Goal: Task Accomplishment & Management: Manage account settings

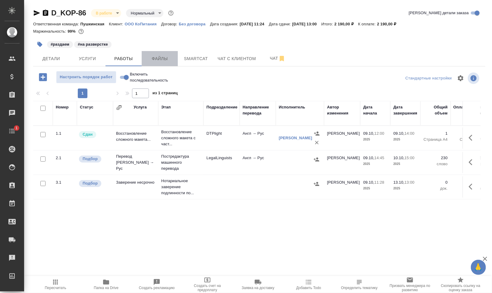
click at [151, 61] on span "Файлы" at bounding box center [159, 59] width 29 height 8
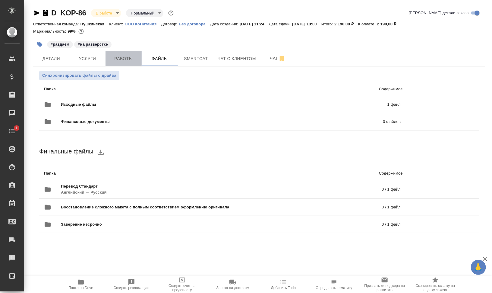
click at [119, 54] on button "Работы" at bounding box center [124, 58] width 36 height 15
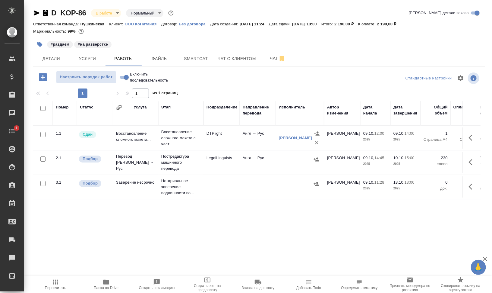
click at [36, 43] on button "button" at bounding box center [39, 44] width 13 height 13
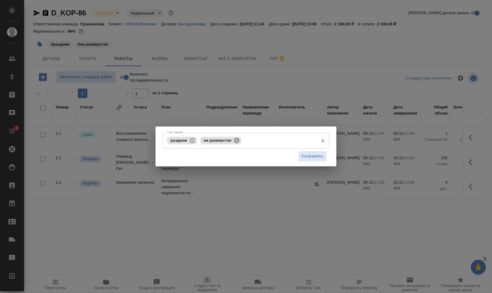
click at [236, 139] on icon at bounding box center [236, 140] width 7 height 7
click at [305, 155] on span "Сохранить" at bounding box center [313, 156] width 22 height 7
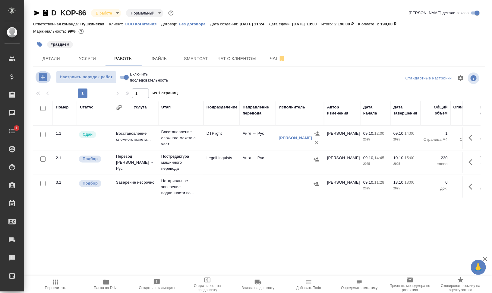
click at [42, 74] on icon "button" at bounding box center [43, 77] width 8 height 8
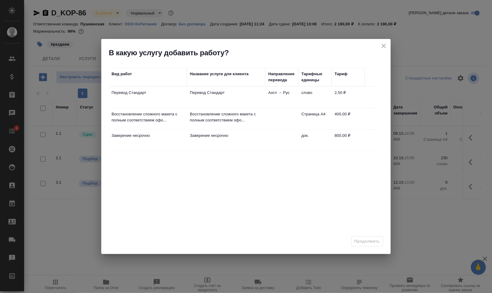
click at [236, 96] on td "Перевод Стандарт" at bounding box center [226, 97] width 78 height 21
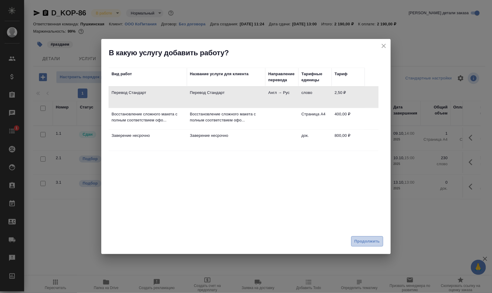
click at [376, 242] on span "Продолжить" at bounding box center [367, 241] width 25 height 7
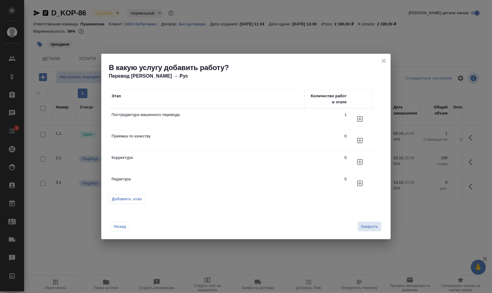
drag, startPoint x: 359, startPoint y: 141, endPoint x: 370, endPoint y: 160, distance: 22.1
click at [364, 160] on tbody "Постредактура машинного перевода 1 Приёмка по качеству 0 Корректура 0 Редактура…" at bounding box center [244, 151] width 270 height 86
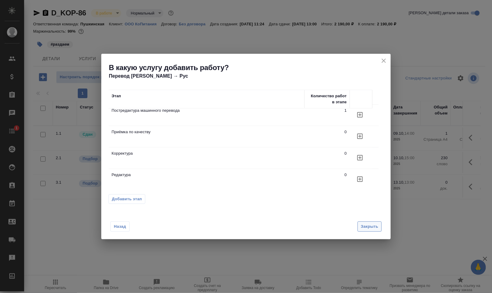
click at [368, 225] on span "Закрыть" at bounding box center [369, 226] width 17 height 7
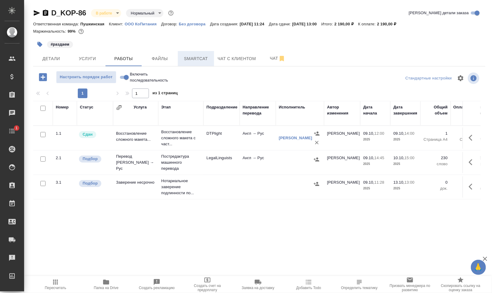
click at [203, 60] on span "Smartcat" at bounding box center [196, 59] width 29 height 8
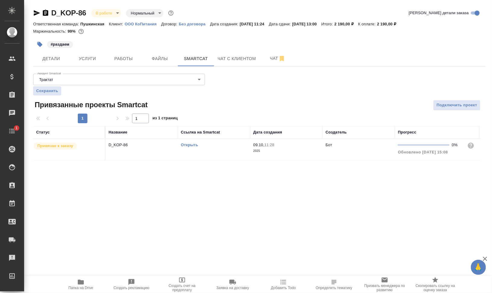
click at [194, 146] on link "Открыть" at bounding box center [189, 144] width 17 height 5
click at [130, 56] on span "Работы" at bounding box center [123, 59] width 29 height 8
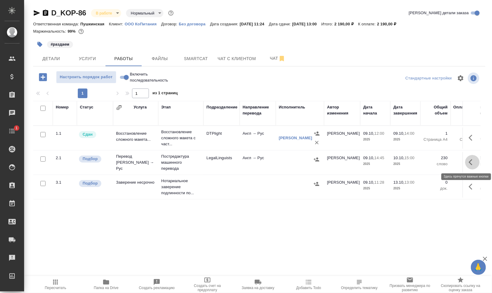
click at [472, 159] on icon "button" at bounding box center [471, 162] width 4 height 6
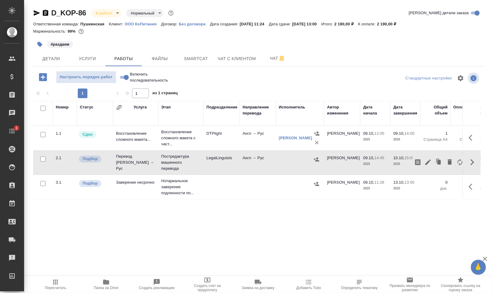
click at [45, 76] on icon "button" at bounding box center [43, 77] width 8 height 8
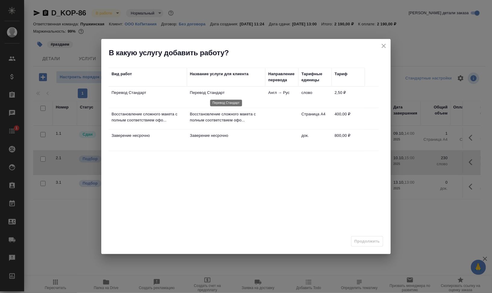
click at [213, 93] on p "Перевод Стандарт" at bounding box center [226, 93] width 72 height 6
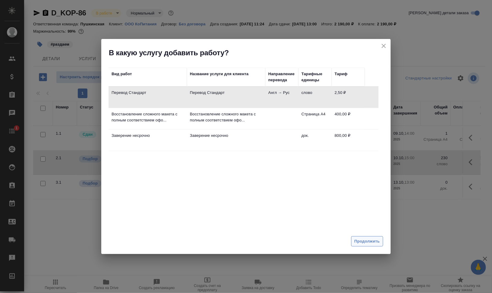
click at [370, 240] on span "Продолжить" at bounding box center [367, 241] width 25 height 7
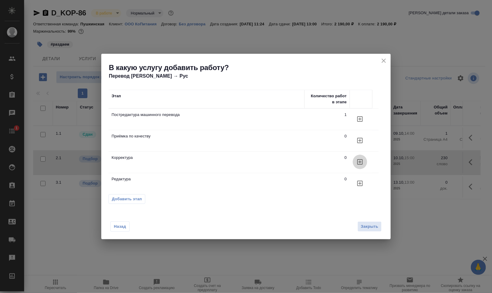
click at [365, 162] on button "button" at bounding box center [360, 161] width 14 height 14
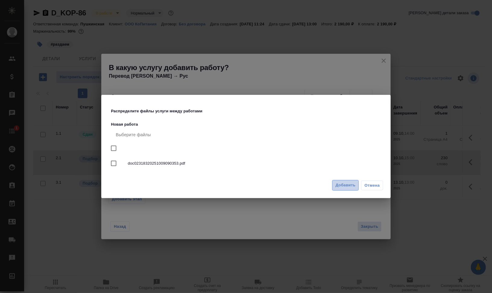
click at [338, 185] on span "Добавить" at bounding box center [346, 185] width 20 height 7
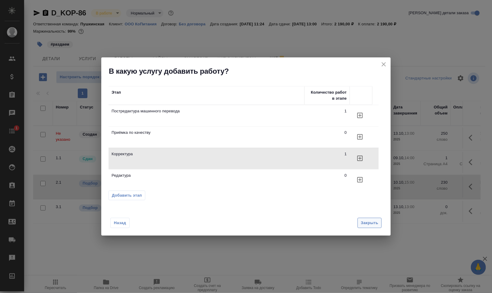
click at [366, 222] on span "Закрыть" at bounding box center [369, 222] width 17 height 7
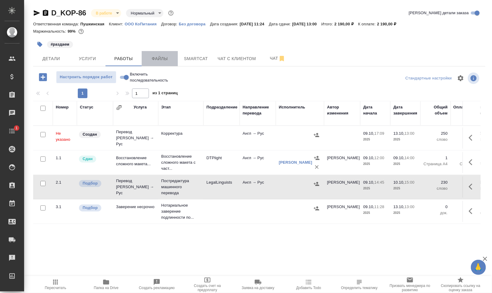
click at [162, 62] on button "Файлы" at bounding box center [160, 58] width 36 height 15
click at [117, 59] on span "Работы" at bounding box center [123, 59] width 29 height 8
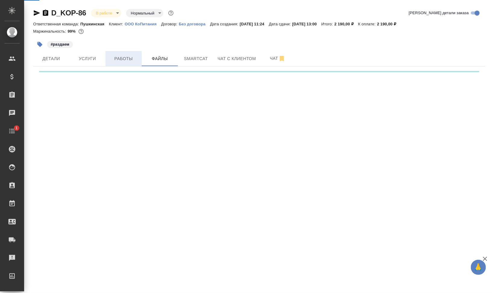
click at [117, 59] on span "Работы" at bounding box center [123, 59] width 29 height 8
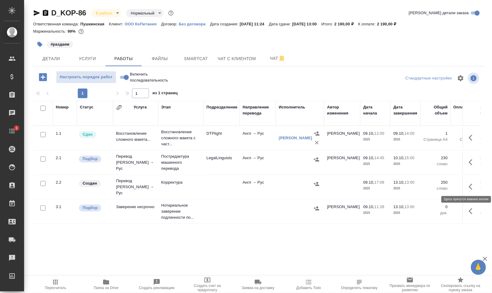
click at [473, 179] on button "button" at bounding box center [472, 186] width 14 height 14
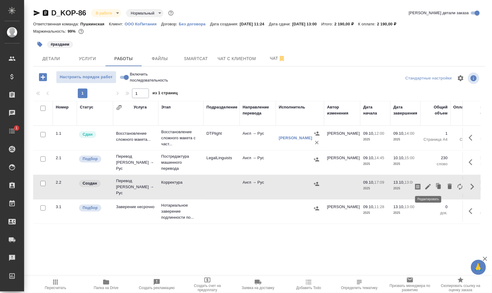
click at [430, 184] on icon "button" at bounding box center [428, 186] width 5 height 5
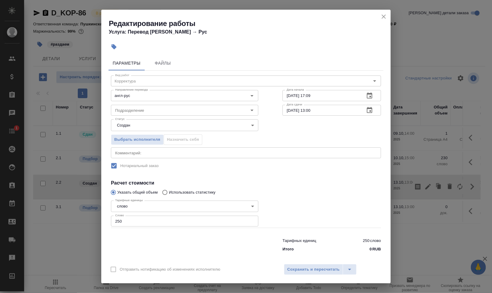
click at [154, 127] on body "🙏 .cls-1 fill:#fff; AWATERA Валеев Динар Клиенты Спецификации Заказы 0 Чаты 1 T…" at bounding box center [246, 146] width 492 height 293
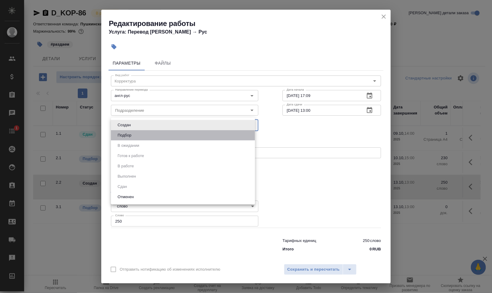
click at [156, 135] on li "Подбор" at bounding box center [183, 135] width 144 height 10
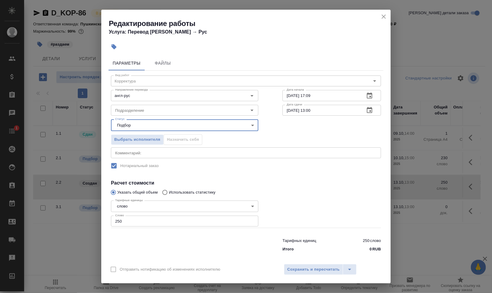
click at [151, 131] on div "Выбрать исполнителя Назначить себя" at bounding box center [185, 138] width 172 height 37
click at [154, 124] on body "🙏 .cls-1 fill:#fff; AWATERA Валеев Динар Клиенты Спецификации Заказы 0 Чаты 1 T…" at bounding box center [246, 146] width 492 height 293
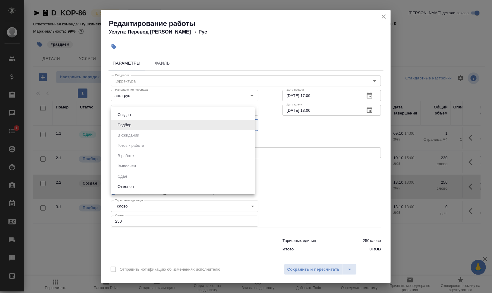
click at [151, 115] on li "Создан" at bounding box center [183, 114] width 144 height 10
type input "created"
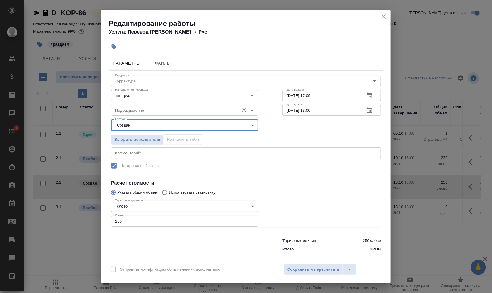
click at [154, 110] on input "Подразделение" at bounding box center [175, 109] width 124 height 7
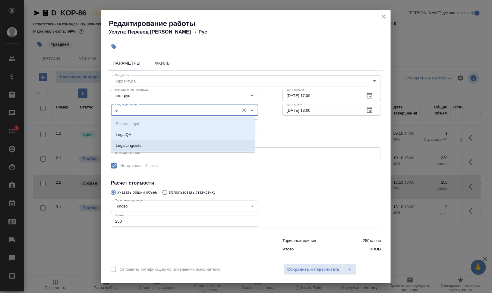
click at [124, 145] on p "LegalLinguists" at bounding box center [129, 145] width 26 height 6
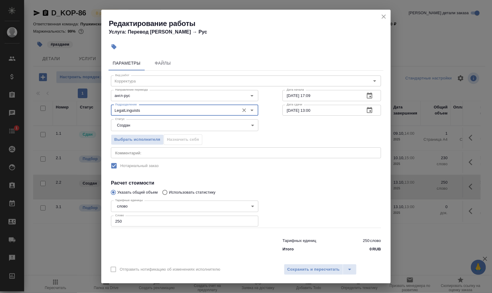
type input "LegalLinguists"
click at [130, 220] on input "250" at bounding box center [184, 220] width 147 height 11
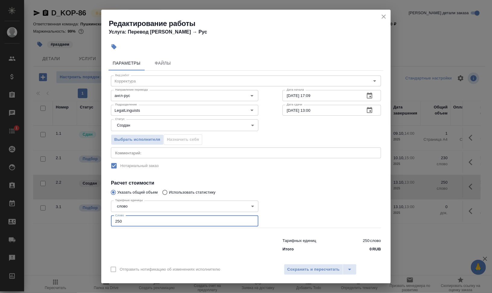
click at [120, 219] on input "250" at bounding box center [184, 220] width 147 height 11
type input "270"
click at [169, 149] on div "x Комментарий:" at bounding box center [246, 152] width 270 height 11
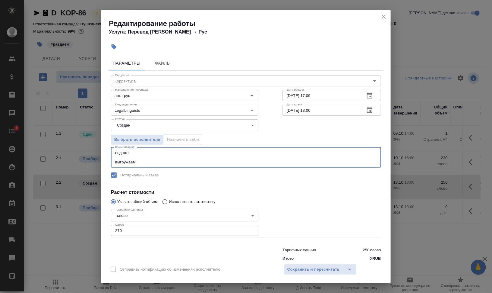
click at [115, 151] on div "под нот выгружаем x Комментарий:" at bounding box center [246, 157] width 270 height 20
click at [116, 151] on textarea "под нот выгружаем" at bounding box center [246, 157] width 262 height 14
type textarea "корр после GPEMT под нот выгружаем"
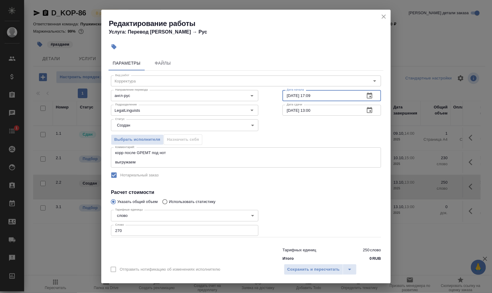
drag, startPoint x: 305, startPoint y: 92, endPoint x: 331, endPoint y: 95, distance: 26.0
click at [331, 95] on input "09.10.2025 17:09" at bounding box center [322, 95] width 78 height 11
click at [285, 112] on input "13.10.2025 13:00" at bounding box center [322, 110] width 78 height 11
click at [287, 110] on input "13.10.2025 13:00" at bounding box center [322, 110] width 78 height 11
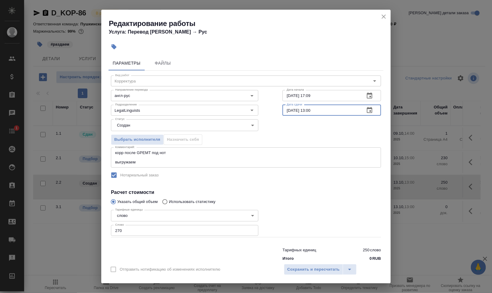
click at [308, 112] on input "10.10.2025 13:00" at bounding box center [322, 110] width 78 height 11
type input "[DATE] 17:00"
click at [317, 270] on span "Сохранить и пересчитать" at bounding box center [313, 269] width 52 height 7
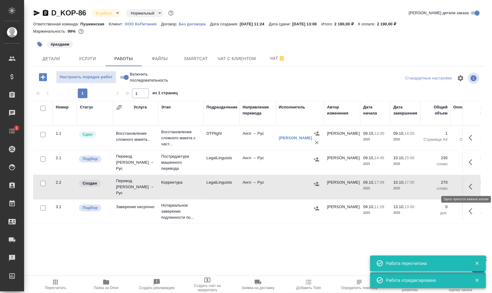
click at [473, 187] on icon "button" at bounding box center [472, 186] width 7 height 7
click at [420, 186] on icon "button" at bounding box center [417, 186] width 5 height 6
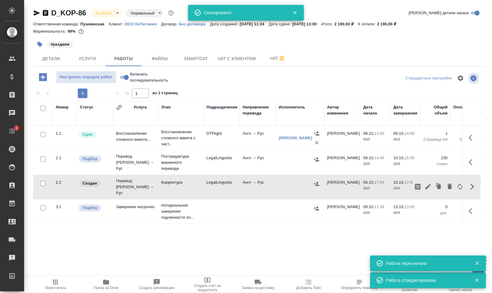
click at [124, 74] on input "Включить последовательность" at bounding box center [127, 77] width 22 height 7
checkbox input "true"
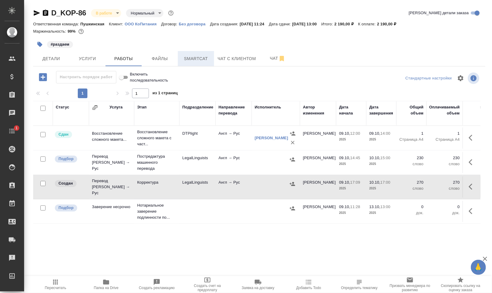
click at [188, 58] on span "Smartcat" at bounding box center [196, 59] width 29 height 8
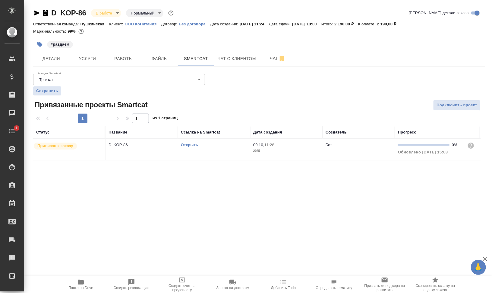
click at [200, 153] on td "Открыть" at bounding box center [214, 149] width 72 height 21
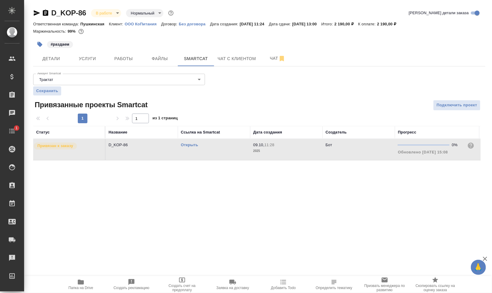
click at [200, 153] on td "Открыть" at bounding box center [214, 149] width 72 height 21
click at [125, 55] on span "Работы" at bounding box center [123, 59] width 29 height 8
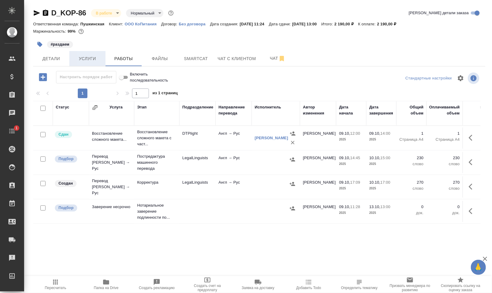
click at [84, 58] on span "Услуги" at bounding box center [87, 59] width 29 height 8
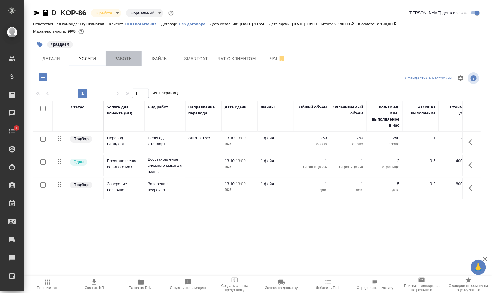
click at [124, 57] on span "Работы" at bounding box center [123, 59] width 29 height 8
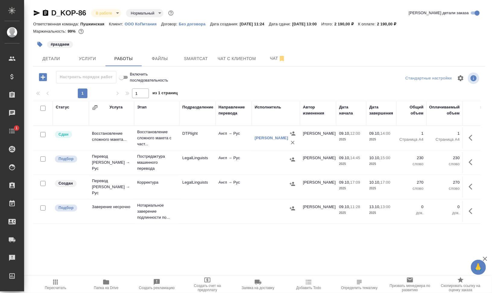
click at [293, 182] on icon "button" at bounding box center [293, 184] width 6 height 6
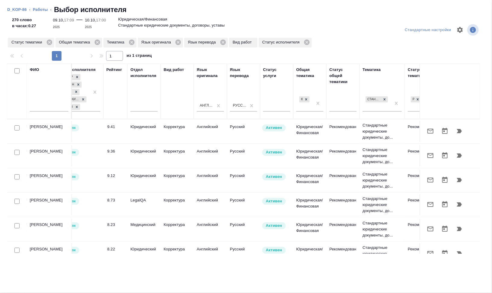
scroll to position [0, 247]
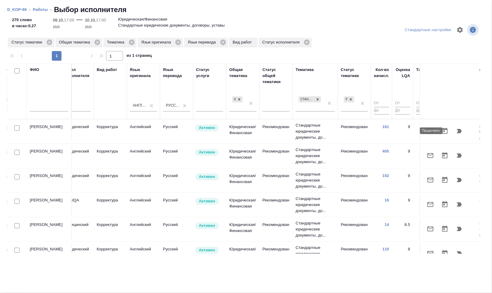
click at [458, 130] on button "button" at bounding box center [459, 131] width 14 height 14
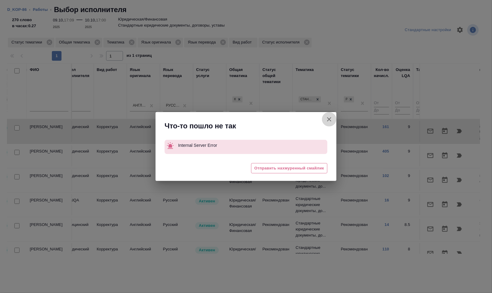
click at [331, 118] on icon "button" at bounding box center [329, 119] width 7 height 7
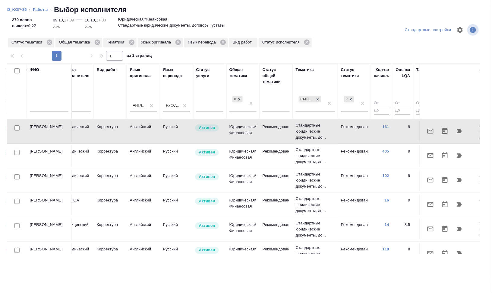
click at [37, 11] on link "Работы" at bounding box center [40, 9] width 15 height 5
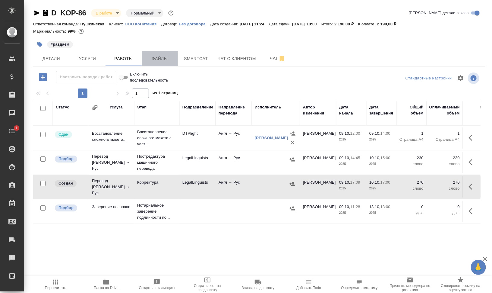
click at [167, 60] on span "Файлы" at bounding box center [159, 59] width 29 height 8
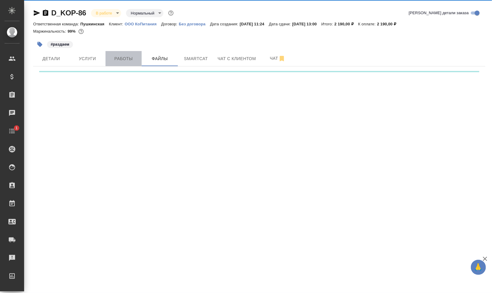
click at [118, 55] on span "Работы" at bounding box center [123, 59] width 29 height 8
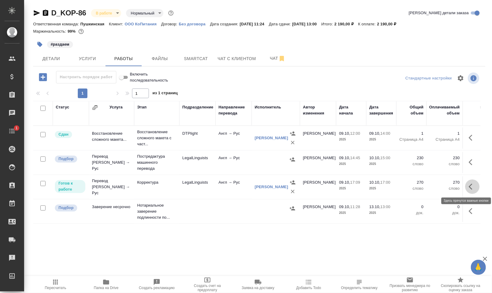
click at [477, 187] on button "button" at bounding box center [472, 186] width 14 height 14
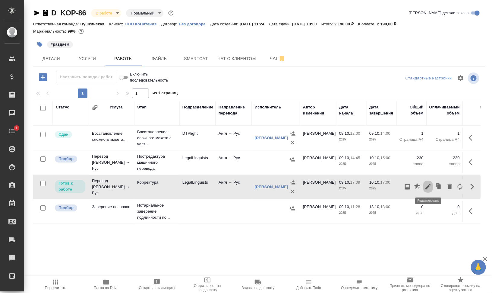
click at [428, 185] on icon "button" at bounding box center [428, 186] width 7 height 7
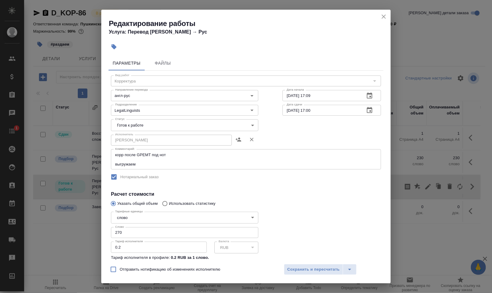
click at [208, 125] on body "🙏 .cls-1 fill:#fff; AWATERA Валеев Динар Клиенты Спецификации Заказы 0 Чаты 1 T…" at bounding box center [246, 146] width 492 height 293
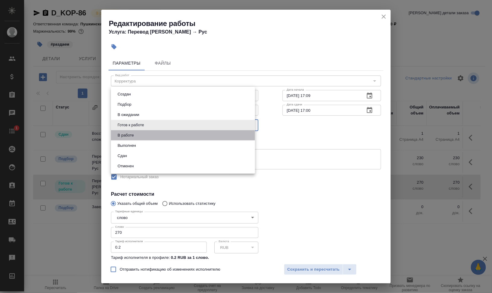
click at [184, 135] on li "В работе" at bounding box center [183, 135] width 144 height 10
type input "inProgress"
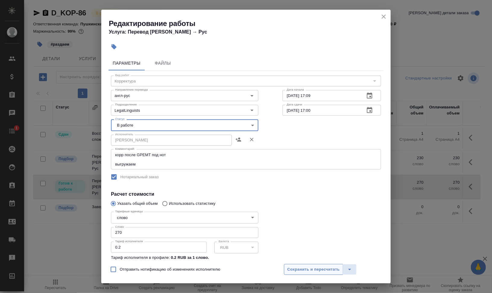
click at [311, 271] on span "Сохранить и пересчитать" at bounding box center [313, 269] width 52 height 7
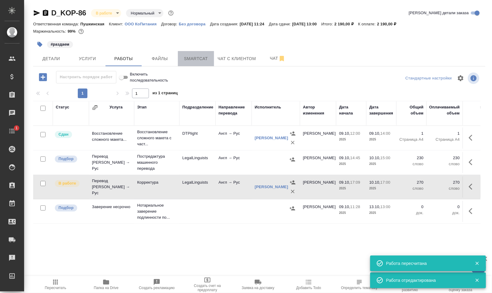
click at [197, 52] on button "Smartcat" at bounding box center [196, 58] width 36 height 15
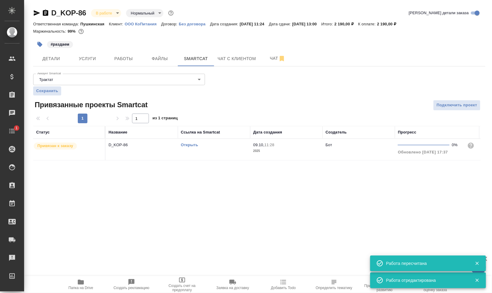
click at [189, 143] on link "Открыть" at bounding box center [189, 144] width 17 height 5
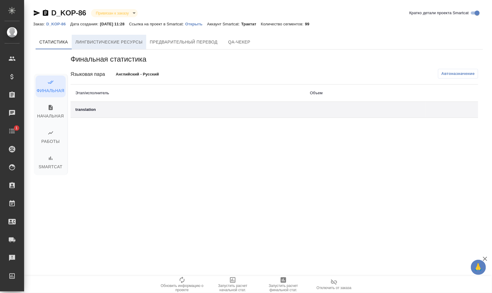
click at [125, 40] on span "Лингвистические ресурсы" at bounding box center [108, 42] width 67 height 8
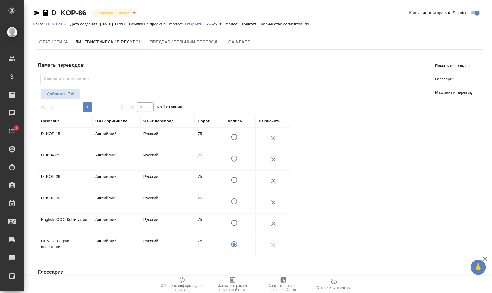
click at [168, 31] on div "D_KOP-86 Привязан к заказу linkedToOrder Кратко детали проекта Smartcat Заказ: …" at bounding box center [259, 245] width 459 height 491
click at [177, 43] on span "Предварительный перевод" at bounding box center [184, 42] width 68 height 8
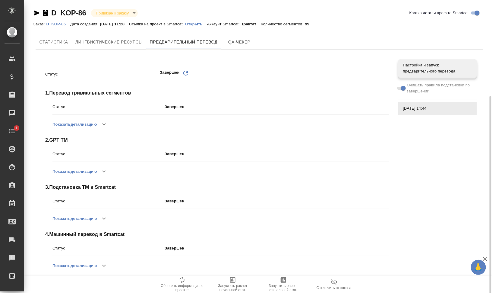
scroll to position [52, 0]
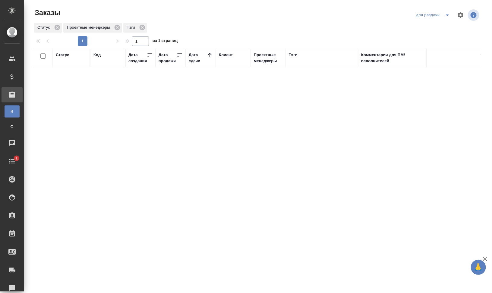
click at [98, 54] on div "Код" at bounding box center [96, 55] width 7 height 6
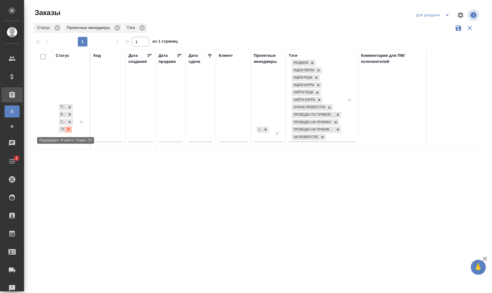
click at [68, 126] on div at bounding box center [68, 129] width 7 height 6
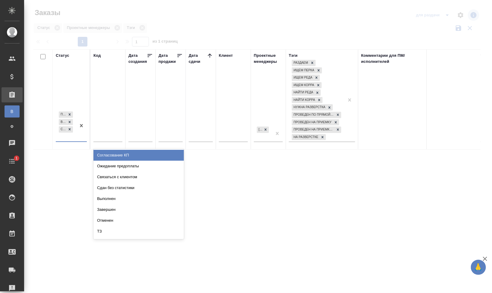
click at [72, 133] on div "Подтвержден В работе Создан" at bounding box center [66, 125] width 20 height 31
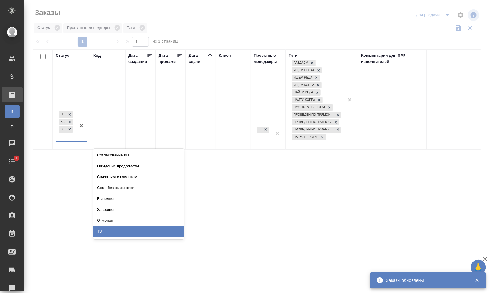
click at [147, 230] on div "ТЗ" at bounding box center [138, 231] width 90 height 11
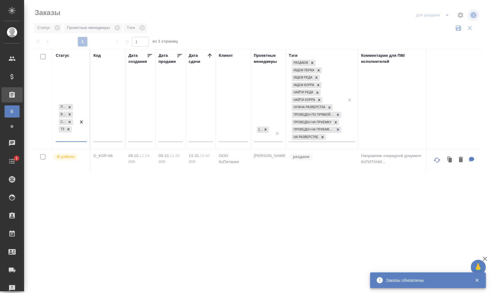
click at [98, 55] on div "Код" at bounding box center [96, 55] width 7 height 6
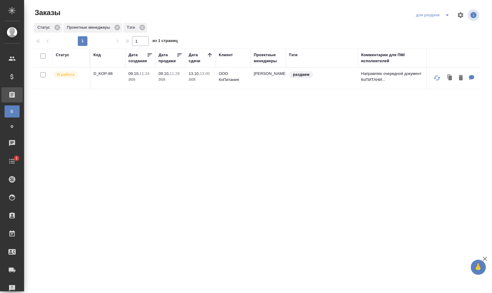
click at [450, 15] on icon "split button" at bounding box center [447, 14] width 7 height 7
click at [441, 29] on li "заказы команды" at bounding box center [434, 27] width 43 height 10
click at [441, 29] on ul "заказы команды мои заказы" at bounding box center [434, 32] width 43 height 24
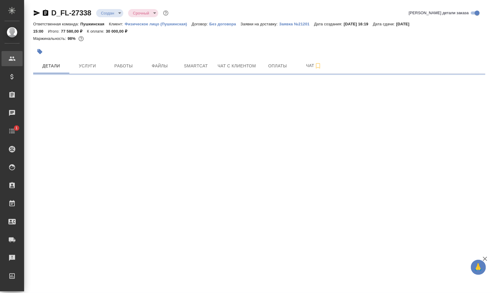
select select "RU"
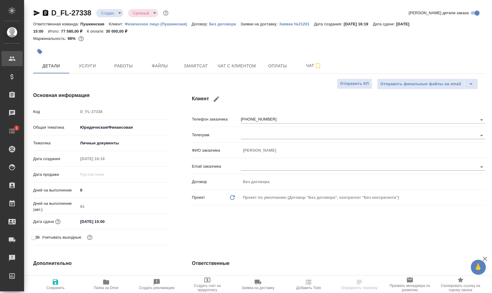
type textarea "x"
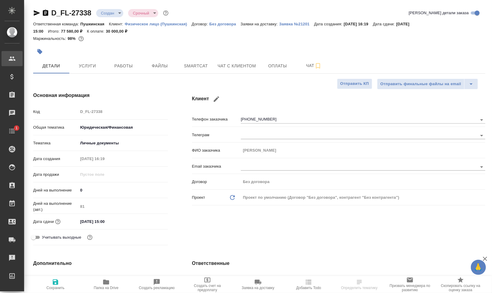
type textarea "x"
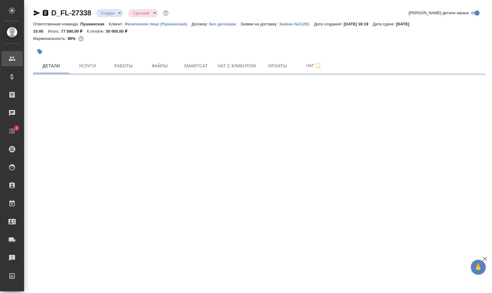
select select "RU"
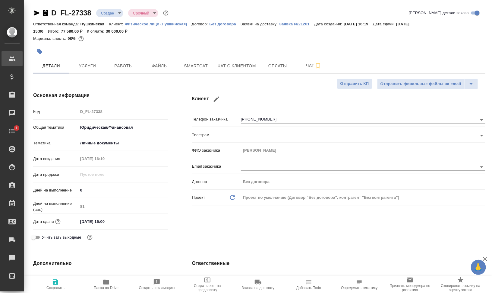
type textarea "x"
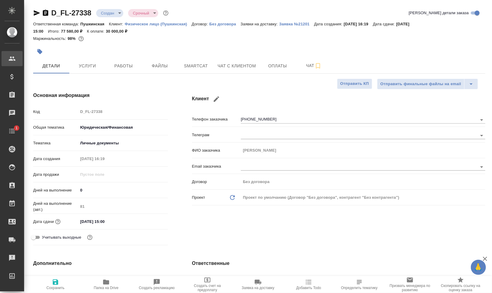
type textarea "x"
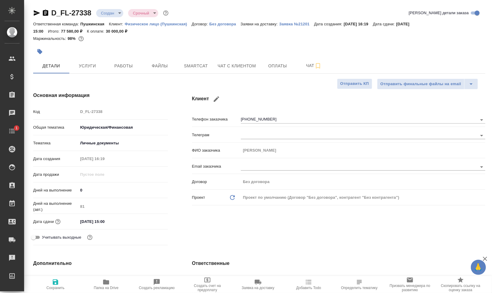
type textarea "x"
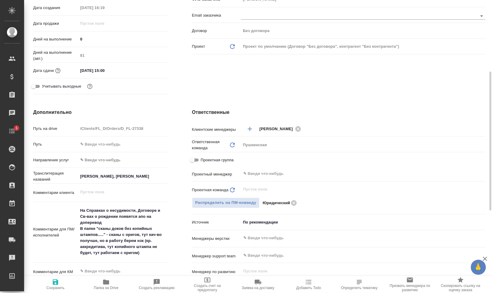
scroll to position [188, 0]
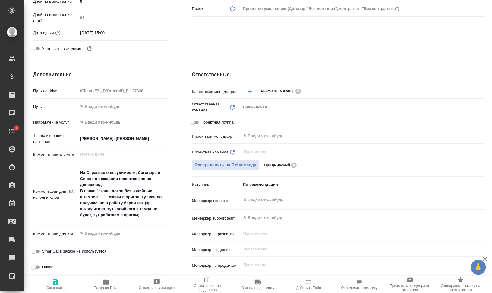
type textarea "x"
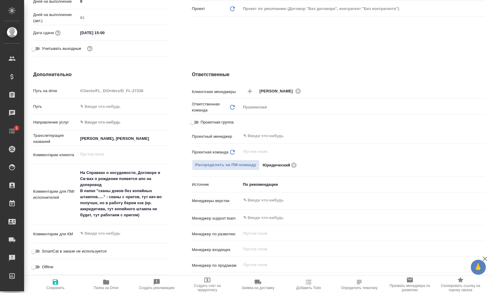
type textarea "x"
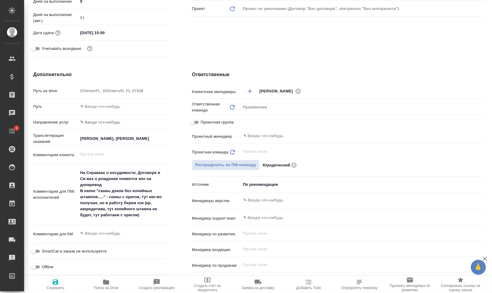
type textarea "x"
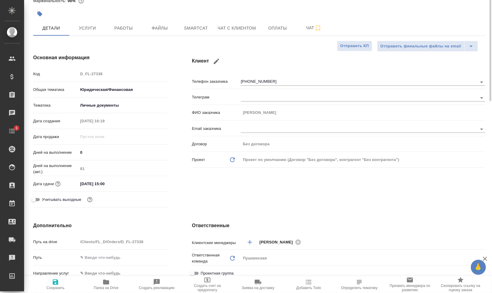
scroll to position [0, 0]
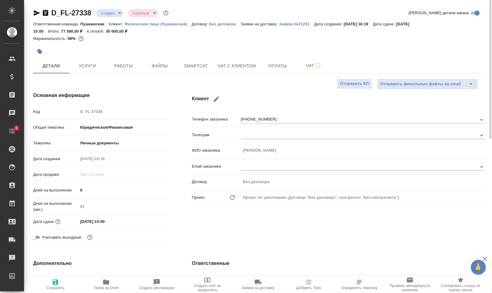
type textarea "x"
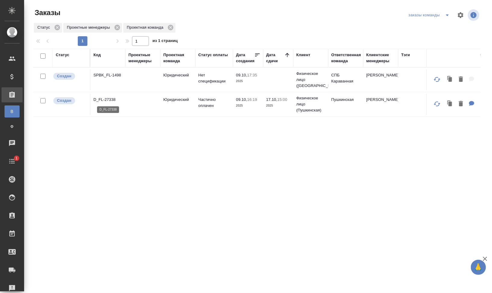
click at [112, 100] on p "D_FL-27338" at bounding box center [107, 100] width 29 height 6
click at [109, 99] on p "D_FL-27338" at bounding box center [107, 100] width 29 height 6
click at [109, 75] on p "SPBK_FL-1498" at bounding box center [107, 75] width 29 height 6
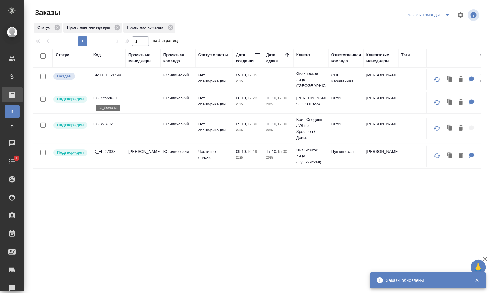
click at [109, 100] on p "C3_Storck-51" at bounding box center [107, 98] width 29 height 6
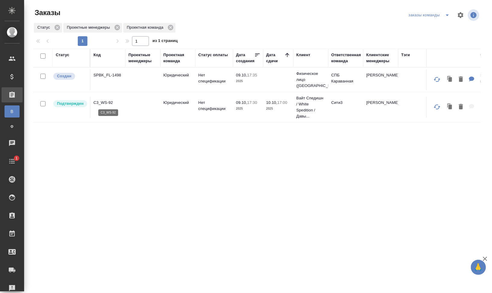
click at [109, 100] on p "C3_WS-92" at bounding box center [107, 103] width 29 height 6
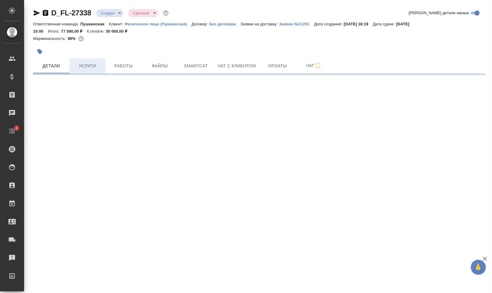
select select "RU"
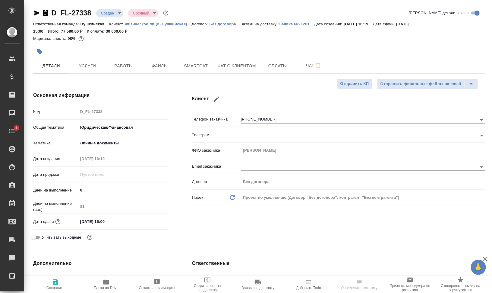
type textarea "x"
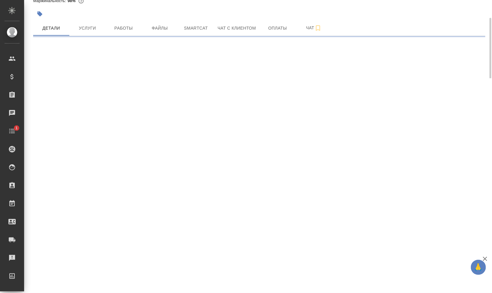
select select "RU"
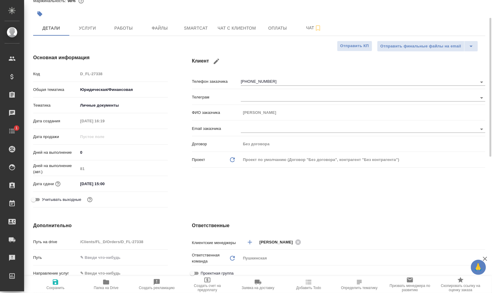
type textarea "x"
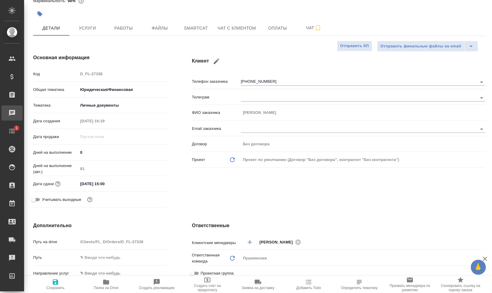
type textarea "x"
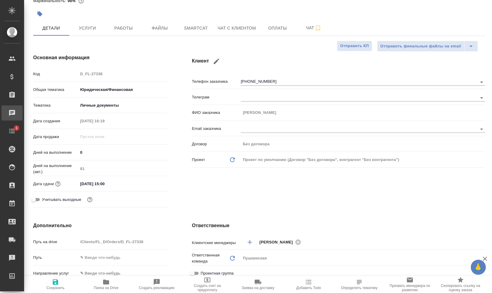
type textarea "x"
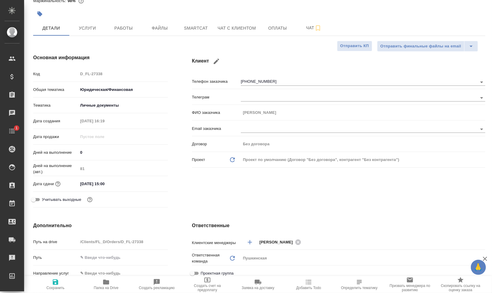
type textarea "x"
click at [208, 32] on span "Smartcat" at bounding box center [196, 28] width 29 height 8
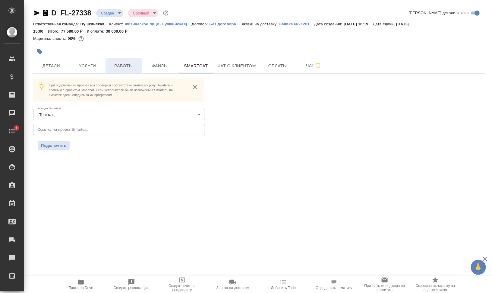
click at [117, 63] on span "Работы" at bounding box center [123, 66] width 29 height 8
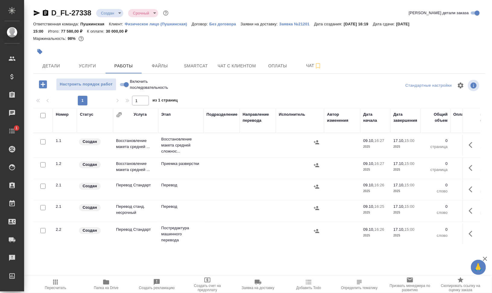
click at [41, 113] on input "checkbox" at bounding box center [42, 115] width 5 height 5
checkbox input "true"
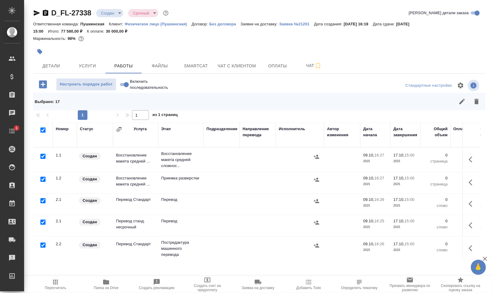
checkbox input "true"
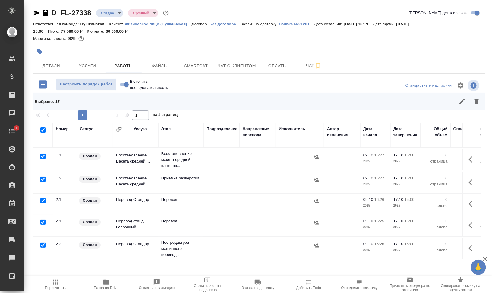
checkbox input "true"
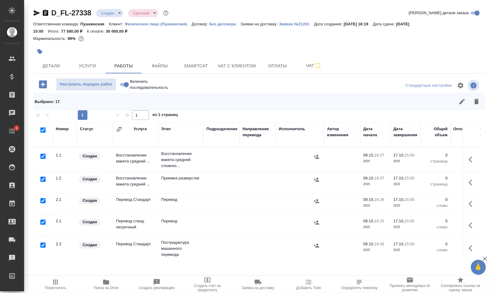
checkbox input "true"
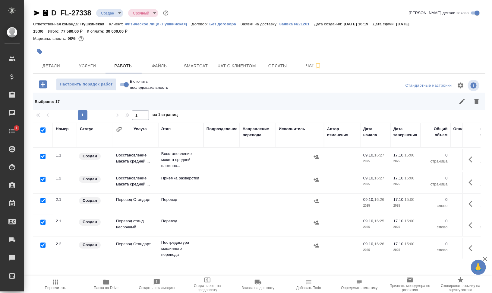
checkbox input "true"
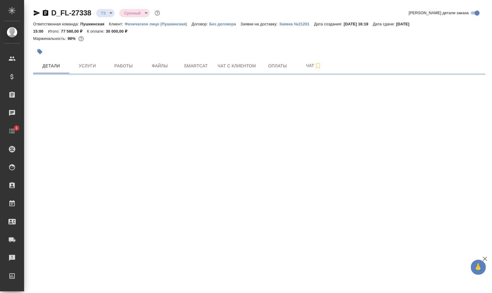
select select "RU"
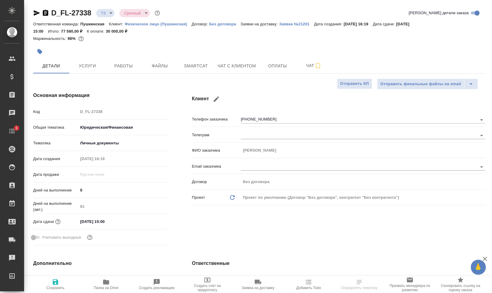
type textarea "x"
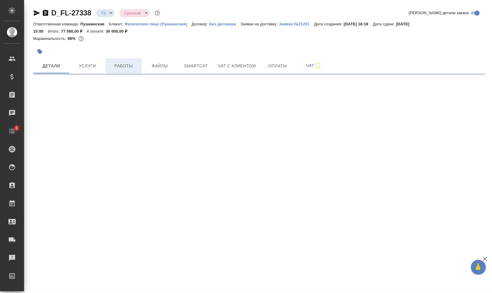
select select "RU"
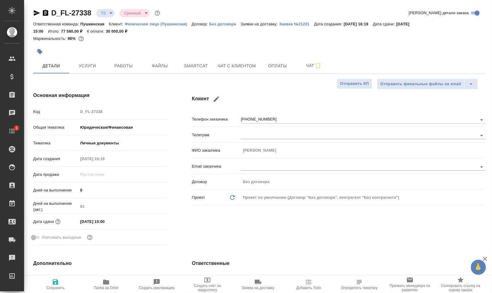
type textarea "x"
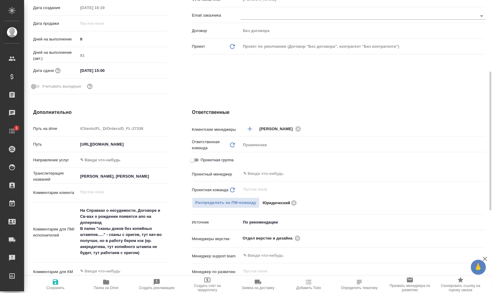
click at [98, 282] on span "Папка на Drive" at bounding box center [105, 283] width 43 height 11
type textarea "x"
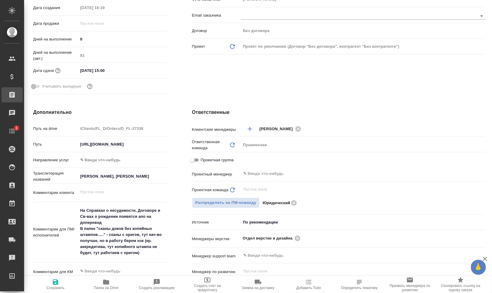
type textarea "x"
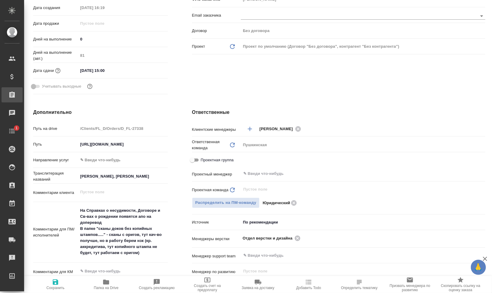
type textarea "x"
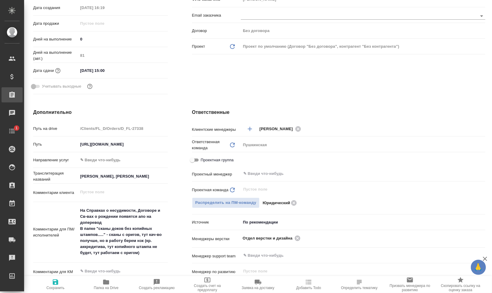
type textarea "x"
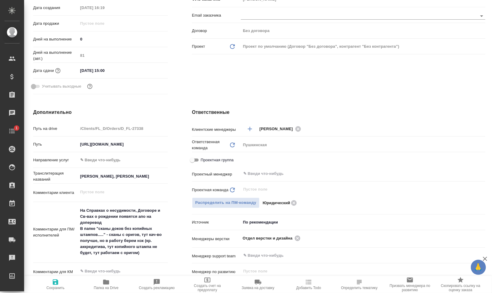
type textarea "x"
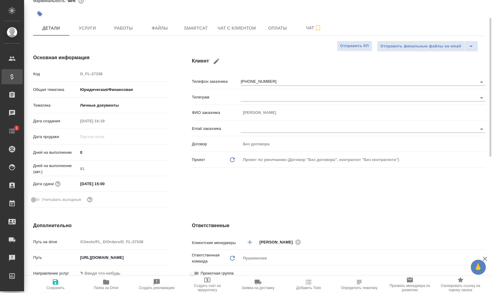
scroll to position [0, 0]
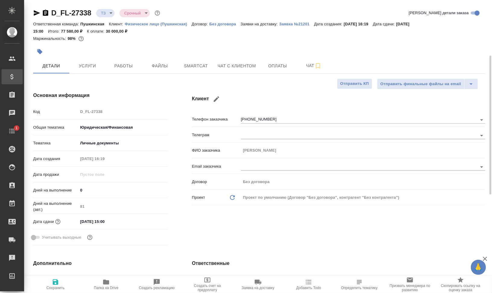
type textarea "x"
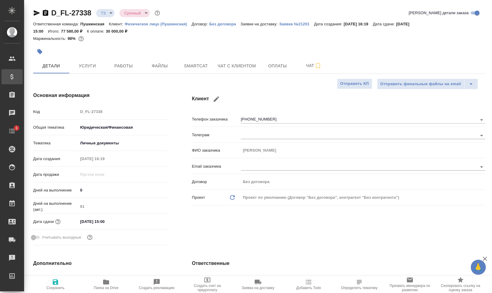
type textarea "x"
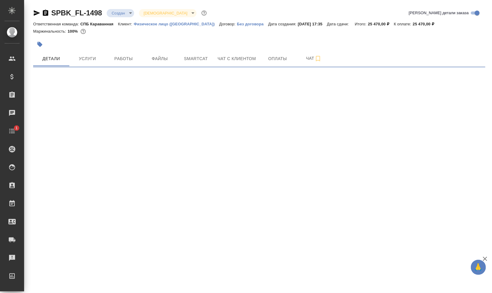
select select "RU"
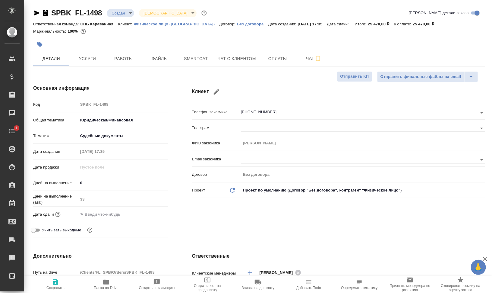
type textarea "x"
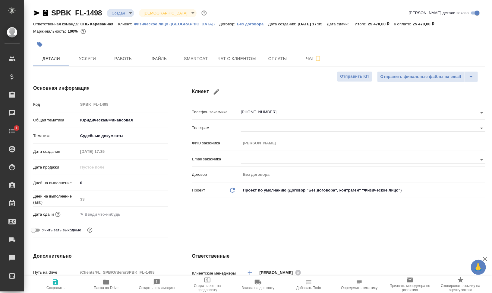
type textarea "x"
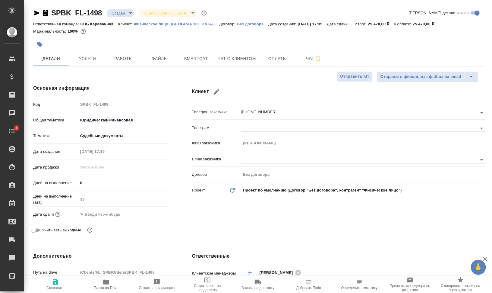
type textarea "x"
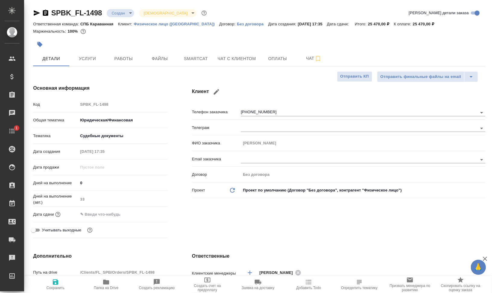
type textarea "x"
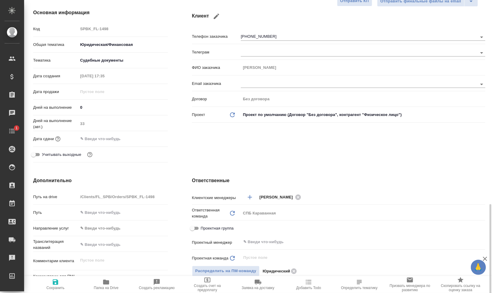
scroll to position [264, 0]
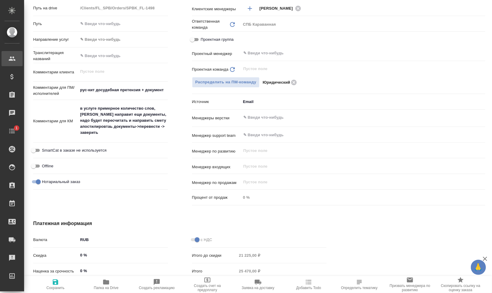
type textarea "x"
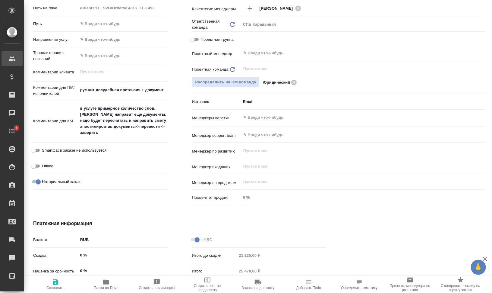
type textarea "x"
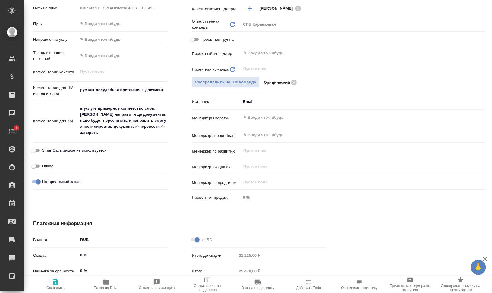
type textarea "x"
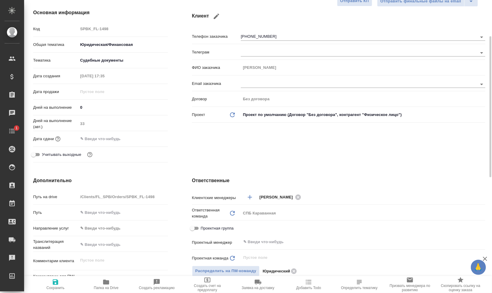
scroll to position [0, 0]
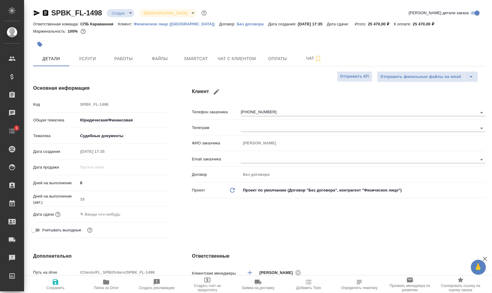
click at [112, 277] on button "Папка на Drive" at bounding box center [106, 284] width 51 height 17
type textarea "x"
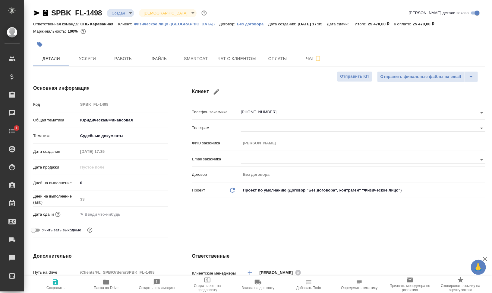
type textarea "x"
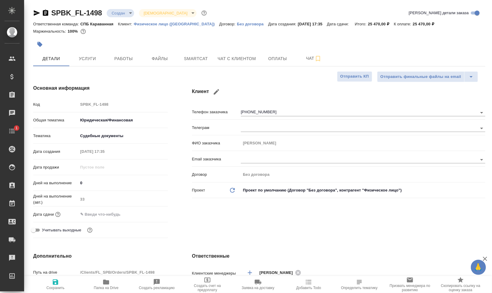
type textarea "x"
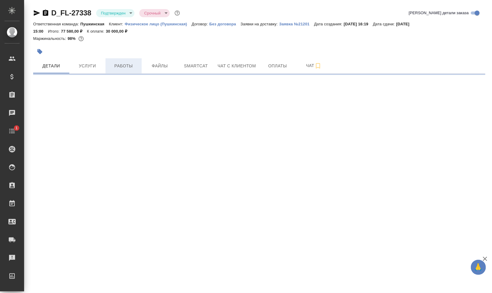
click at [139, 67] on button "Работы" at bounding box center [124, 65] width 36 height 15
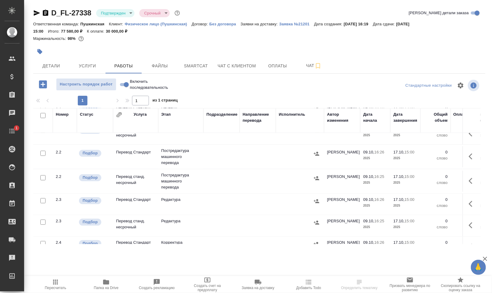
scroll to position [226, 0]
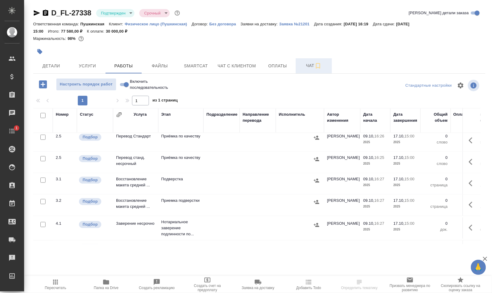
click at [308, 65] on span "Чат" at bounding box center [313, 66] width 29 height 8
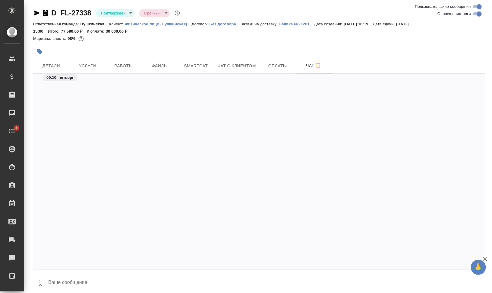
scroll to position [839, 0]
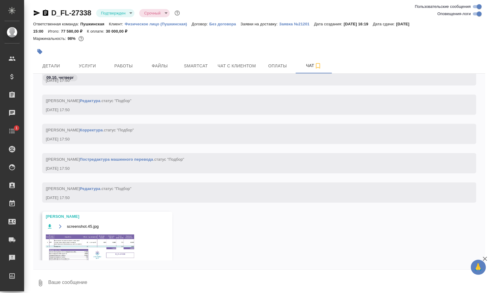
click at [91, 250] on img at bounding box center [91, 248] width 90 height 31
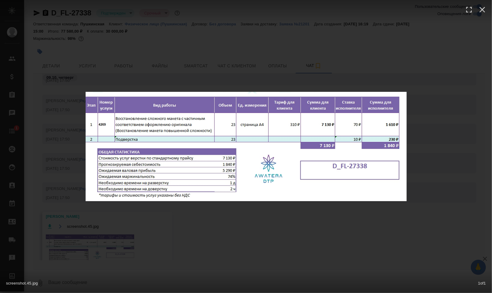
click at [274, 220] on div "screenshot.45.jpg 1 of 1" at bounding box center [246, 146] width 492 height 293
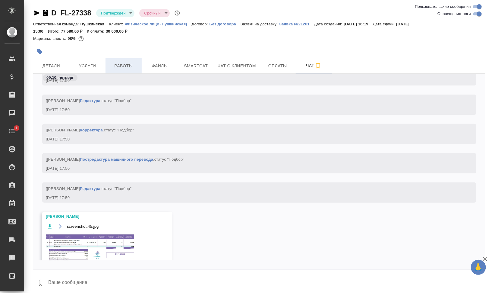
click at [127, 63] on span "Работы" at bounding box center [123, 66] width 29 height 8
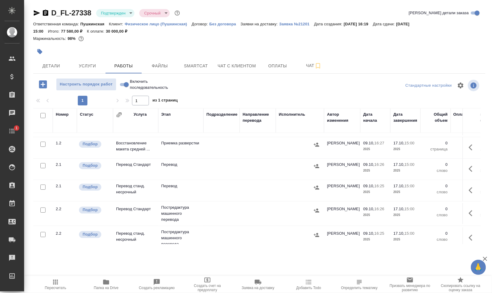
scroll to position [38, 0]
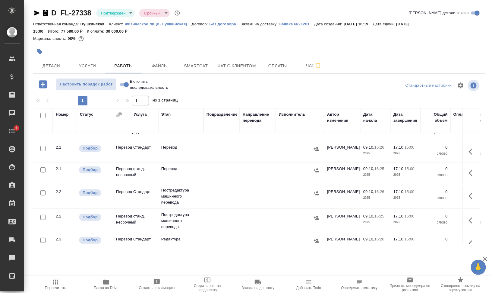
click at [285, 36] on div "Маржинальность: 98%" at bounding box center [259, 39] width 452 height 8
click at [76, 62] on span "Услуги" at bounding box center [87, 66] width 29 height 8
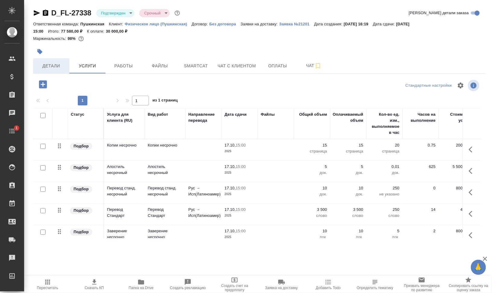
click at [47, 67] on span "Детали" at bounding box center [51, 66] width 29 height 8
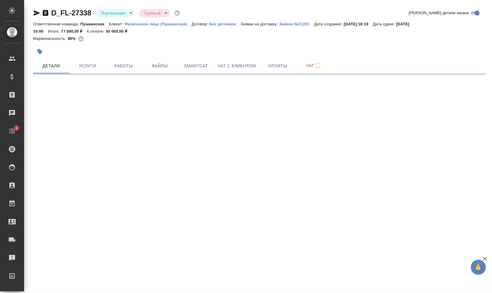
select select "RU"
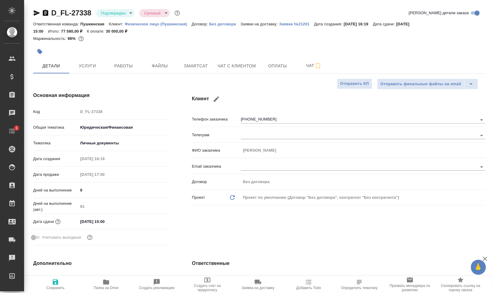
type textarea "x"
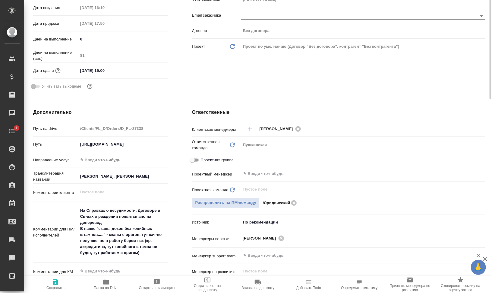
scroll to position [226, 0]
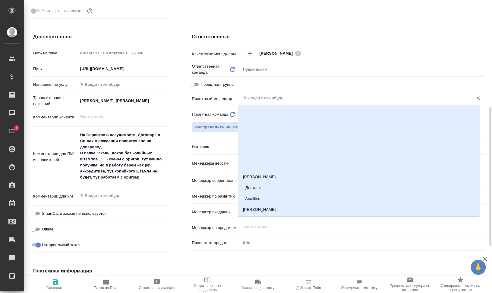
click at [292, 100] on input "text" at bounding box center [353, 97] width 221 height 7
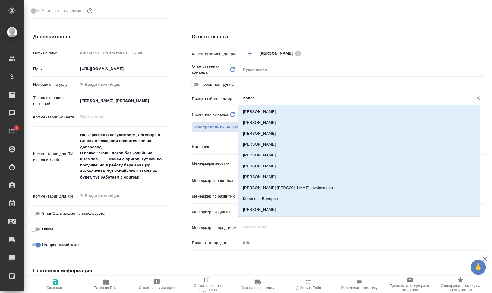
type input "валеев"
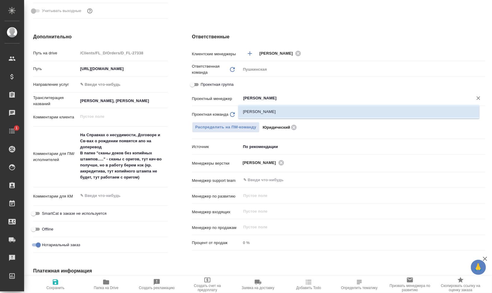
click at [290, 111] on li "[PERSON_NAME]" at bounding box center [359, 111] width 242 height 11
type textarea "x"
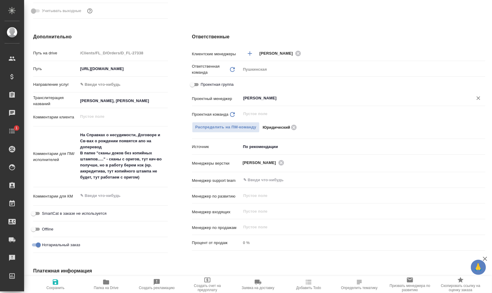
type input "[PERSON_NAME]"
click at [56, 288] on span "Сохранить" at bounding box center [55, 287] width 18 height 4
type textarea "x"
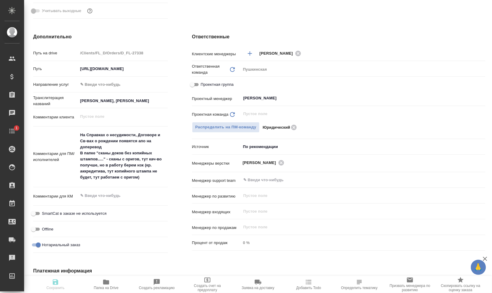
type textarea "x"
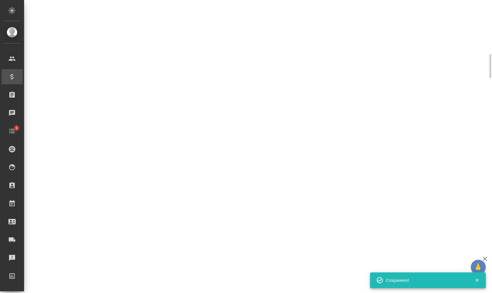
scroll to position [0, 0]
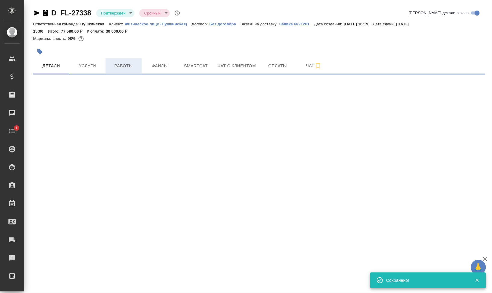
click at [124, 60] on button "Работы" at bounding box center [124, 65] width 36 height 15
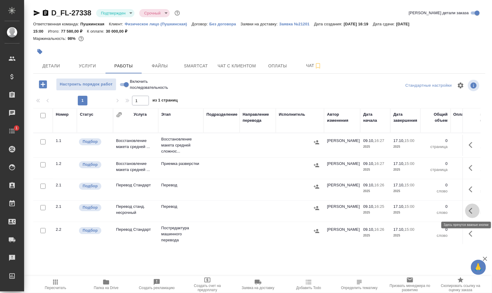
click at [469, 207] on icon "button" at bounding box center [472, 210] width 7 height 7
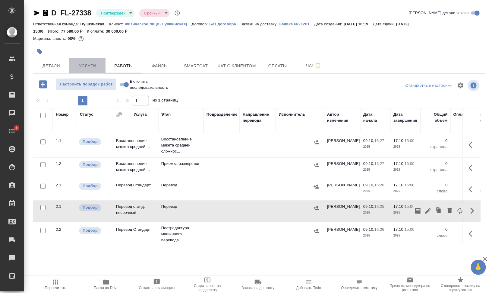
click at [84, 67] on span "Услуги" at bounding box center [87, 66] width 29 height 8
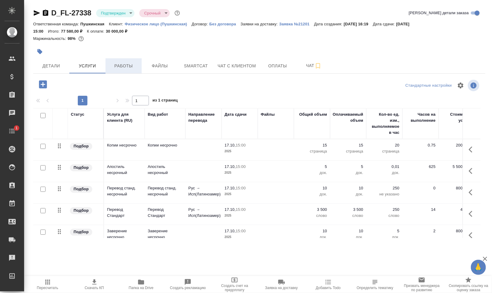
click at [124, 62] on span "Работы" at bounding box center [123, 66] width 29 height 8
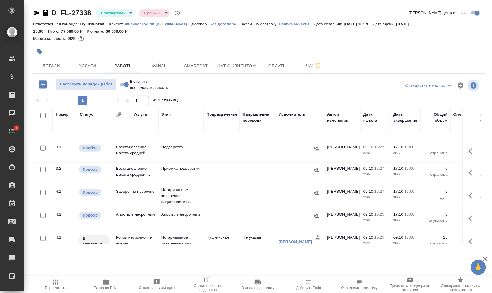
scroll to position [278, 0]
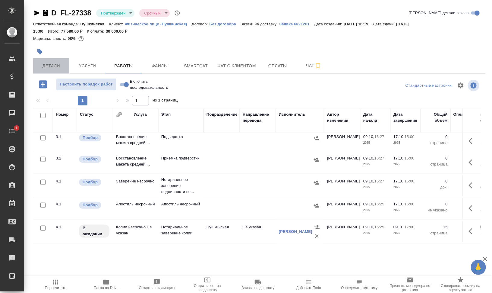
click at [42, 66] on span "Детали" at bounding box center [51, 66] width 29 height 8
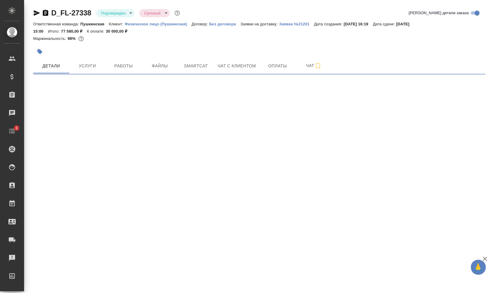
select select "RU"
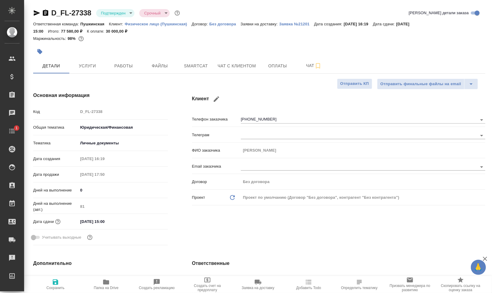
type textarea "x"
click at [123, 8] on div "D_FL-27338 Подтвержден confirmed Срочный urgent" at bounding box center [107, 13] width 148 height 10
click at [128, 14] on body "🙏 .cls-1 fill:#fff; AWATERA Валеев Динар Клиенты Спецификации Заказы 0 Чаты 1 T…" at bounding box center [246, 146] width 492 height 293
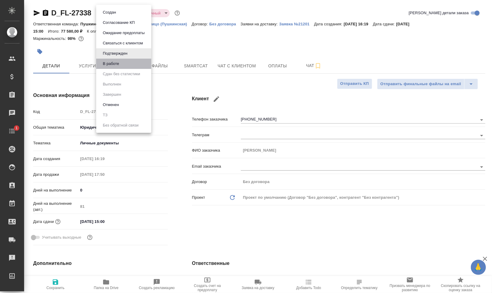
click at [131, 65] on li "В работе" at bounding box center [123, 64] width 55 height 10
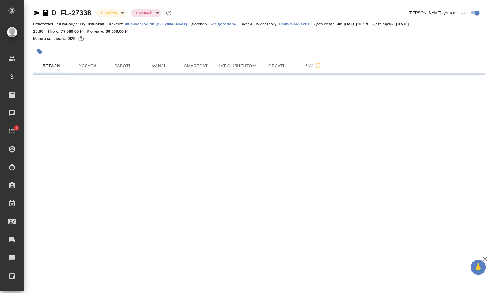
click at [40, 50] on icon "button" at bounding box center [39, 51] width 5 height 5
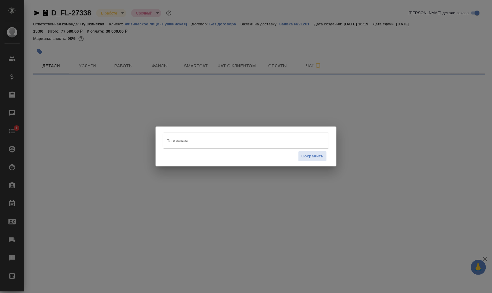
click at [213, 146] on div "Тэги заказа" at bounding box center [246, 140] width 166 height 16
select select "RU"
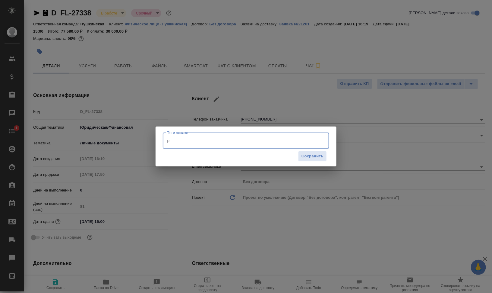
type input "ра"
type textarea "x"
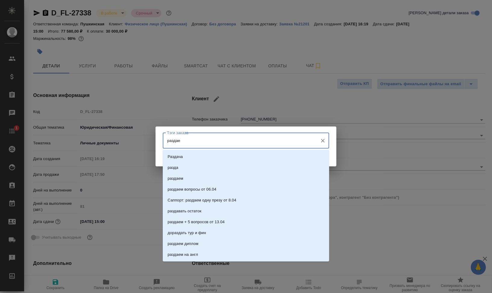
type input "раздаем"
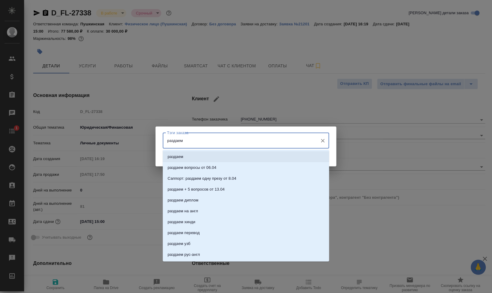
click at [249, 153] on li "раздаем" at bounding box center [246, 156] width 166 height 11
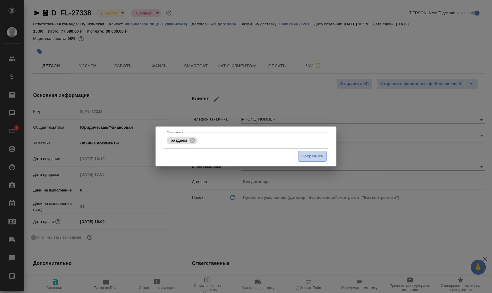
click at [316, 158] on span "Сохранить" at bounding box center [313, 156] width 22 height 7
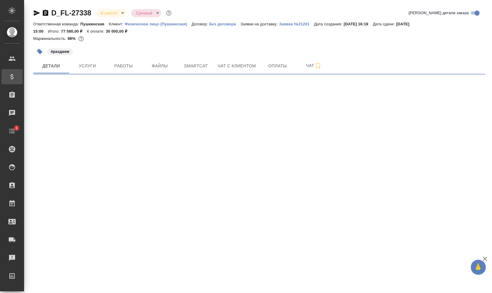
select select "RU"
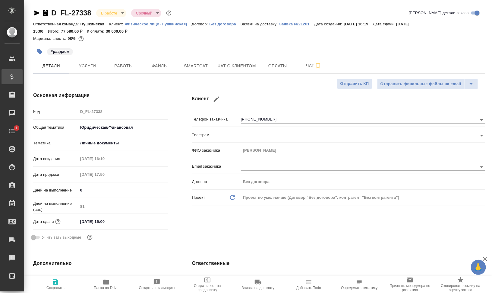
type textarea "x"
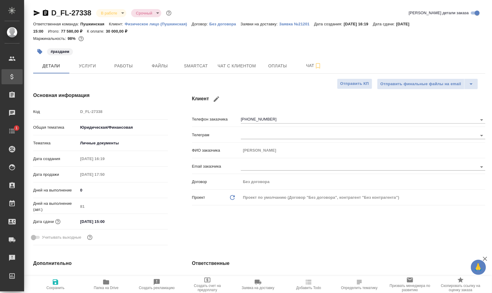
type textarea "x"
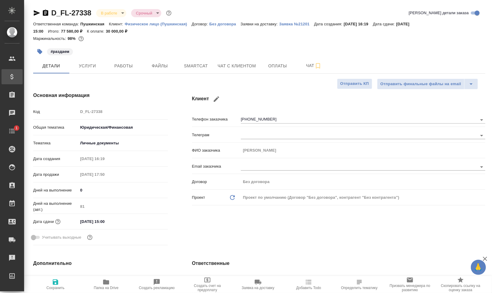
type textarea "x"
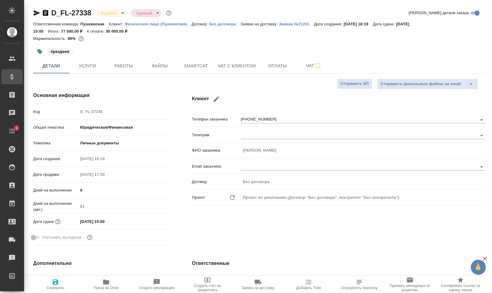
type textarea "x"
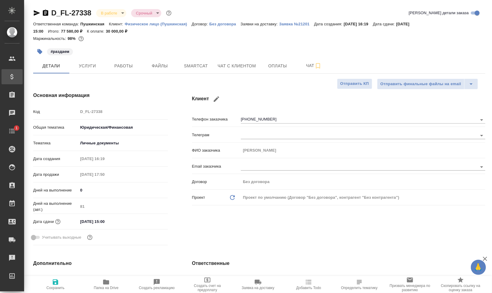
type textarea "x"
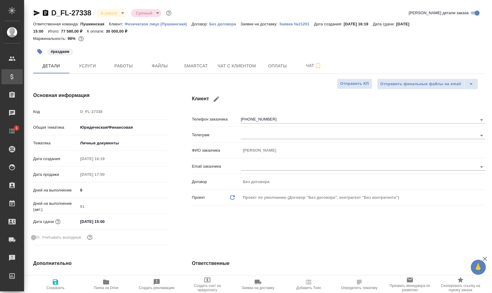
type textarea "x"
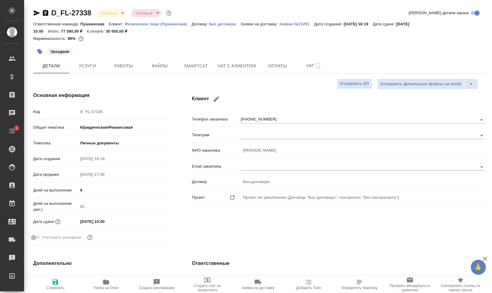
type textarea "x"
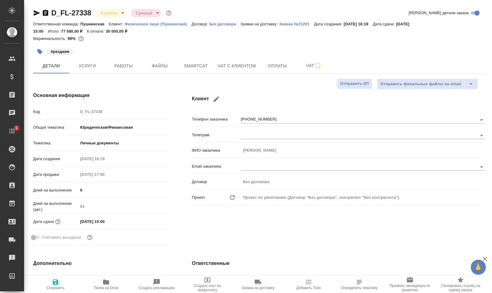
type textarea "x"
click at [317, 65] on icon "button" at bounding box center [318, 65] width 7 height 7
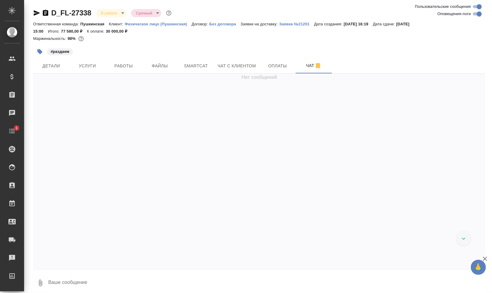
click at [480, 14] on input "Оповещения-логи" at bounding box center [480, 13] width 22 height 7
checkbox input "false"
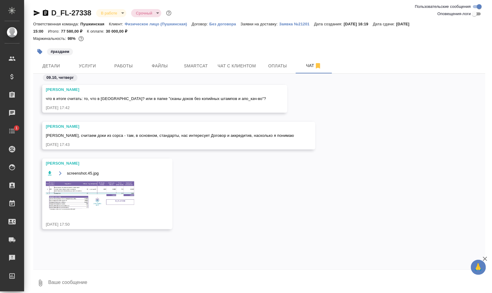
click at [84, 204] on img at bounding box center [91, 195] width 90 height 31
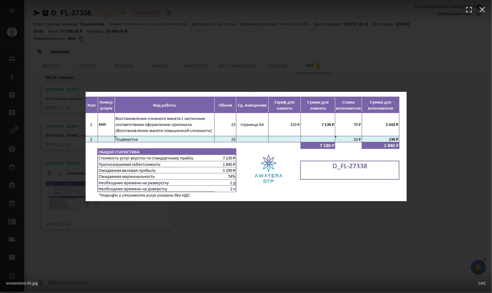
click at [258, 210] on div "screenshot.45.jpg 1 of 1" at bounding box center [246, 146] width 492 height 293
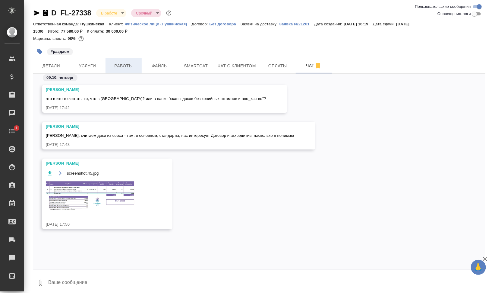
click at [130, 61] on button "Работы" at bounding box center [124, 65] width 36 height 15
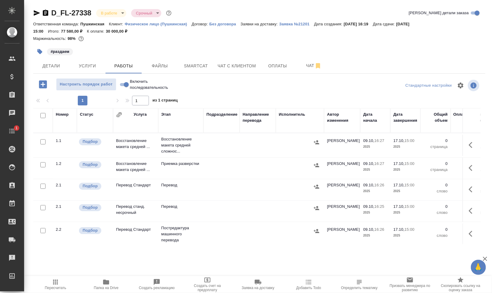
click at [42, 114] on input "checkbox" at bounding box center [42, 115] width 5 height 5
checkbox input "true"
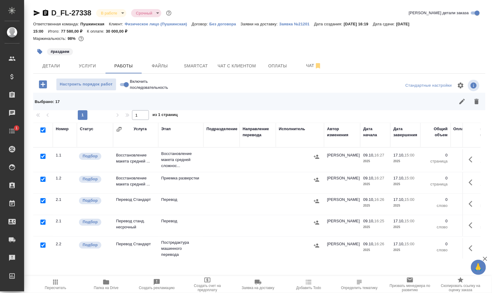
checkbox input "true"
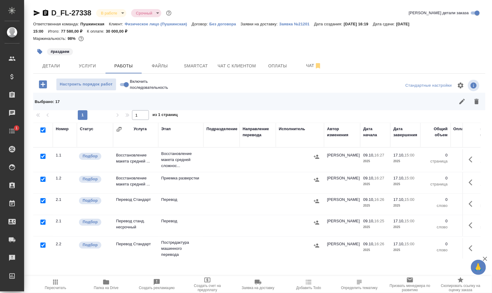
checkbox input "true"
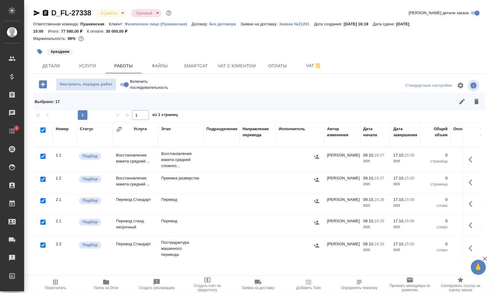
checkbox input "true"
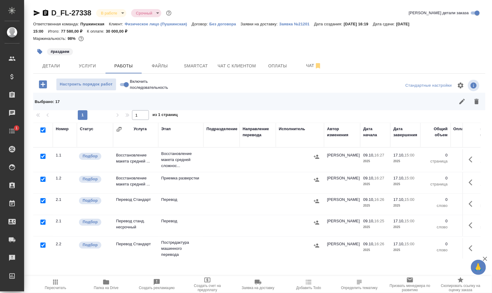
checkbox input "true"
click at [41, 156] on input "checkbox" at bounding box center [42, 156] width 5 height 5
checkbox input "false"
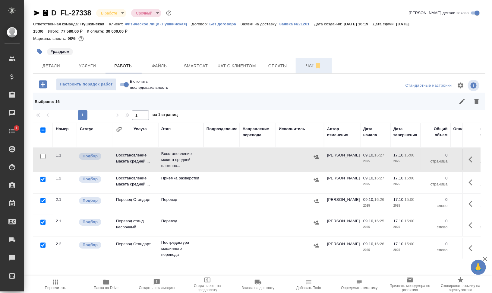
click at [306, 63] on span "Чат" at bounding box center [313, 66] width 29 height 8
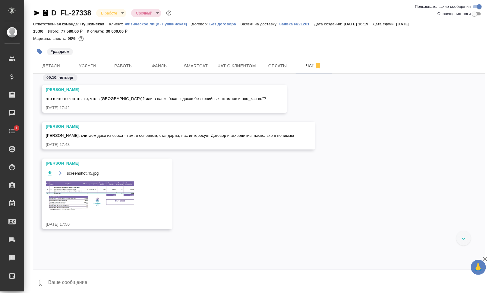
click at [110, 195] on img at bounding box center [91, 195] width 90 height 31
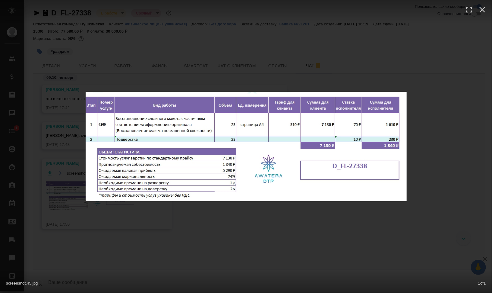
click at [358, 232] on div "screenshot.45.jpg 1 of 1" at bounding box center [246, 146] width 492 height 293
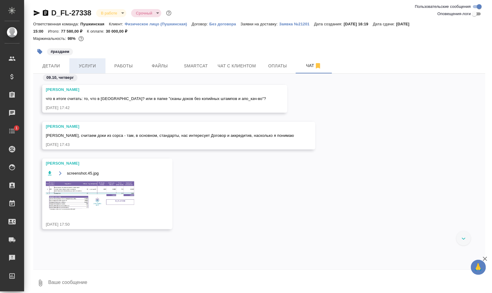
click at [89, 63] on span "Услуги" at bounding box center [87, 66] width 29 height 8
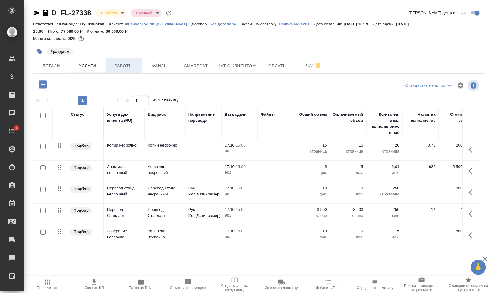
click at [119, 65] on span "Работы" at bounding box center [123, 66] width 29 height 8
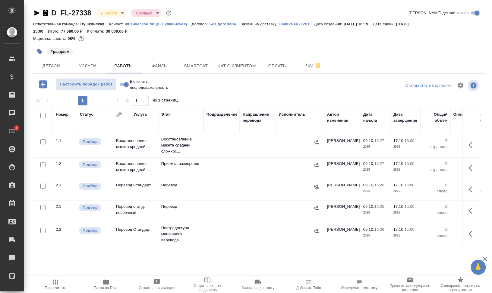
click at [42, 115] on input "checkbox" at bounding box center [42, 115] width 5 height 5
checkbox input "true"
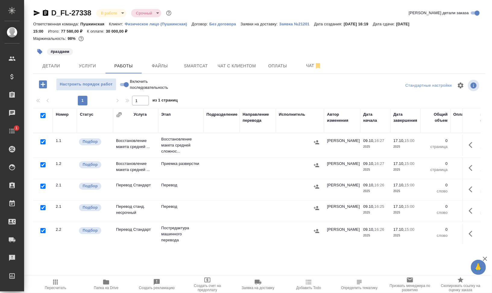
checkbox input "true"
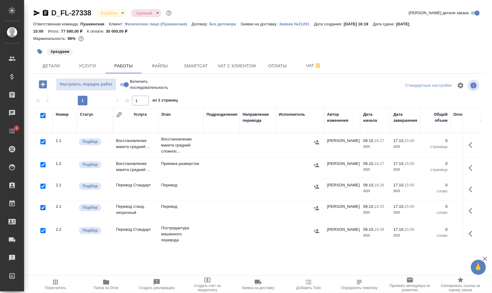
checkbox input "true"
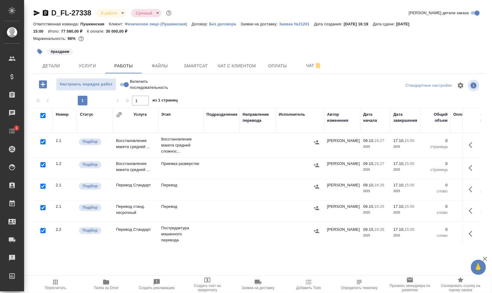
checkbox input "true"
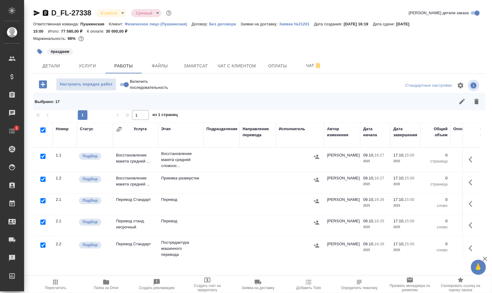
click at [41, 158] on input "checkbox" at bounding box center [42, 156] width 5 height 5
checkbox input "false"
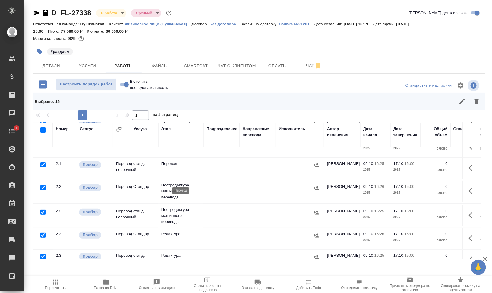
scroll to position [75, 0]
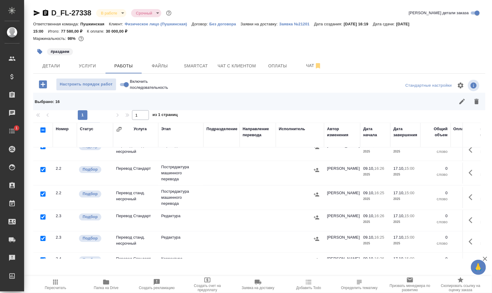
click at [43, 193] on input "checkbox" at bounding box center [42, 193] width 5 height 5
checkbox input "false"
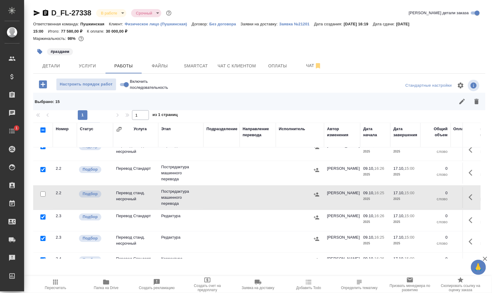
click at [42, 168] on input "checkbox" at bounding box center [42, 169] width 5 height 5
checkbox input "false"
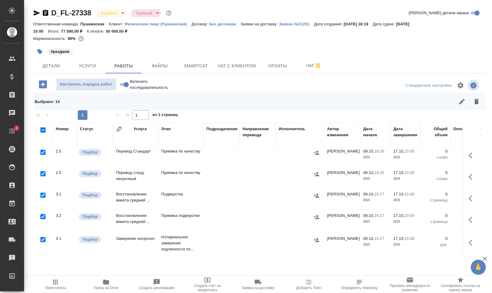
scroll to position [226, 0]
click at [43, 176] on td at bounding box center [43, 176] width 20 height 21
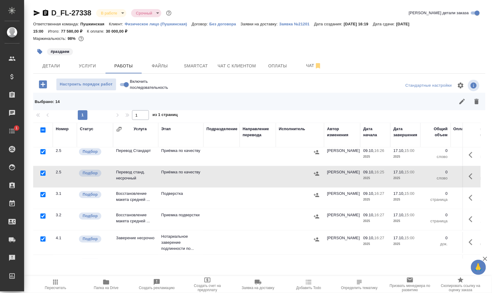
click at [43, 173] on input "checkbox" at bounding box center [42, 172] width 5 height 5
checkbox input "false"
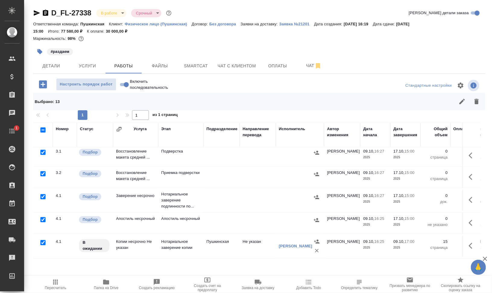
scroll to position [278, 0]
click at [43, 194] on input "checkbox" at bounding box center [42, 196] width 5 height 5
checkbox input "false"
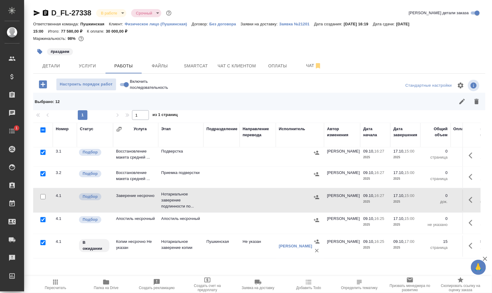
click at [42, 217] on input "checkbox" at bounding box center [42, 219] width 5 height 5
checkbox input "false"
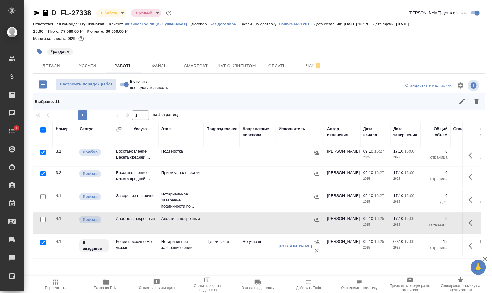
click at [43, 240] on input "checkbox" at bounding box center [42, 242] width 5 height 5
checkbox input "false"
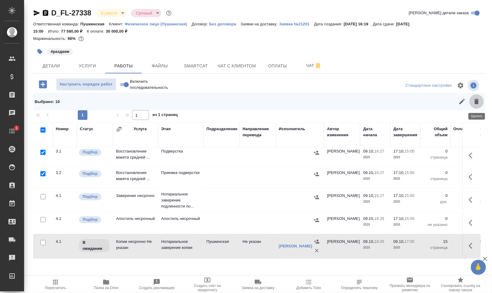
click at [475, 98] on icon "button" at bounding box center [476, 101] width 7 height 7
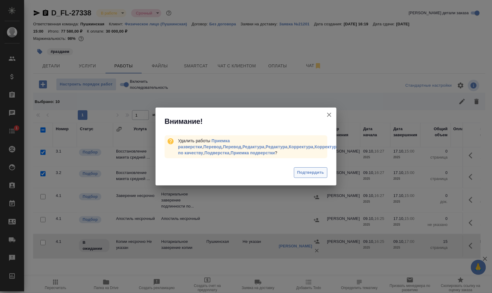
click at [314, 168] on button "Подтвердить" at bounding box center [310, 172] width 33 height 11
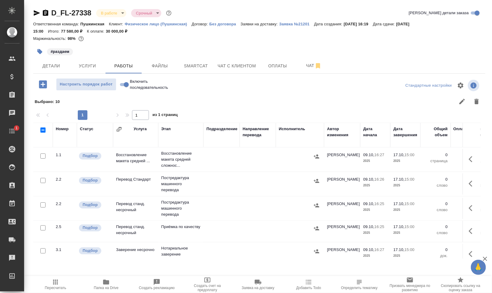
scroll to position [0, 0]
click at [470, 161] on icon "button" at bounding box center [472, 159] width 7 height 7
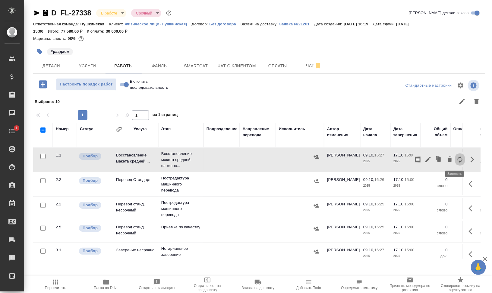
click at [457, 159] on icon "button" at bounding box center [460, 159] width 7 height 7
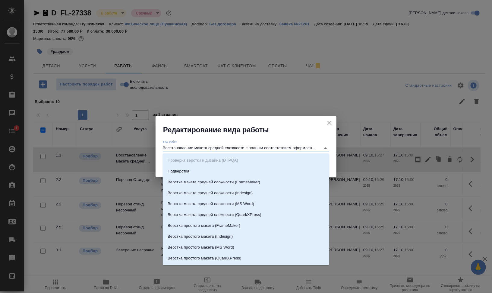
drag, startPoint x: 247, startPoint y: 148, endPoint x: 261, endPoint y: 146, distance: 14.1
click at [247, 149] on input "Восстановление макета средней сложности с полным соответствием оформлению ориги…" at bounding box center [240, 147] width 155 height 7
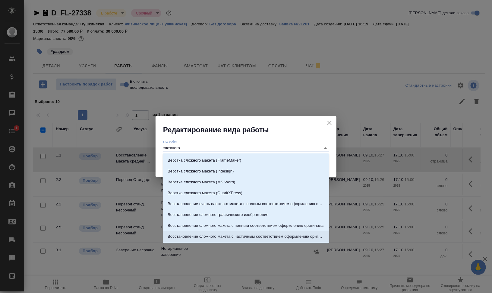
click at [290, 236] on p "Восстановление сложного макета с частичным соответствием оформлению оригинала" at bounding box center [246, 236] width 157 height 6
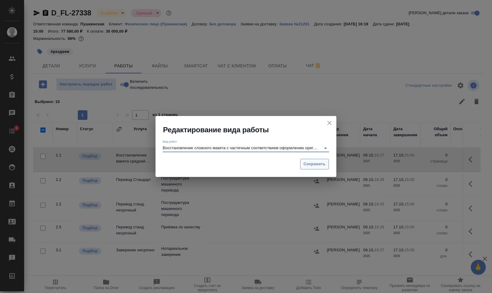
type input "Восстановление сложного макета с частичным соответствием оформлению оригинала"
click at [311, 163] on span "Сохранить" at bounding box center [315, 163] width 22 height 7
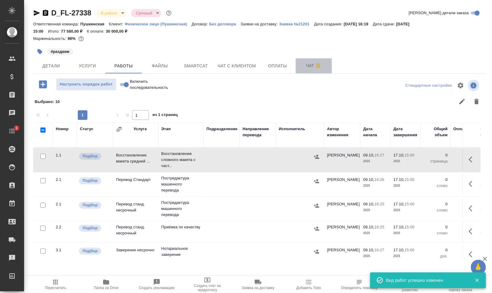
click at [302, 65] on span "Чат" at bounding box center [313, 66] width 29 height 8
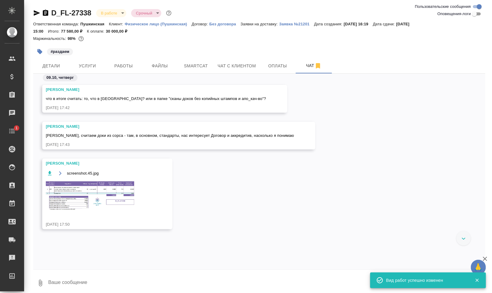
click at [95, 195] on img at bounding box center [91, 195] width 90 height 31
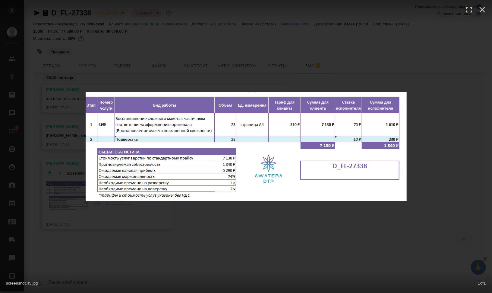
click at [388, 239] on div "screenshot.45.jpg 1 of 1" at bounding box center [246, 146] width 492 height 293
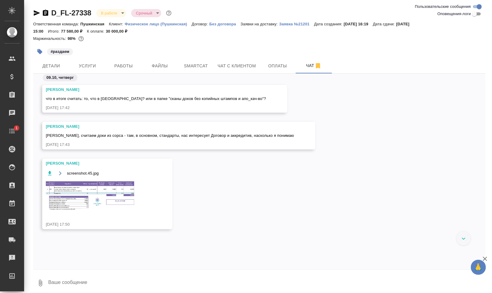
click at [113, 201] on img at bounding box center [91, 195] width 90 height 31
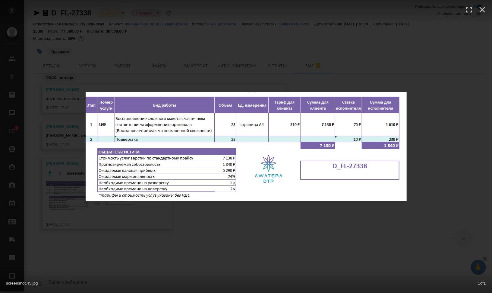
click at [211, 64] on div "screenshot.45.jpg 1 of 1" at bounding box center [246, 146] width 492 height 293
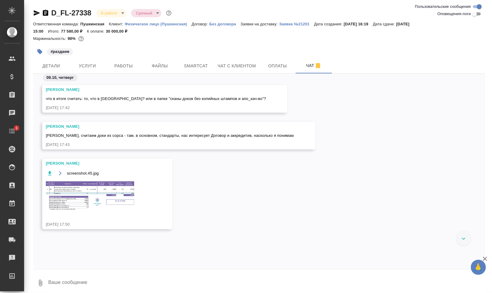
click at [115, 59] on div "screenshot.45.jpg 1 of 1" at bounding box center [246, 158] width 443 height 263
click at [125, 65] on span "Работы" at bounding box center [123, 66] width 29 height 8
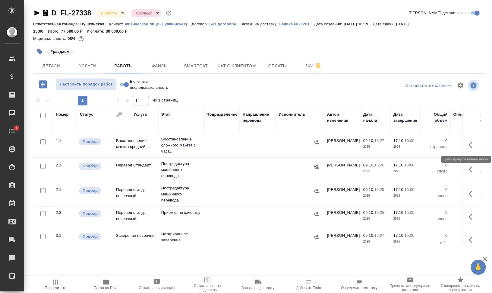
click at [469, 144] on icon "button" at bounding box center [472, 144] width 7 height 7
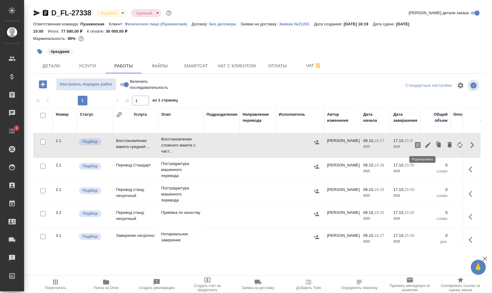
click at [425, 144] on icon "button" at bounding box center [428, 144] width 7 height 7
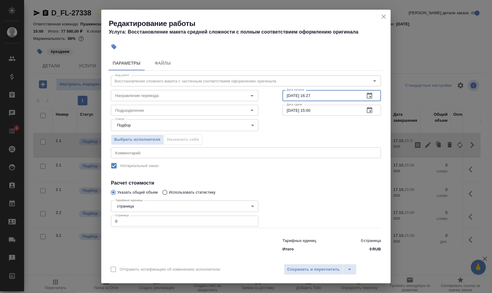
drag, startPoint x: 306, startPoint y: 97, endPoint x: 346, endPoint y: 97, distance: 40.7
click at [346, 97] on input "09.10.2025 16:27" at bounding box center [322, 95] width 78 height 11
type input "09.10.2025 18:06"
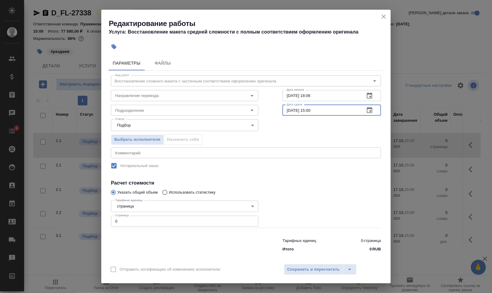
drag, startPoint x: 288, startPoint y: 109, endPoint x: 285, endPoint y: 110, distance: 3.1
click at [285, 110] on input "17.10.2025 15:00" at bounding box center [322, 110] width 78 height 11
drag, startPoint x: 306, startPoint y: 108, endPoint x: 321, endPoint y: 110, distance: 15.5
click at [321, 110] on input "10.10.2025 15:00" at bounding box center [322, 110] width 78 height 11
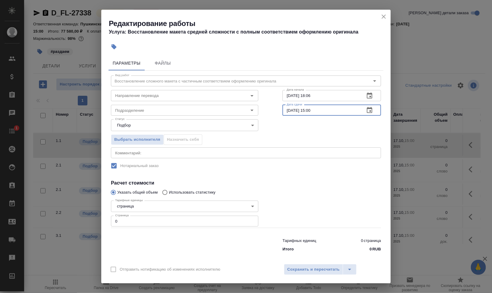
click at [308, 109] on input "10.10.2025 15:00" at bounding box center [322, 110] width 78 height 11
type input "10.10.2025 16:00"
click at [139, 93] on input "Направление перевода" at bounding box center [175, 95] width 124 height 7
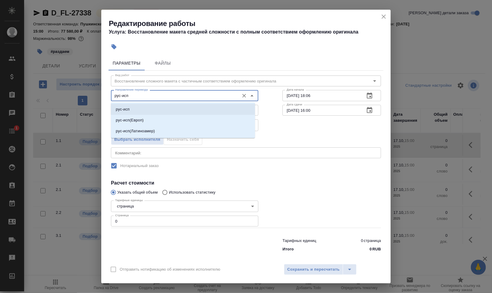
click at [138, 110] on li "рус-исп" at bounding box center [183, 109] width 144 height 11
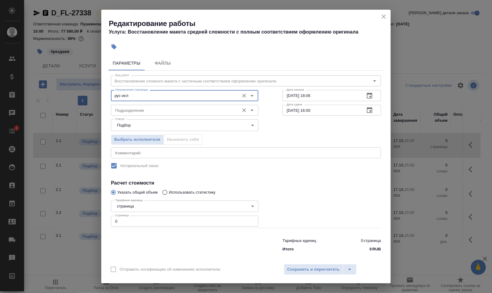
type input "рус-исп"
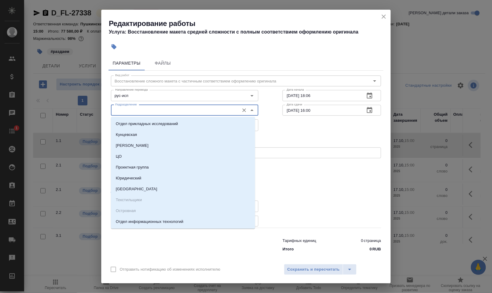
click at [145, 109] on input "Подразделение" at bounding box center [175, 109] width 124 height 7
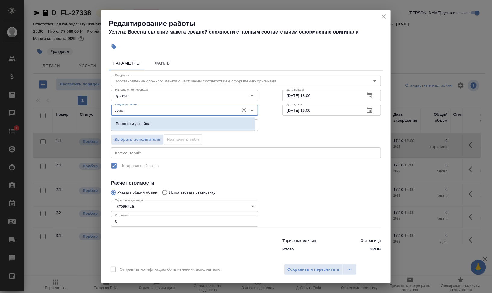
click at [162, 122] on li "Верстки и дизайна" at bounding box center [183, 123] width 144 height 11
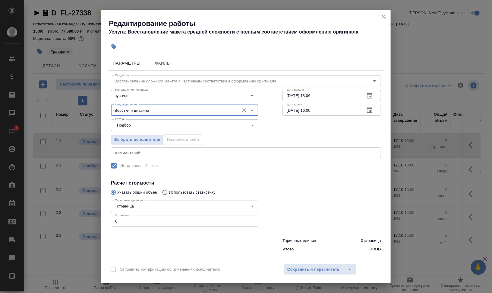
type input "Верстки и дизайна"
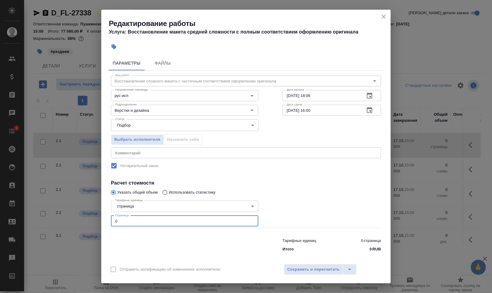
drag, startPoint x: 122, startPoint y: 219, endPoint x: 97, endPoint y: 217, distance: 25.1
click at [97, 217] on div "Редактирование работы Услуга: Восстановление макета средней сложности с полным …" at bounding box center [246, 146] width 492 height 293
type input "23"
click at [321, 272] on span "Сохранить и пересчитать" at bounding box center [313, 269] width 52 height 7
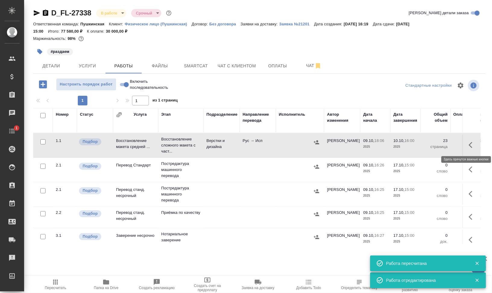
click at [469, 145] on icon "button" at bounding box center [472, 144] width 7 height 7
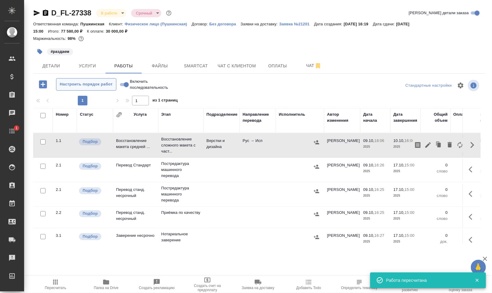
click at [79, 87] on span "Настроить порядок работ" at bounding box center [86, 84] width 54 height 7
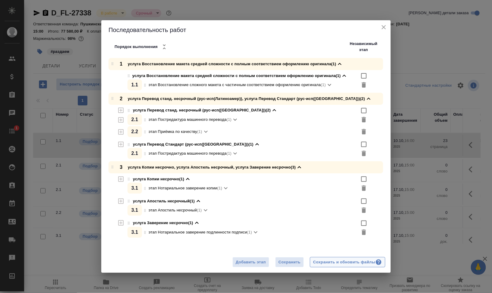
click at [334, 262] on div "Сохранить и обновить файлы" at bounding box center [347, 261] width 69 height 7
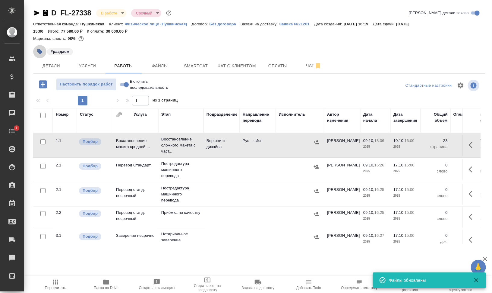
click at [38, 50] on icon "button" at bounding box center [39, 51] width 5 height 5
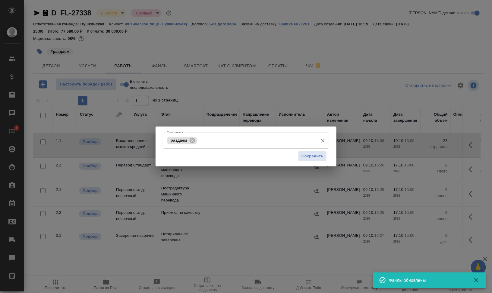
click at [251, 140] on input "Тэги заказа" at bounding box center [257, 140] width 116 height 10
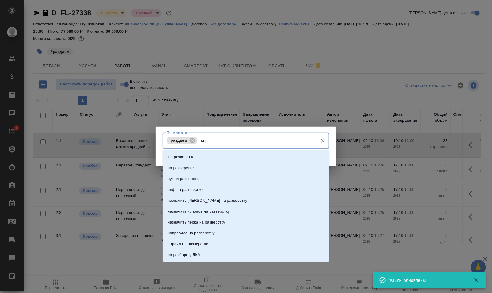
type input "на ра"
click at [270, 167] on li "на разверстке" at bounding box center [246, 167] width 166 height 11
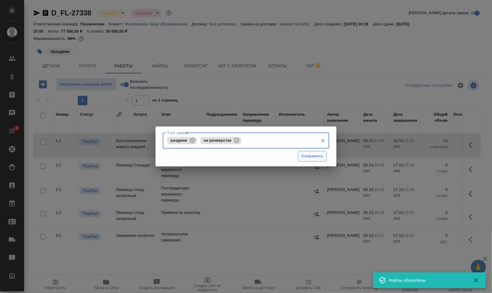
click at [312, 152] on button "Сохранить" at bounding box center [312, 156] width 29 height 11
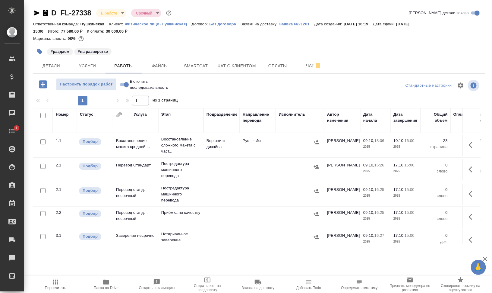
click at [35, 13] on icon "button" at bounding box center [36, 12] width 7 height 7
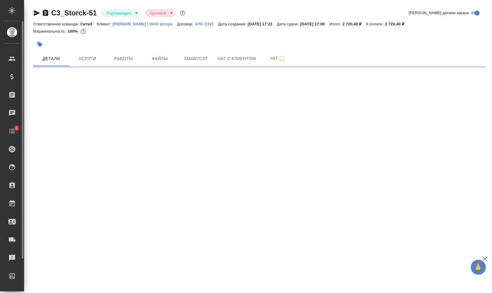
select select "RU"
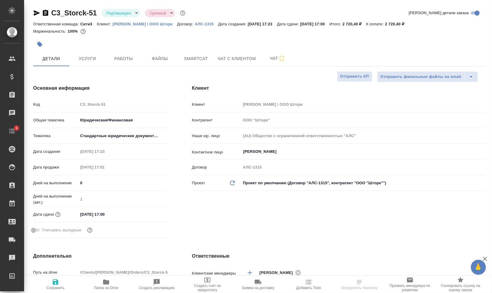
type textarea "x"
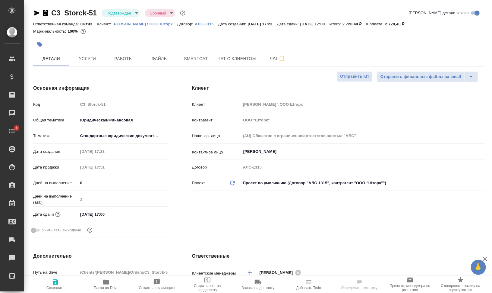
type textarea "x"
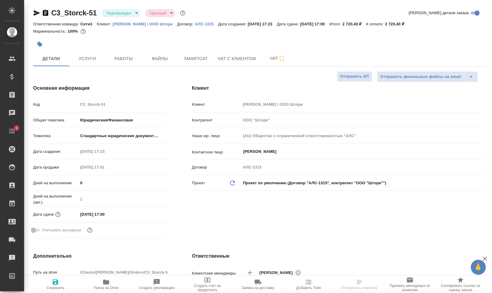
type textarea "x"
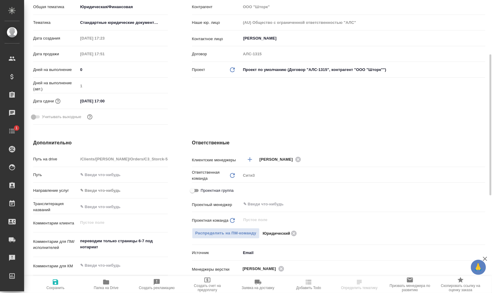
scroll to position [151, 0]
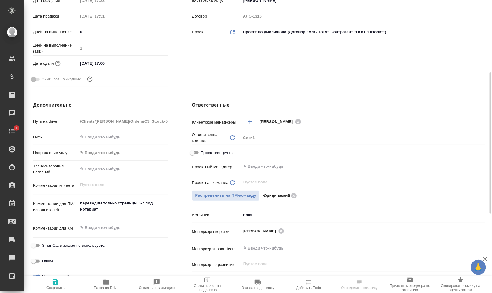
click at [318, 174] on div "Проектный менеджер ​" at bounding box center [338, 169] width 293 height 16
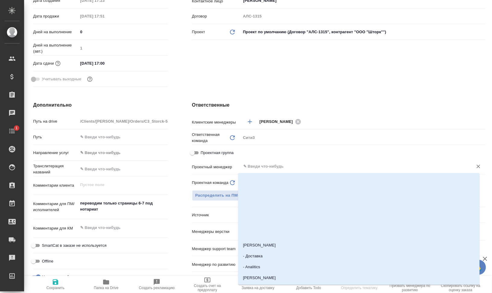
click at [321, 169] on input "text" at bounding box center [353, 166] width 221 height 7
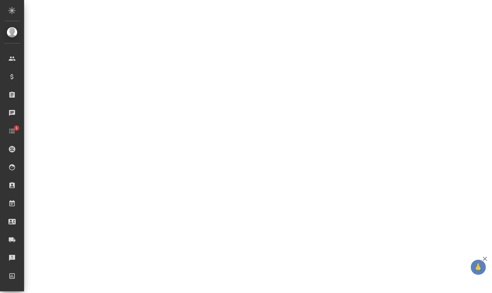
select select "RU"
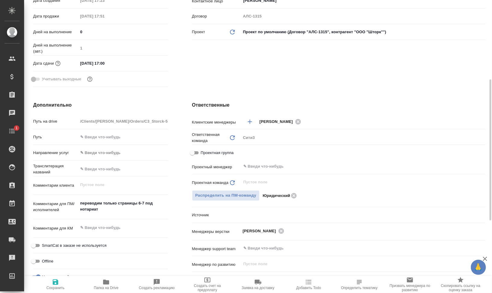
scroll to position [155, 0]
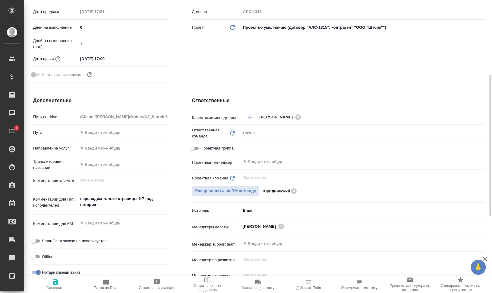
type textarea "x"
click at [321, 169] on div "Проектный менеджер ​" at bounding box center [338, 164] width 293 height 16
click at [322, 161] on input "text" at bounding box center [353, 161] width 221 height 7
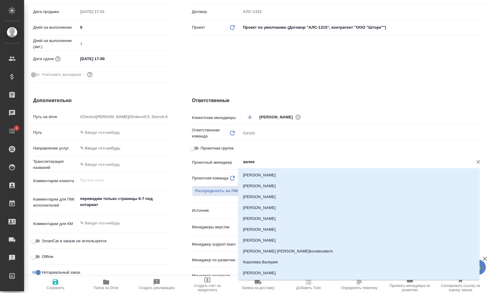
type input "[PERSON_NAME]"
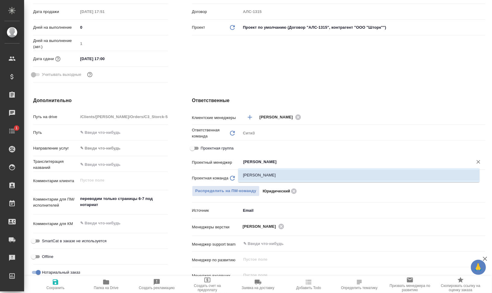
click at [327, 172] on li "[PERSON_NAME]" at bounding box center [359, 174] width 242 height 11
type textarea "x"
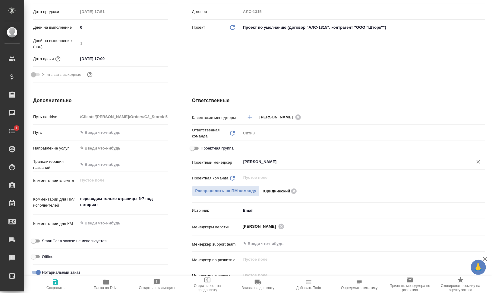
type input "[PERSON_NAME]"
click at [62, 282] on span "Сохранить" at bounding box center [55, 283] width 43 height 11
type textarea "x"
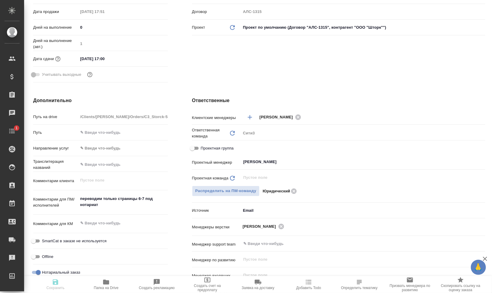
type textarea "x"
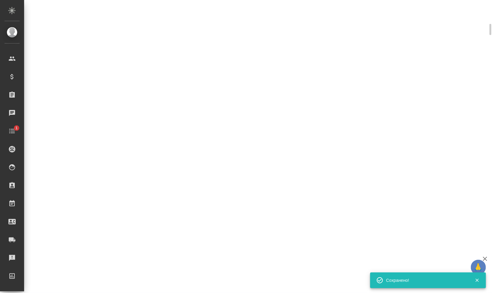
select select "RU"
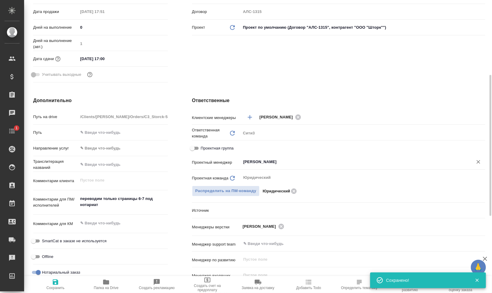
type textarea "x"
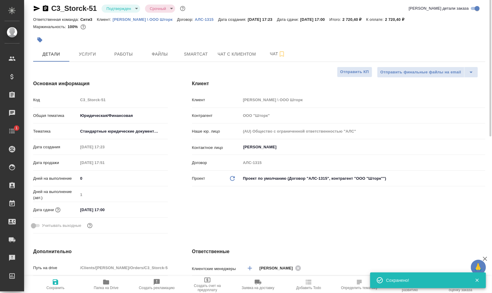
scroll to position [0, 0]
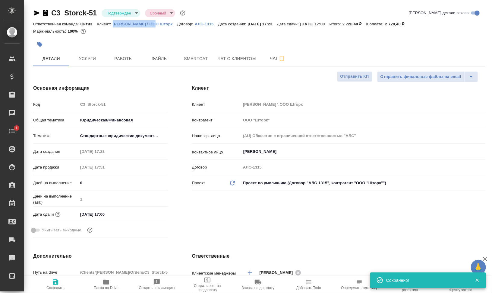
drag, startPoint x: 112, startPoint y: 24, endPoint x: 151, endPoint y: 22, distance: 39.3
click at [151, 22] on div "Ответственная команда: Сити3 Клиент: [PERSON_NAME] \ ООО Шторк Договор: АЛС-131…" at bounding box center [259, 23] width 452 height 7
copy p "[PERSON_NAME] \ ООО Шторк"
type textarea "x"
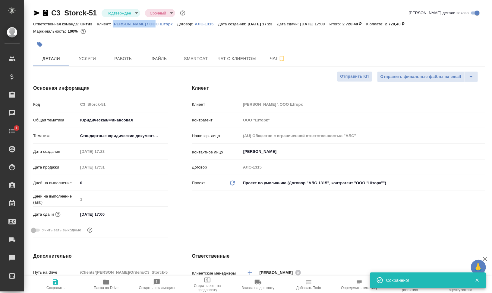
type textarea "x"
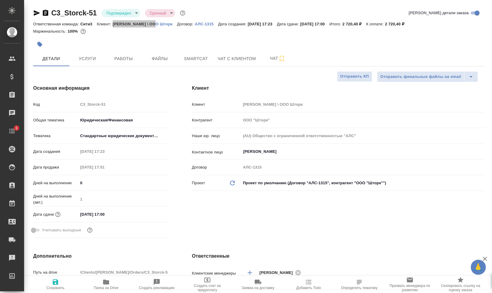
type textarea "x"
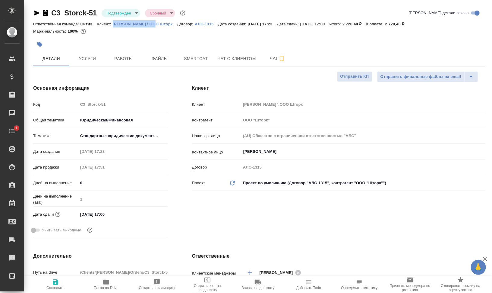
type textarea "x"
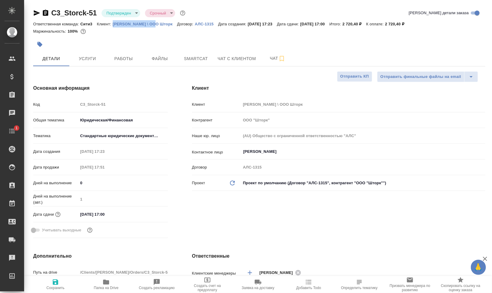
type textarea "x"
click at [285, 59] on icon "button" at bounding box center [281, 58] width 7 height 7
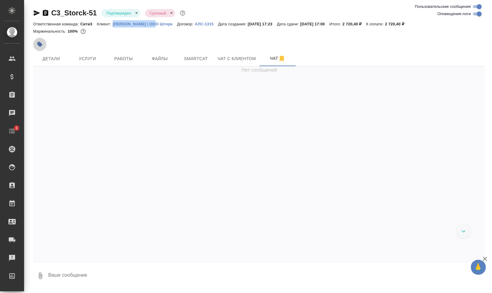
click at [38, 42] on icon "button" at bounding box center [40, 44] width 6 height 6
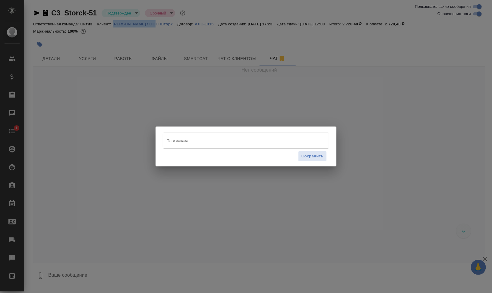
click at [198, 138] on input "Тэги заказа" at bounding box center [241, 140] width 150 height 10
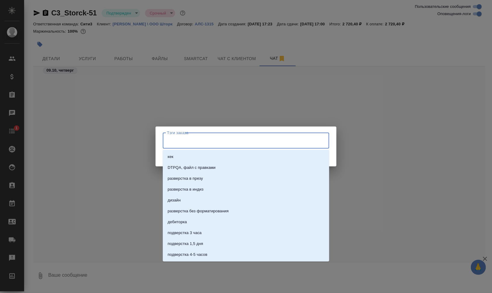
scroll to position [508, 0]
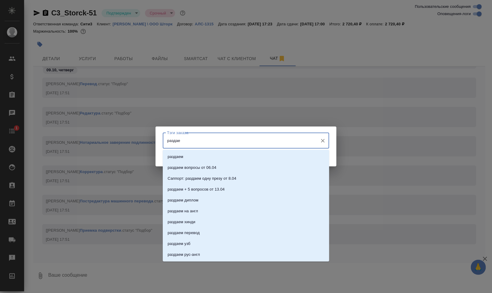
type input "раздаем"
click at [205, 158] on li "раздаем" at bounding box center [246, 156] width 166 height 11
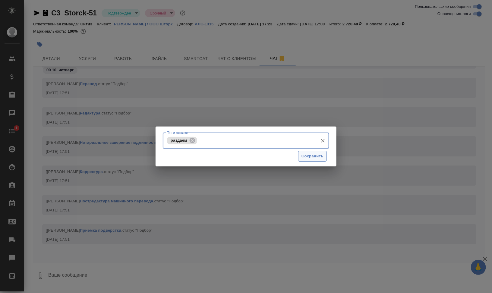
click at [311, 156] on span "Сохранить" at bounding box center [313, 156] width 22 height 7
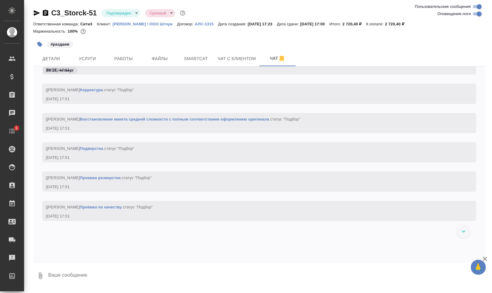
scroll to position [554, 0]
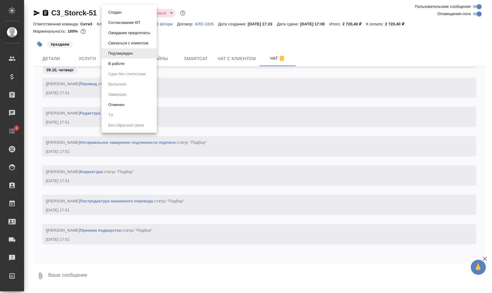
click at [134, 15] on body "🙏 .cls-1 fill:#fff; AWATERA Валеев Динар Клиенты Спецификации Заказы 0 Чаты 1 T…" at bounding box center [246, 146] width 492 height 293
click at [135, 65] on li "В работе" at bounding box center [129, 64] width 55 height 10
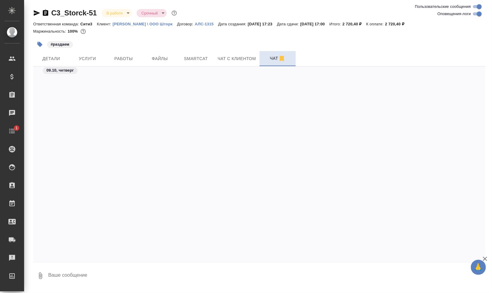
scroll to position [538, 0]
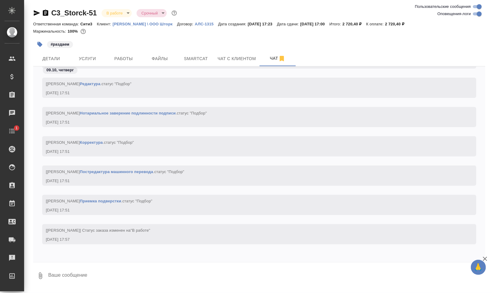
click at [478, 14] on input "Оповещения-логи" at bounding box center [480, 13] width 22 height 7
checkbox input "false"
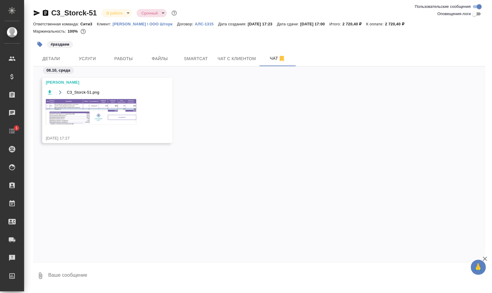
click at [104, 116] on img at bounding box center [91, 112] width 90 height 26
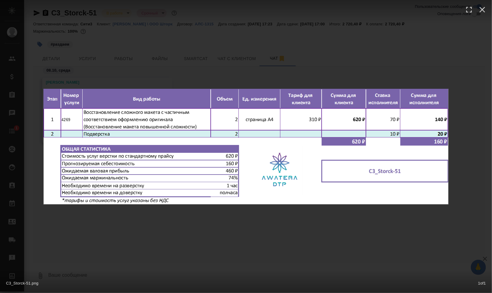
click at [312, 233] on div "C3_Storck-51.png 1 of 1" at bounding box center [246, 146] width 492 height 293
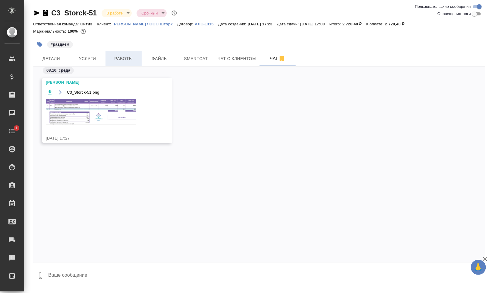
click at [126, 57] on span "Работы" at bounding box center [123, 59] width 29 height 8
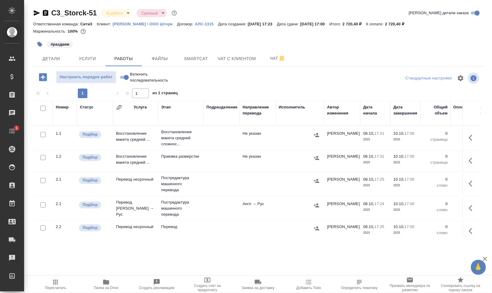
click at [42, 106] on input "checkbox" at bounding box center [42, 108] width 5 height 5
checkbox input "true"
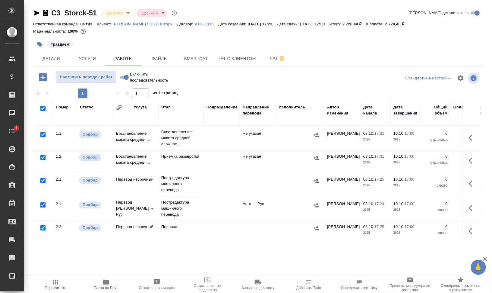
checkbox input "true"
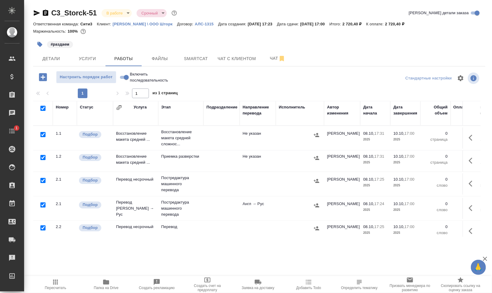
checkbox input "true"
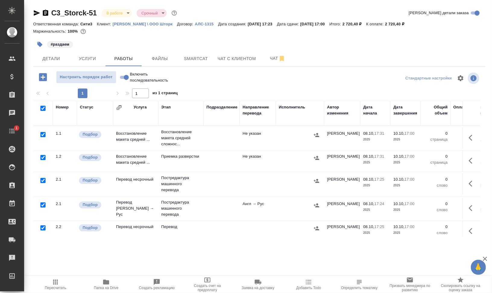
checkbox input "true"
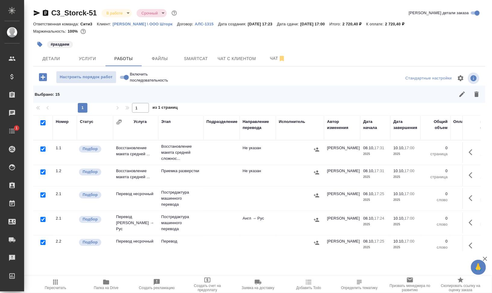
click at [44, 149] on input "checkbox" at bounding box center [42, 148] width 5 height 5
checkbox input "false"
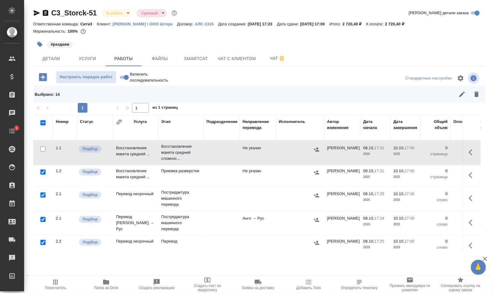
click at [45, 195] on input "checkbox" at bounding box center [42, 194] width 5 height 5
checkbox input "false"
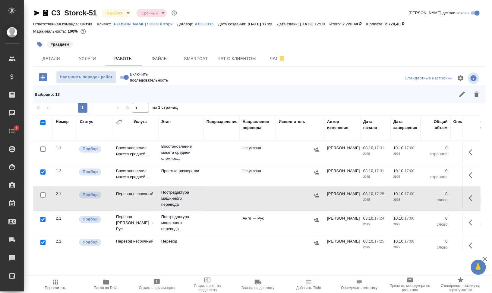
click at [46, 218] on div at bounding box center [43, 219] width 14 height 8
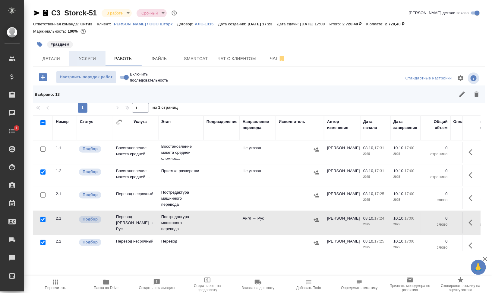
click at [82, 56] on span "Услуги" at bounding box center [87, 59] width 29 height 8
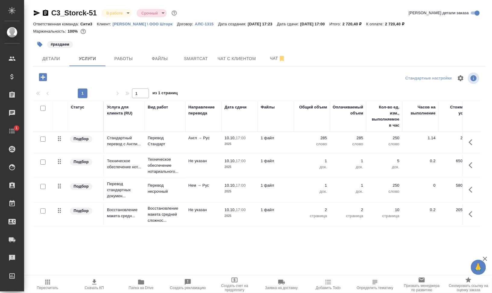
scroll to position [1, 0]
click at [142, 283] on icon "button" at bounding box center [141, 281] width 6 height 5
click at [274, 58] on span "Чат" at bounding box center [277, 59] width 29 height 8
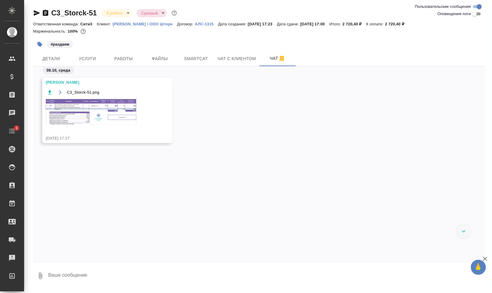
click at [106, 111] on img at bounding box center [91, 112] width 90 height 26
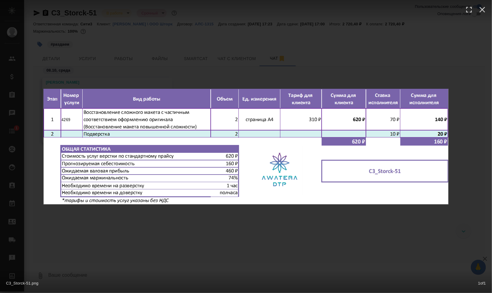
click at [345, 233] on div "C3_Storck-51.png 1 of 1" at bounding box center [246, 146] width 492 height 293
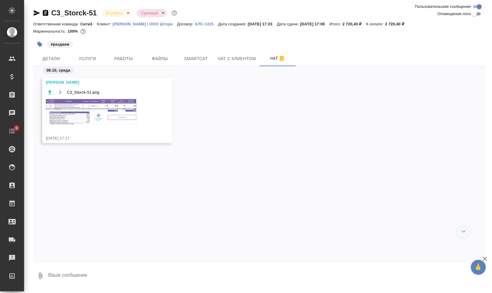
click at [37, 11] on icon "button" at bounding box center [36, 12] width 7 height 7
click at [122, 58] on span "Работы" at bounding box center [123, 59] width 29 height 8
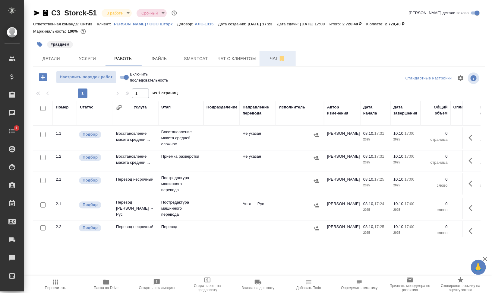
click at [270, 59] on span "Чат" at bounding box center [277, 59] width 29 height 8
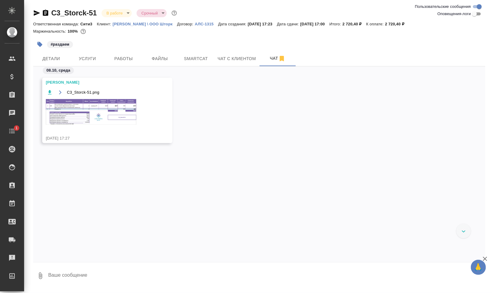
click at [106, 112] on img at bounding box center [91, 112] width 90 height 26
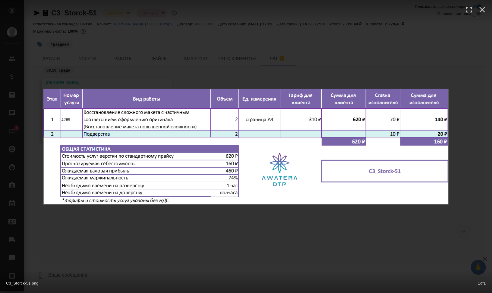
click at [212, 252] on div "C3_Storck-51.png 1 of 1" at bounding box center [246, 146] width 492 height 293
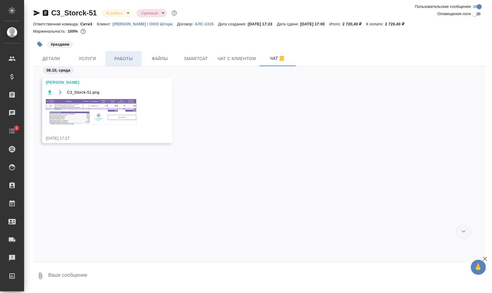
click at [121, 54] on button "Работы" at bounding box center [124, 58] width 36 height 15
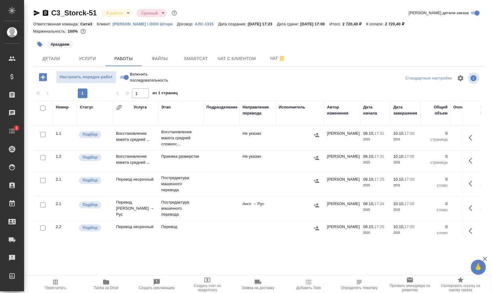
click at [469, 139] on icon "button" at bounding box center [471, 138] width 4 height 6
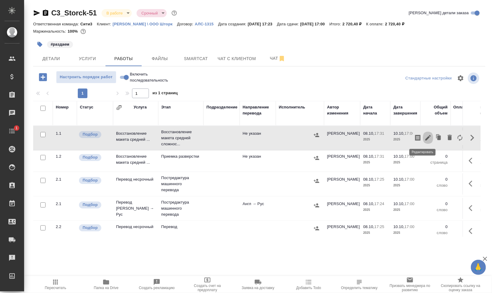
click at [425, 135] on icon "button" at bounding box center [428, 137] width 7 height 7
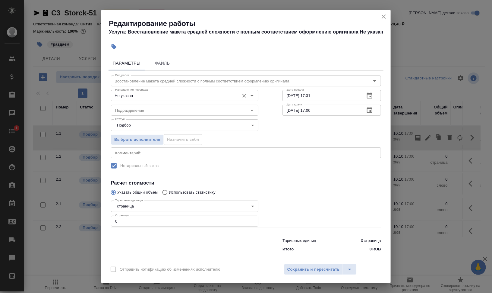
click at [149, 97] on input "Не указан" at bounding box center [175, 95] width 124 height 7
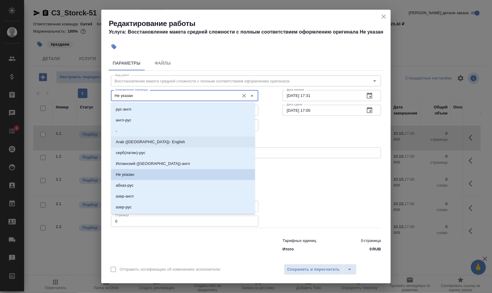
click at [334, 163] on label "Нотариальный заказ" at bounding box center [242, 165] width 269 height 13
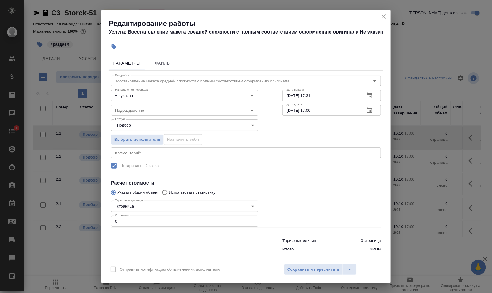
click at [200, 151] on textarea at bounding box center [246, 152] width 262 height 5
click at [380, 15] on icon "close" at bounding box center [383, 16] width 7 height 7
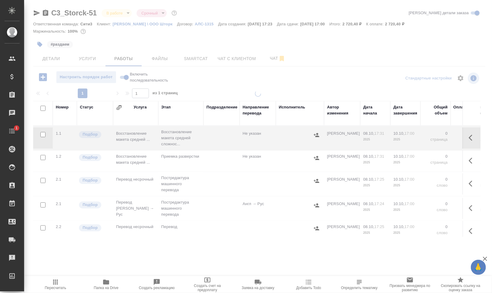
click at [470, 140] on icon "button" at bounding box center [472, 137] width 7 height 7
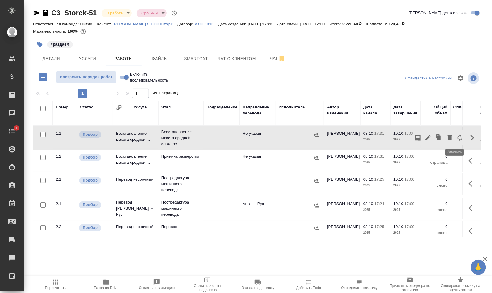
click at [458, 138] on icon "button" at bounding box center [460, 137] width 5 height 7
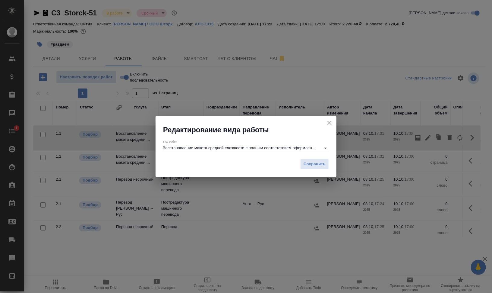
click at [216, 148] on input "Восстановление макета средней сложности с полным соответствием оформлению ориги…" at bounding box center [240, 147] width 155 height 7
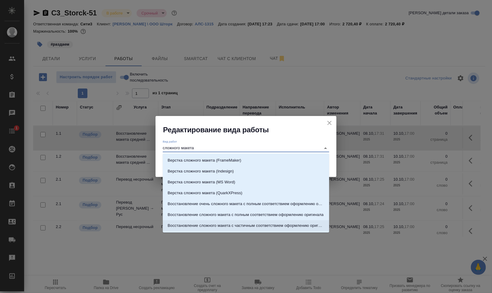
drag, startPoint x: 281, startPoint y: 229, endPoint x: 287, endPoint y: 228, distance: 6.1
click at [281, 229] on li "Восстановление сложного макета с частичным соответствием оформлению оригинала" at bounding box center [246, 225] width 166 height 11
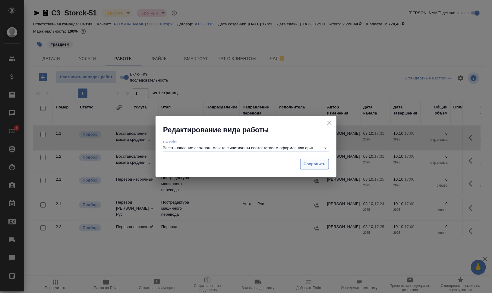
type input "Восстановление сложного макета с частичным соответствием оформлению оригинала"
click at [317, 164] on span "Сохранить" at bounding box center [315, 163] width 22 height 7
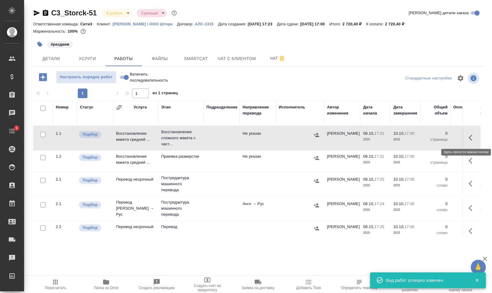
click at [469, 137] on icon "button" at bounding box center [472, 137] width 7 height 7
click at [425, 138] on icon "button" at bounding box center [428, 137] width 7 height 7
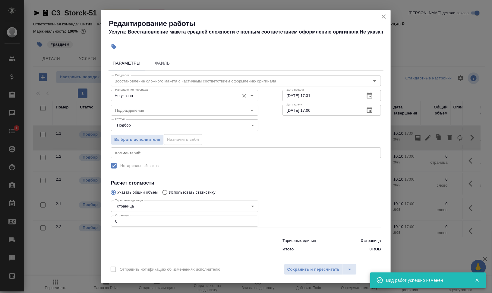
click at [140, 93] on input "Не указан" at bounding box center [175, 95] width 124 height 7
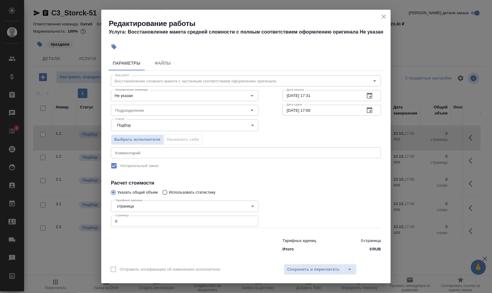
click at [283, 128] on div "Выбрать исполнителя Назначить себя" at bounding box center [246, 138] width 294 height 37
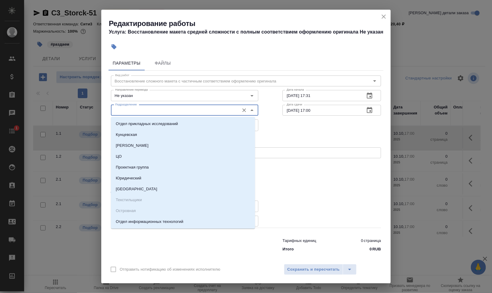
click at [174, 110] on input "Подразделение" at bounding box center [175, 109] width 124 height 7
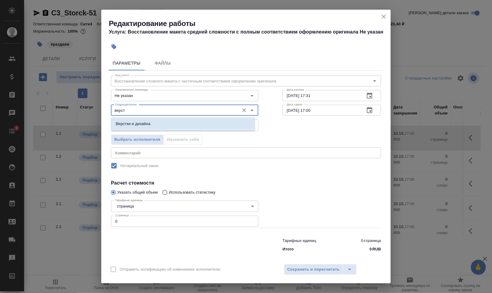
click at [168, 122] on li "Верстки и дизайна" at bounding box center [183, 123] width 144 height 11
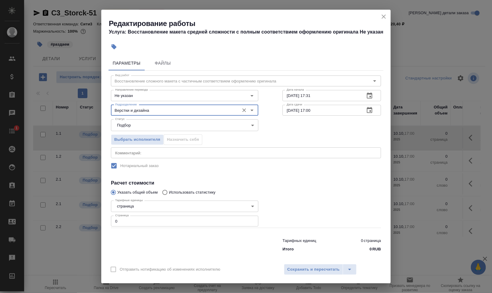
type input "Верстки и дизайна"
click at [186, 158] on div "Вид работ Восстановление сложного макета с частичным соответствием оформлению о…" at bounding box center [246, 163] width 275 height 184
click at [193, 152] on textarea at bounding box center [246, 152] width 262 height 5
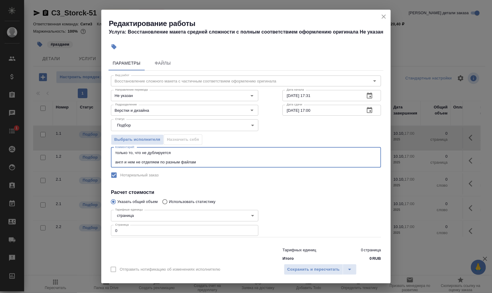
type textarea "только то, что не дублируется англ и нем не отделяем по разным файлам"
click at [165, 228] on input "0" at bounding box center [184, 230] width 147 height 11
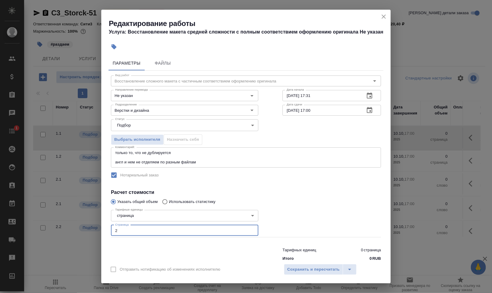
type input "2"
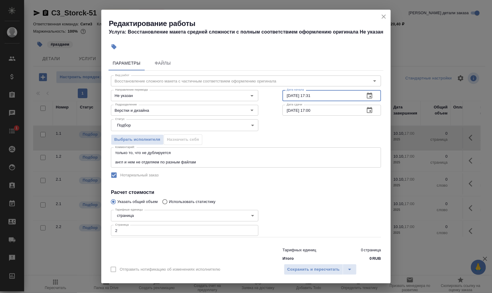
click at [286, 97] on input "08.10.2025 17:31" at bounding box center [322, 95] width 78 height 11
drag, startPoint x: 307, startPoint y: 95, endPoint x: 351, endPoint y: 97, distance: 43.8
click at [344, 96] on input "09.10.2025 17:31" at bounding box center [322, 95] width 78 height 11
type input "09.10.2025 18:00"
drag, startPoint x: 288, startPoint y: 109, endPoint x: 273, endPoint y: 110, distance: 15.8
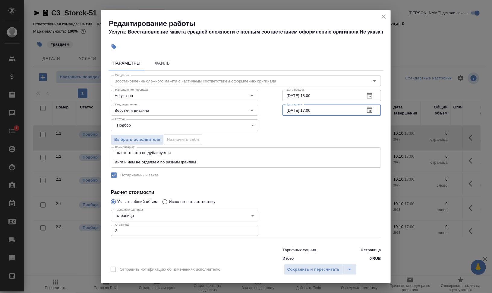
click at [273, 110] on div "Вид работ Восстановление сложного макета с частичным соответствием оформлению о…" at bounding box center [246, 167] width 275 height 193
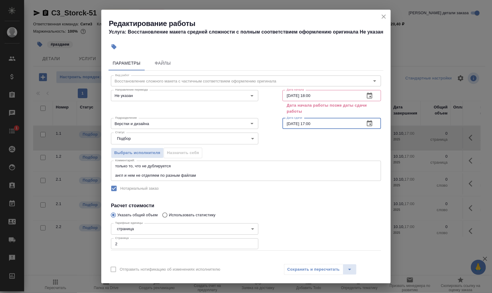
drag, startPoint x: 306, startPoint y: 122, endPoint x: 329, endPoint y: 124, distance: 23.0
click at [328, 124] on input "09.10.2025 17:00" at bounding box center [322, 123] width 78 height 11
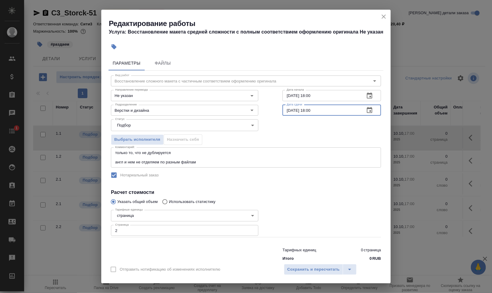
click at [329, 124] on div "Выбрать исполнителя Назначить себя" at bounding box center [246, 138] width 294 height 37
click at [306, 108] on input "09.10.2025 18:00" at bounding box center [322, 110] width 78 height 11
click at [308, 108] on input "09.10.2025 18:00" at bounding box center [322, 110] width 78 height 11
type input "09.10.2025 19:00"
click at [308, 268] on span "Сохранить и пересчитать" at bounding box center [313, 269] width 52 height 7
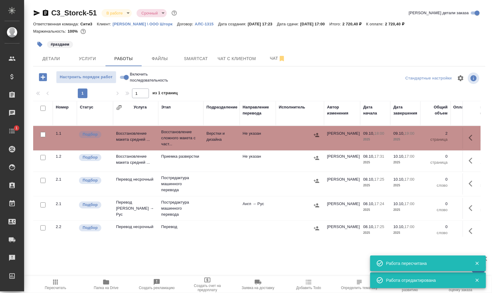
click at [42, 107] on input "checkbox" at bounding box center [42, 108] width 5 height 5
checkbox input "true"
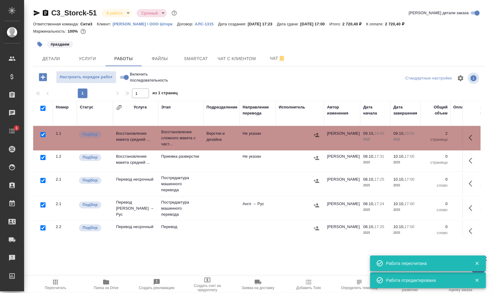
checkbox input "true"
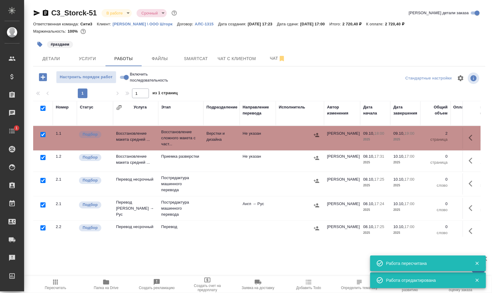
checkbox input "true"
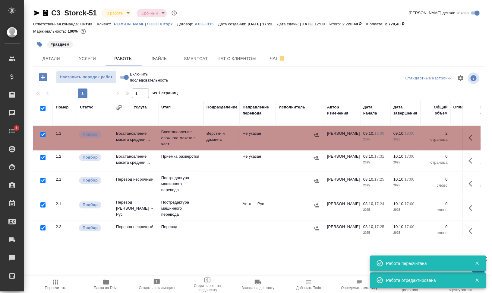
checkbox input "true"
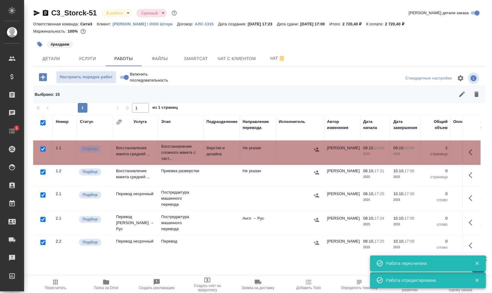
click at [44, 148] on input "checkbox" at bounding box center [42, 148] width 5 height 5
checkbox input "false"
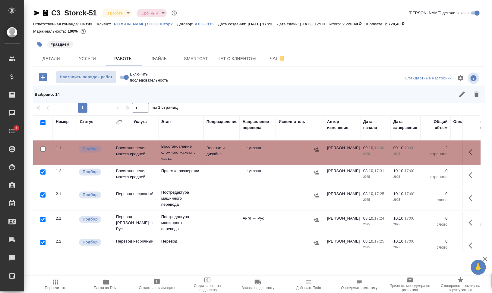
click at [43, 219] on input "checkbox" at bounding box center [42, 219] width 5 height 5
checkbox input "false"
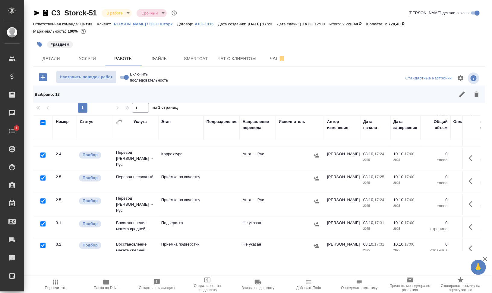
scroll to position [226, 0]
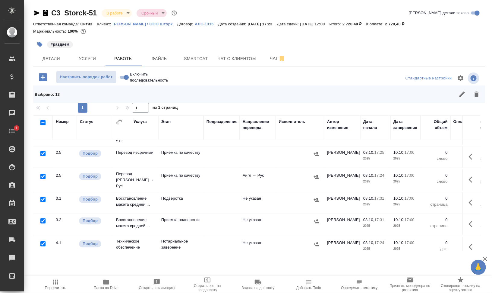
click at [43, 241] on input "checkbox" at bounding box center [42, 243] width 5 height 5
checkbox input "false"
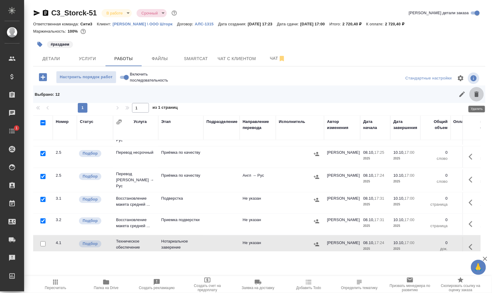
drag, startPoint x: 475, startPoint y: 93, endPoint x: 428, endPoint y: 121, distance: 54.4
click at [475, 93] on icon "button" at bounding box center [477, 93] width 4 height 5
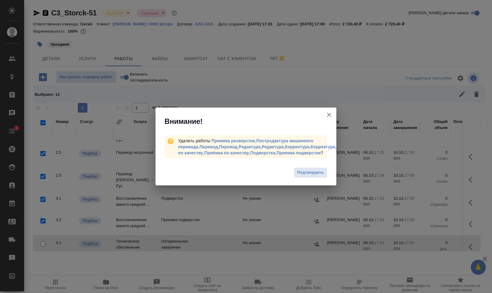
click at [323, 175] on span "Подтвердить" at bounding box center [310, 172] width 27 height 7
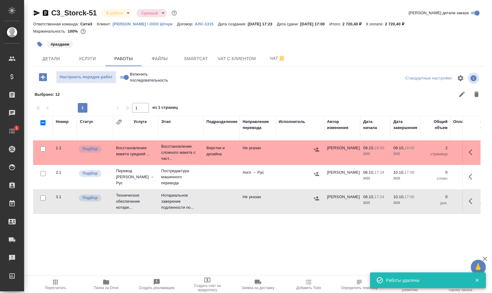
scroll to position [0, 0]
click at [94, 78] on span "Настроить порядок работ" at bounding box center [86, 77] width 54 height 7
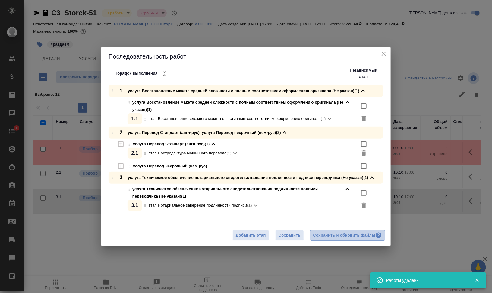
click at [355, 237] on div "Сохранить и обновить файлы" at bounding box center [347, 235] width 69 height 7
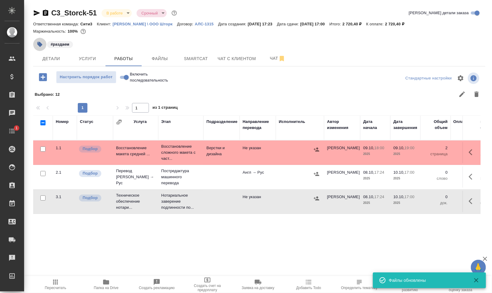
click at [39, 43] on icon "button" at bounding box center [39, 44] width 5 height 5
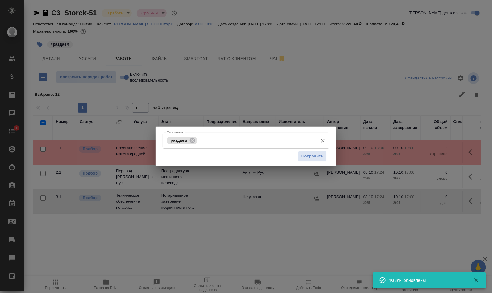
click at [223, 137] on input "Тэги заказа" at bounding box center [257, 140] width 116 height 10
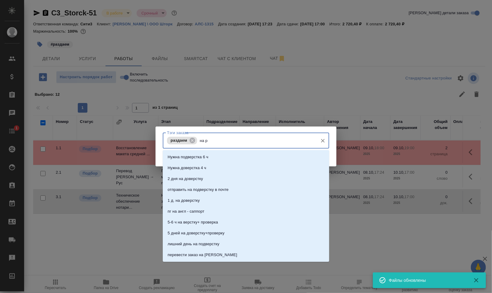
type input "на ра"
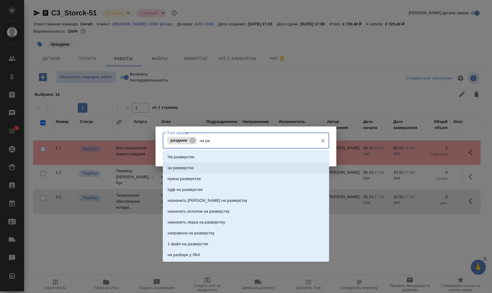
click at [264, 165] on li "на разверстке" at bounding box center [246, 167] width 166 height 11
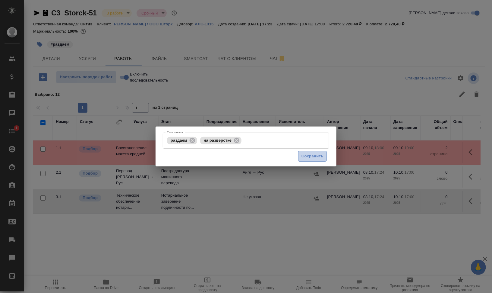
click at [317, 157] on span "Сохранить" at bounding box center [313, 156] width 22 height 7
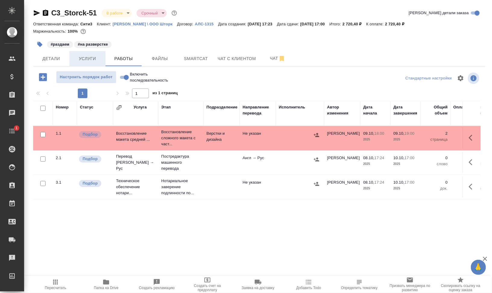
click at [88, 56] on span "Услуги" at bounding box center [87, 59] width 29 height 8
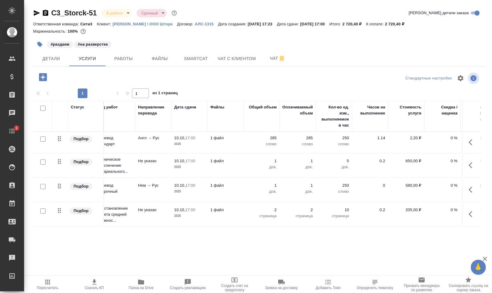
scroll to position [0, 30]
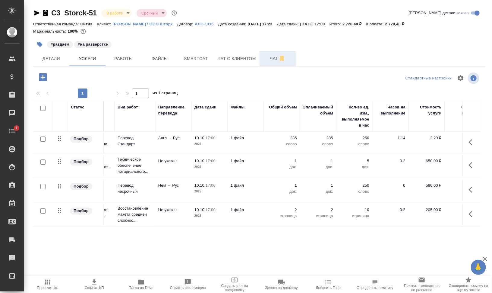
click at [272, 52] on button "Чат" at bounding box center [278, 58] width 36 height 15
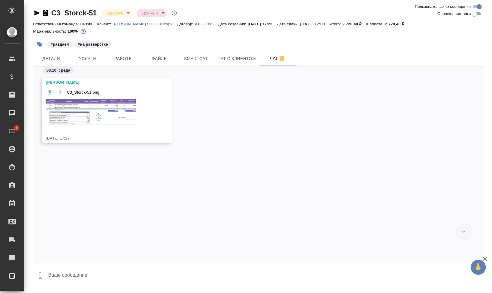
click at [98, 112] on img at bounding box center [91, 112] width 90 height 26
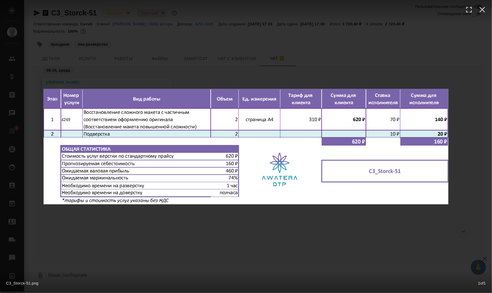
click at [364, 232] on div "C3_Storck-51.png 1 of 1" at bounding box center [246, 146] width 492 height 293
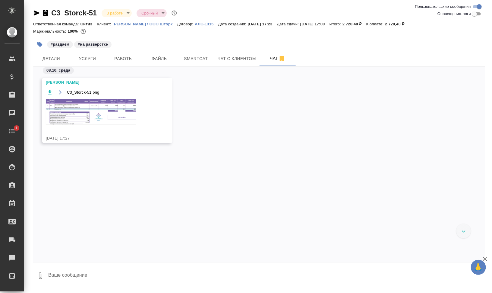
click at [36, 14] on icon "button" at bounding box center [37, 12] width 6 height 5
click at [119, 61] on span "Работы" at bounding box center [123, 59] width 29 height 8
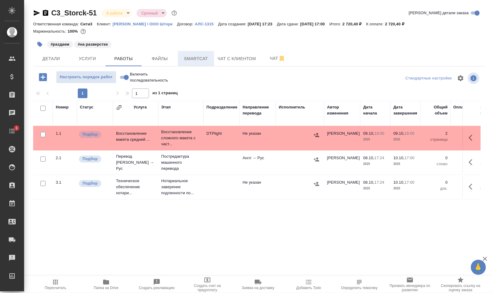
click at [200, 57] on span "Smartcat" at bounding box center [196, 59] width 29 height 8
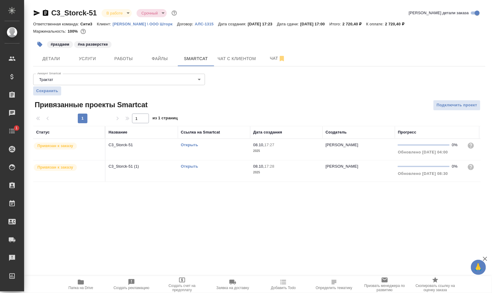
click at [196, 145] on link "Открыть" at bounding box center [189, 144] width 17 height 5
click at [187, 163] on div "Открыть" at bounding box center [214, 166] width 66 height 6
click at [189, 164] on link "Открыть" at bounding box center [189, 166] width 17 height 5
click at [121, 53] on button "Работы" at bounding box center [124, 58] width 36 height 15
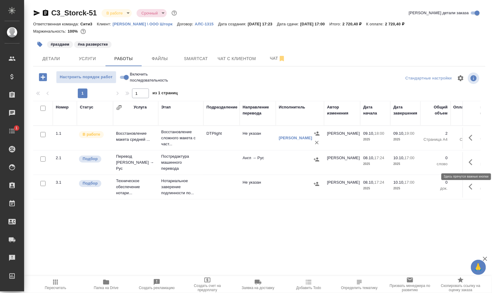
click at [472, 164] on icon "button" at bounding box center [471, 162] width 4 height 6
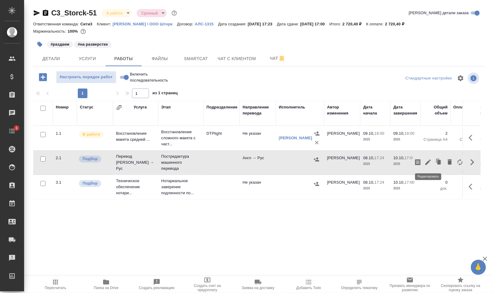
click at [428, 162] on icon "button" at bounding box center [428, 161] width 5 height 5
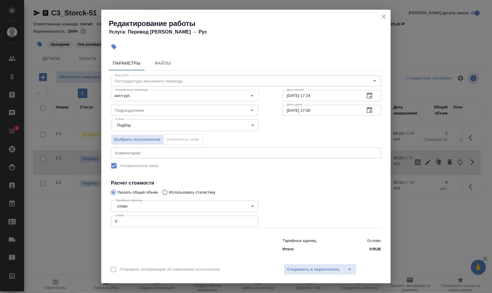
drag, startPoint x: 175, startPoint y: 150, endPoint x: 178, endPoint y: 147, distance: 4.1
click at [175, 150] on textarea at bounding box center [246, 152] width 262 height 5
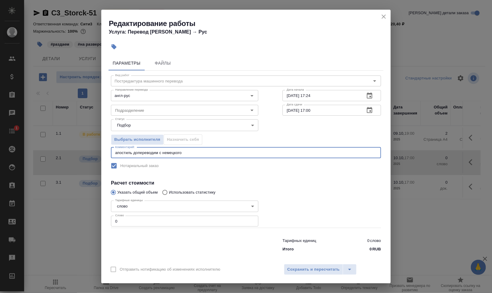
type textarea "апостиль допереводим с немецкого"
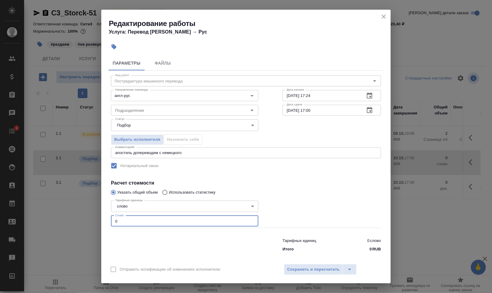
drag, startPoint x: 134, startPoint y: 217, endPoint x: 100, endPoint y: 216, distance: 33.8
click at [100, 216] on div "Редактирование работы Услуга: Перевод Стандарт Англ → Рус Параметры Файлы Вид р…" at bounding box center [246, 146] width 492 height 293
type input "150"
click at [124, 111] on input "Подразделение" at bounding box center [175, 109] width 124 height 7
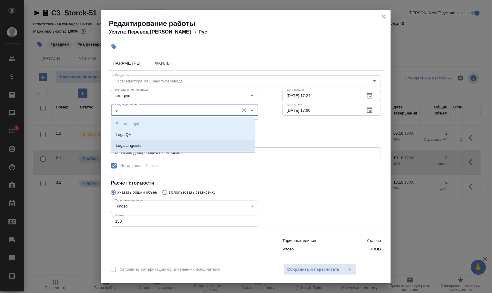
click at [139, 141] on li "LegalLinguists" at bounding box center [183, 145] width 144 height 11
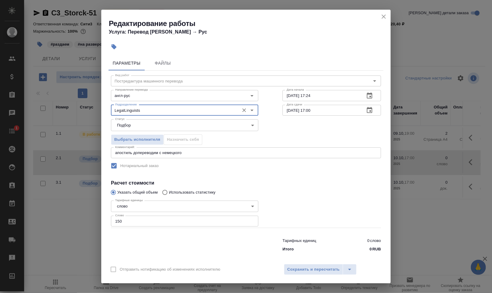
type input "LegalLinguists"
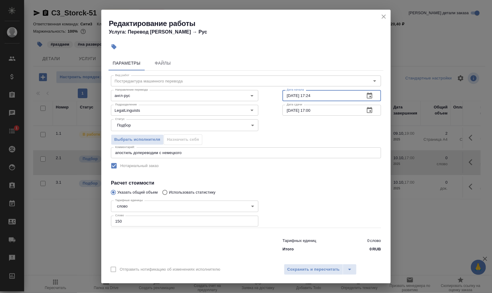
drag, startPoint x: 305, startPoint y: 95, endPoint x: 327, endPoint y: 96, distance: 21.7
click at [327, 96] on input "08.10.2025 17:24" at bounding box center [322, 95] width 78 height 11
type input "08.10.2025 19:00"
drag, startPoint x: 288, startPoint y: 109, endPoint x: 279, endPoint y: 111, distance: 8.6
click at [283, 111] on input "10.10.2025 17:00" at bounding box center [322, 110] width 78 height 11
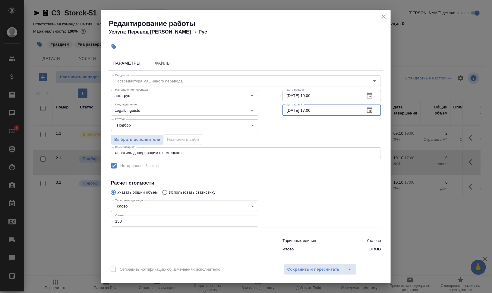
click at [297, 111] on input "10.10.2025 17:00" at bounding box center [322, 110] width 78 height 11
click at [309, 108] on input "10.10.2025 17:00" at bounding box center [322, 110] width 78 height 11
click at [201, 146] on div "Выбрать исполнителя Назначить себя" at bounding box center [185, 138] width 172 height 37
click at [205, 151] on textarea "апостиль допереводим с немецкого" at bounding box center [246, 152] width 262 height 5
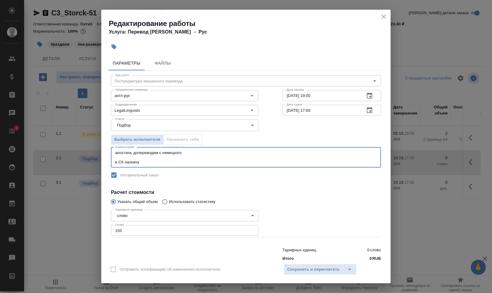
click at [116, 154] on textarea "апостиль допереводим с немецкого в СК назначу" at bounding box center [246, 157] width 262 height 14
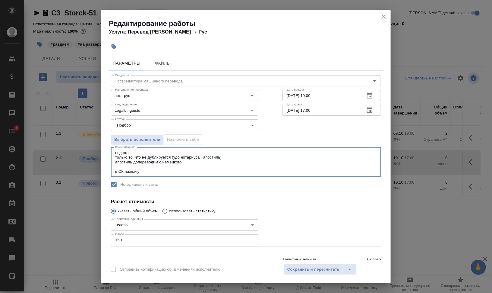
click at [227, 159] on textarea "под нот только то, что не дублируется (удо нотариуса +апостиль) апостиль допере…" at bounding box center [246, 161] width 262 height 23
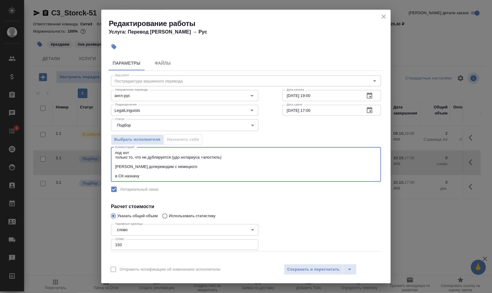
click at [201, 176] on textarea "под нот только то, что не дублируется (удо нотариуса +апостиль) апостиль допере…" at bounding box center [246, 164] width 262 height 28
type textarea "под нот только то, что не дублируется (удо нотариуса +апостиль) апостиль допере…"
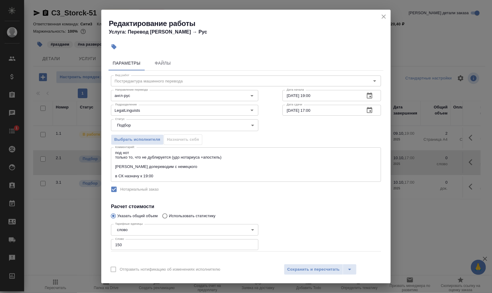
click at [348, 197] on div "Вид работ Постредактура машинного перевода Вид работ Направление перевода англ-…" at bounding box center [246, 174] width 275 height 207
click at [267, 104] on div "Подразделение LegalLinguists Подразделение" at bounding box center [185, 109] width 172 height 39
click at [267, 119] on div "Статус Подбор recruiting Статус" at bounding box center [185, 124] width 172 height 39
click at [317, 95] on input "08.10.2025 19:00" at bounding box center [322, 95] width 78 height 11
click at [320, 119] on div "Статус Подбор recruiting Статус" at bounding box center [246, 124] width 294 height 39
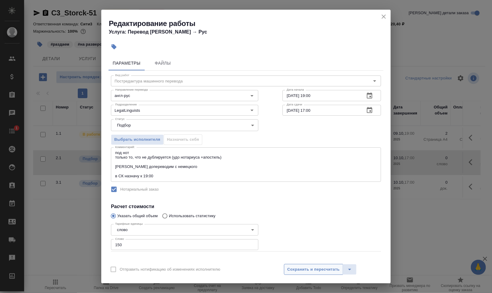
click at [334, 267] on span "Сохранить и пересчитать" at bounding box center [313, 269] width 52 height 7
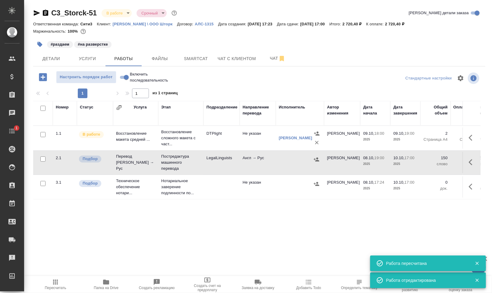
click at [475, 163] on icon "button" at bounding box center [472, 161] width 7 height 7
click at [416, 163] on icon "button" at bounding box center [417, 161] width 7 height 7
click at [146, 58] on span "Файлы" at bounding box center [159, 59] width 29 height 8
click at [116, 60] on span "Работы" at bounding box center [123, 59] width 29 height 8
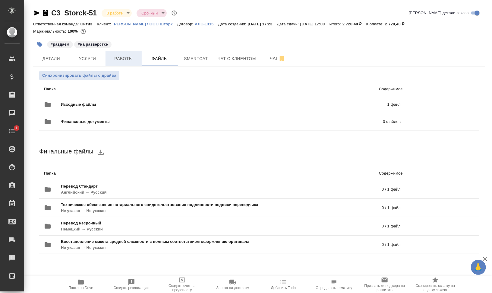
click at [117, 55] on span "Работы" at bounding box center [123, 59] width 29 height 8
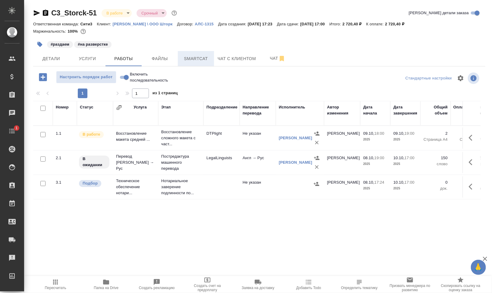
click at [190, 59] on span "Smartcat" at bounding box center [196, 59] width 29 height 8
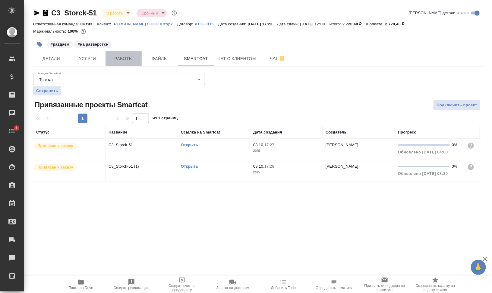
click at [115, 59] on span "Работы" at bounding box center [123, 59] width 29 height 8
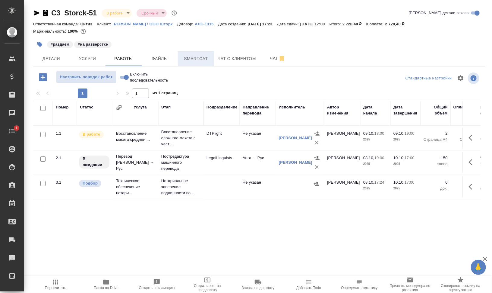
click at [198, 58] on span "Smartcat" at bounding box center [196, 59] width 29 height 8
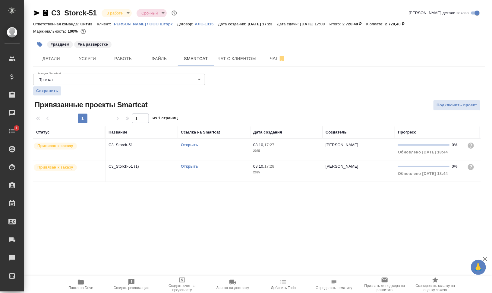
click at [195, 149] on td "Открыть" at bounding box center [214, 149] width 72 height 21
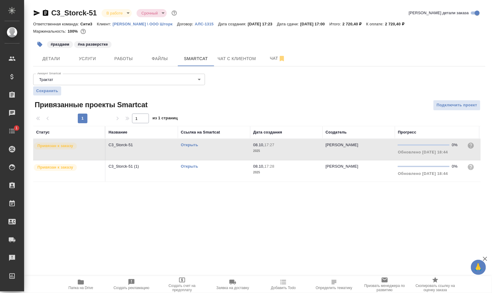
click at [195, 149] on td "Открыть" at bounding box center [214, 149] width 72 height 21
click at [205, 174] on td "Открыть" at bounding box center [214, 170] width 72 height 21
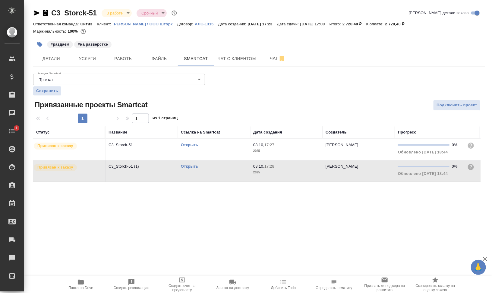
click at [205, 174] on td "Открыть" at bounding box center [214, 170] width 72 height 21
click at [125, 58] on span "Работы" at bounding box center [123, 59] width 29 height 8
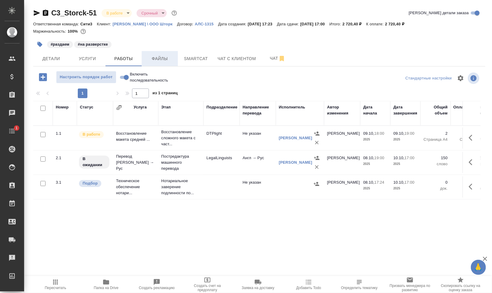
click at [160, 58] on span "Файлы" at bounding box center [159, 59] width 29 height 8
click at [118, 58] on span "Работы" at bounding box center [123, 59] width 29 height 8
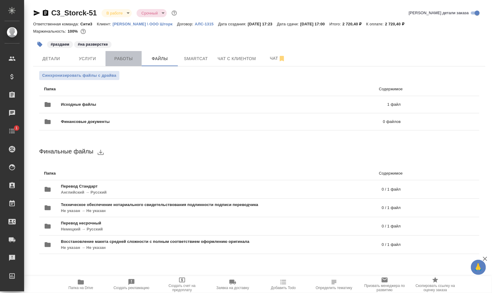
click at [118, 58] on span "Работы" at bounding box center [123, 59] width 29 height 8
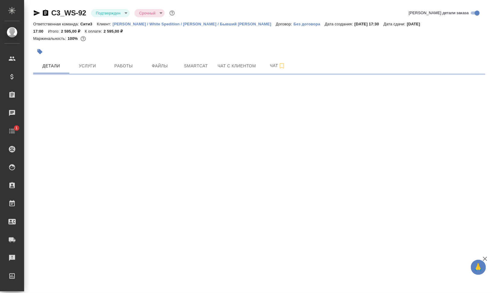
select select "RU"
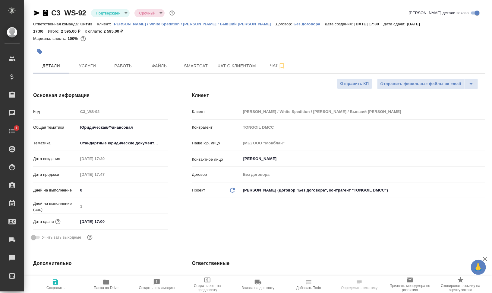
type textarea "x"
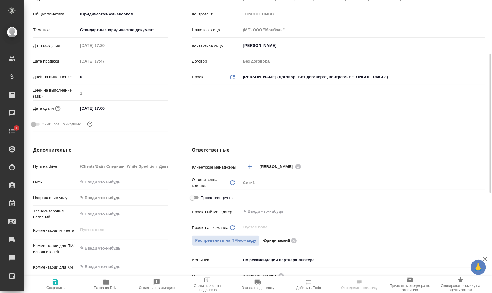
scroll to position [151, 0]
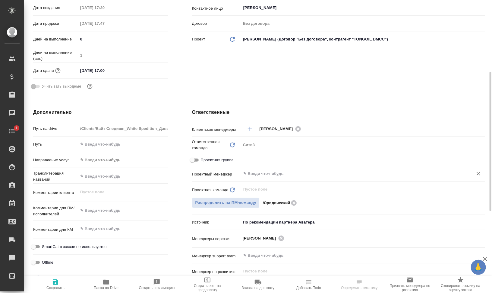
click at [288, 172] on input "text" at bounding box center [353, 173] width 221 height 7
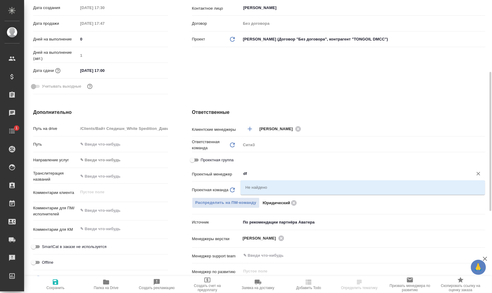
type input "d"
type textarea "x"
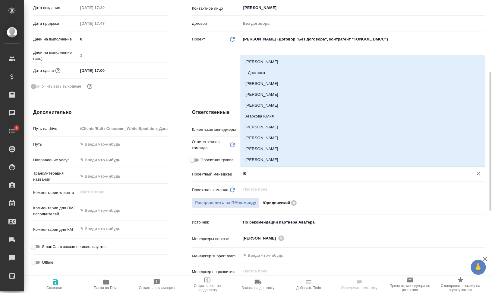
type input "Ва"
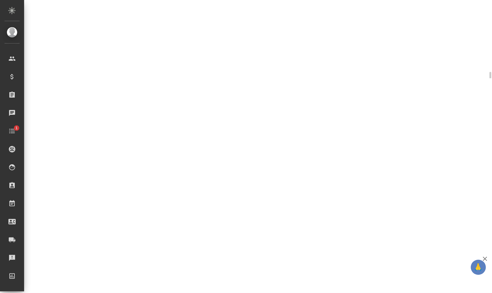
select select "RU"
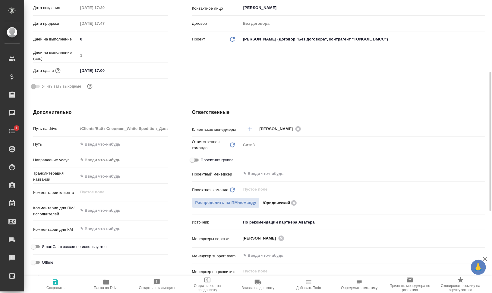
type textarea "x"
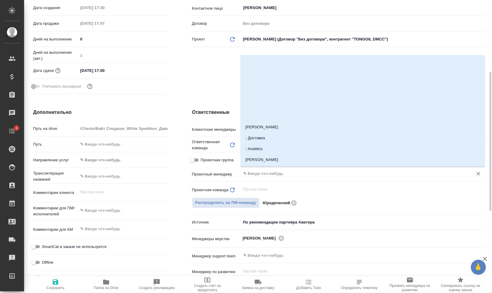
click at [288, 172] on input "text" at bounding box center [353, 173] width 221 height 7
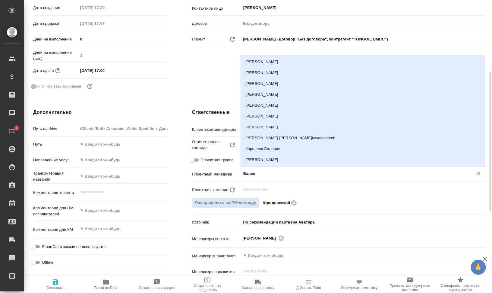
type input "[PERSON_NAME]"
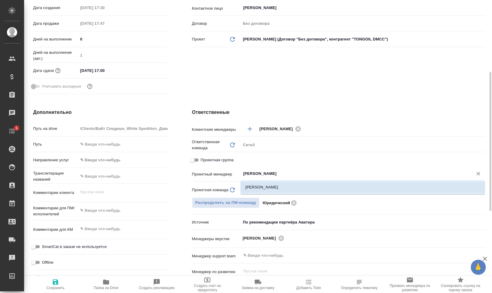
click at [293, 185] on li "[PERSON_NAME]" at bounding box center [363, 187] width 245 height 11
type textarea "x"
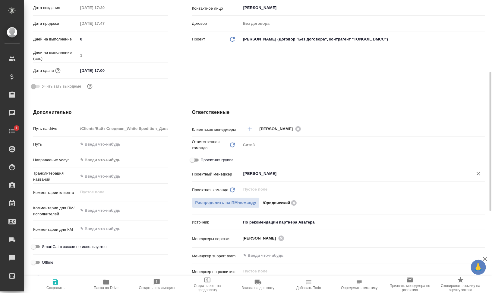
scroll to position [226, 0]
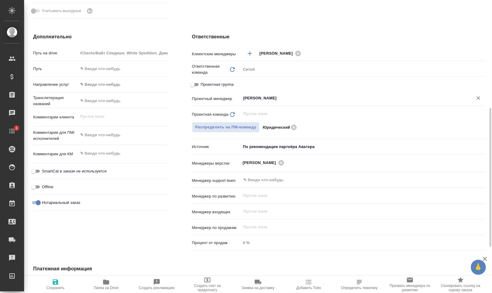
type input "[PERSON_NAME]"
click at [61, 282] on span "Сохранить" at bounding box center [55, 283] width 43 height 11
type textarea "x"
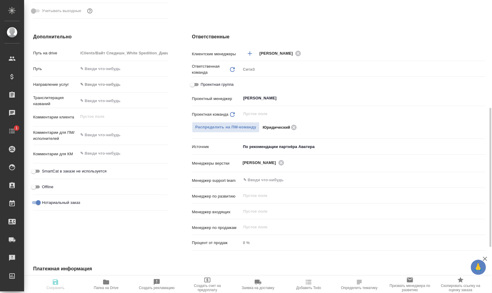
type textarea "x"
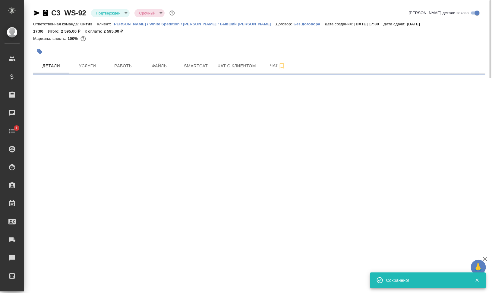
select select "RU"
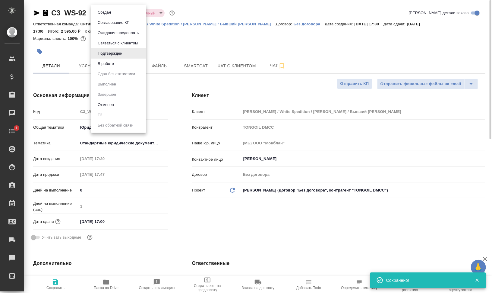
click at [127, 12] on body "🙏 .cls-1 fill:#fff; AWATERA Валеев Динар Клиенты Спецификации Заказы 0 Чаты 1 T…" at bounding box center [246, 146] width 492 height 293
type textarea "x"
click at [127, 63] on li "В работе" at bounding box center [118, 64] width 55 height 10
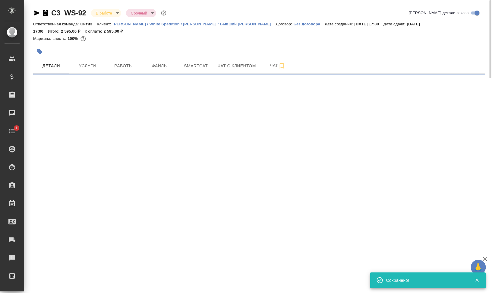
click at [39, 53] on icon "button" at bounding box center [39, 51] width 5 height 5
select select "RU"
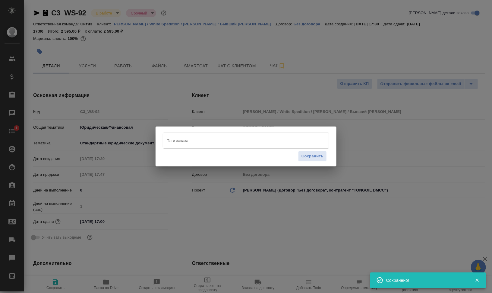
type textarea "x"
click at [212, 146] on div "Тэги заказа" at bounding box center [246, 140] width 166 height 16
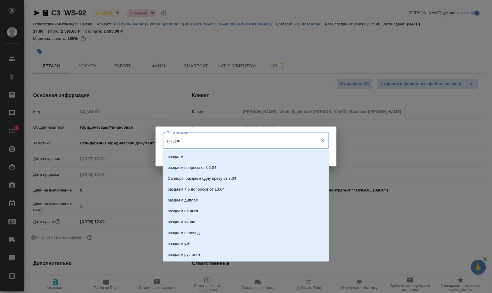
type input "раздаем"
click at [213, 155] on li "раздаем" at bounding box center [246, 156] width 166 height 11
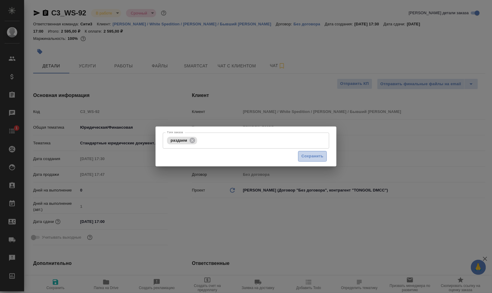
click at [313, 158] on span "Сохранить" at bounding box center [313, 156] width 22 height 7
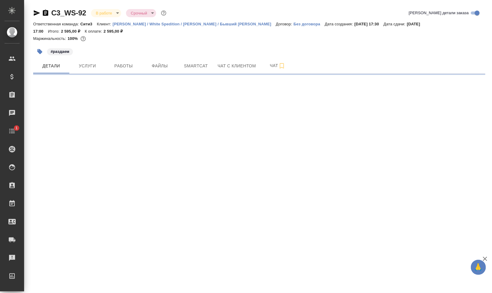
select select "RU"
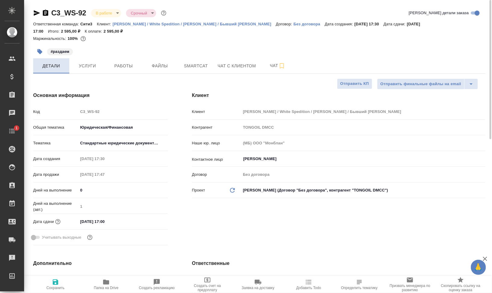
type textarea "x"
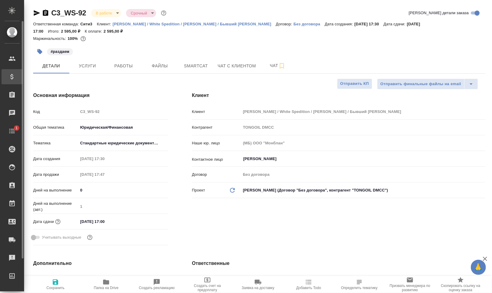
type textarea "x"
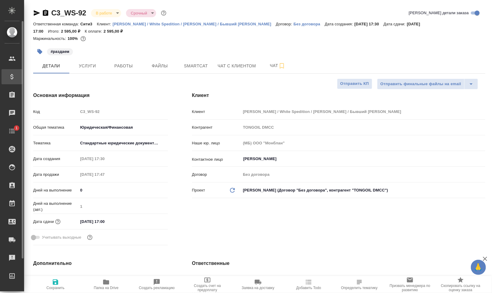
type textarea "x"
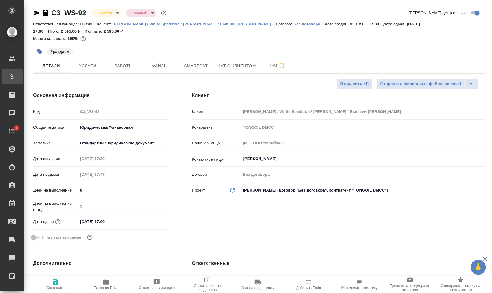
type textarea "x"
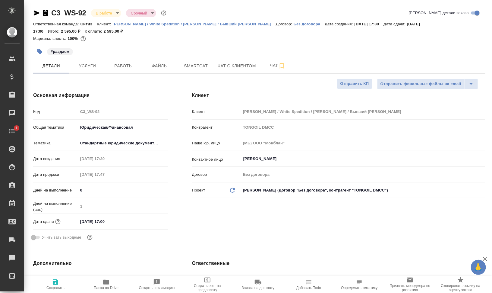
type textarea "x"
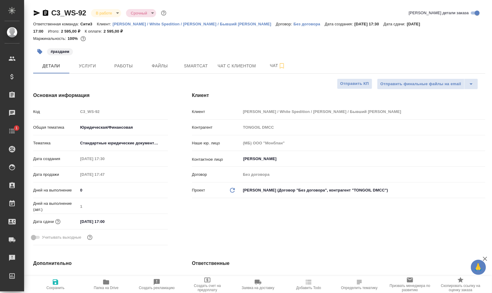
type textarea "x"
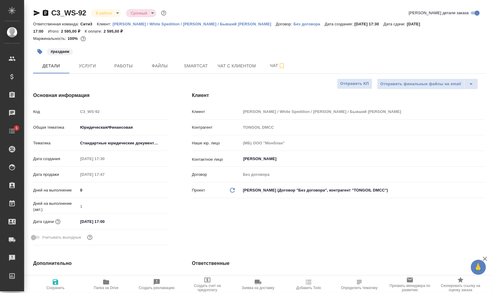
type textarea "x"
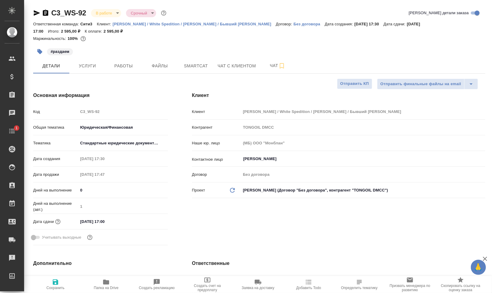
type textarea "x"
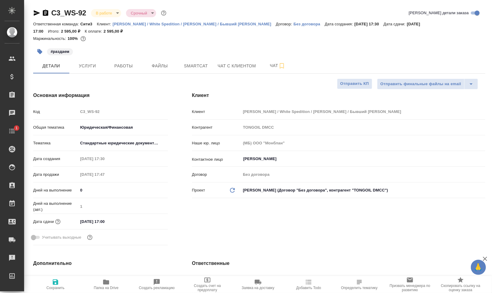
type textarea "x"
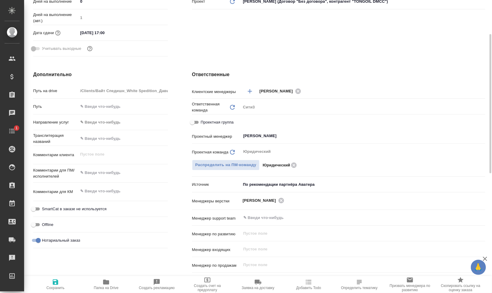
scroll to position [226, 0]
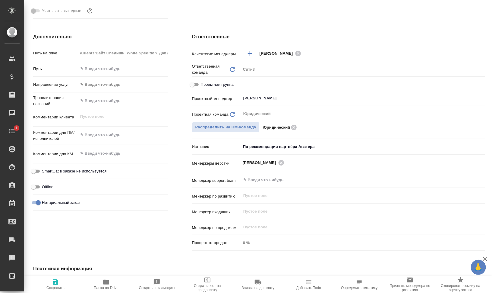
click at [103, 285] on icon "button" at bounding box center [106, 281] width 7 height 7
type textarea "x"
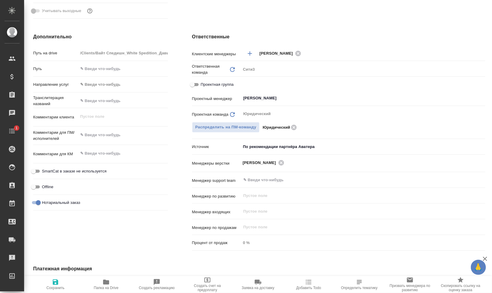
type textarea "x"
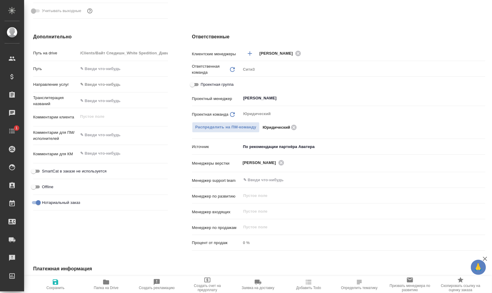
type textarea "x"
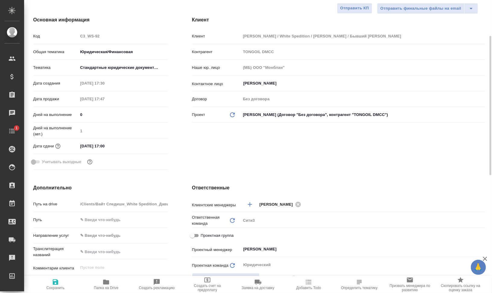
scroll to position [0, 0]
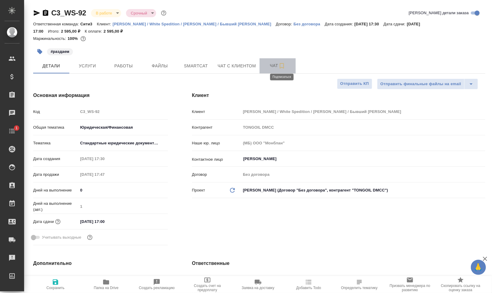
click at [280, 65] on icon "button" at bounding box center [281, 65] width 7 height 7
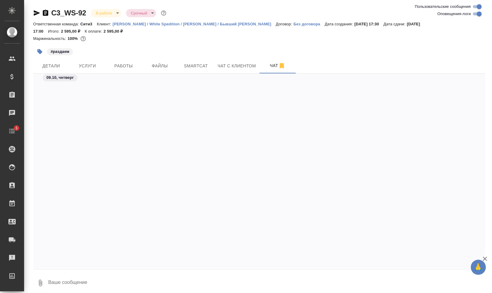
scroll to position [608, 0]
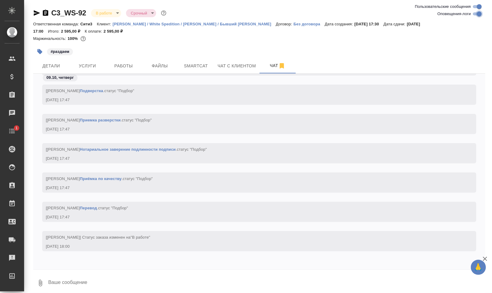
click at [481, 14] on input "Оповещения-логи" at bounding box center [480, 13] width 22 height 7
checkbox input "false"
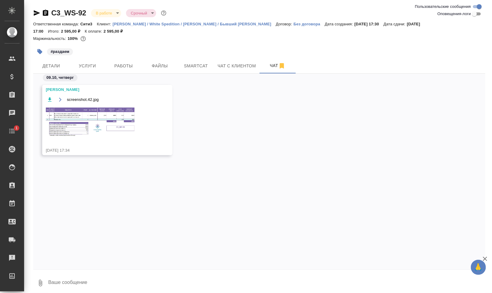
scroll to position [0, 0]
click at [100, 112] on img at bounding box center [91, 121] width 90 height 30
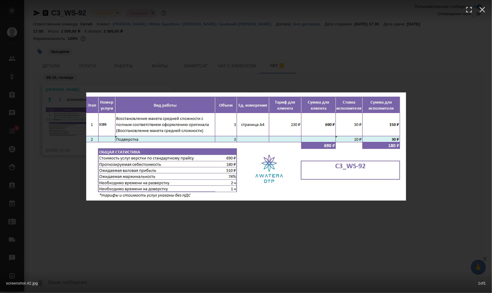
click at [342, 238] on div "screenshot.42.jpg 1 of 1" at bounding box center [246, 146] width 492 height 293
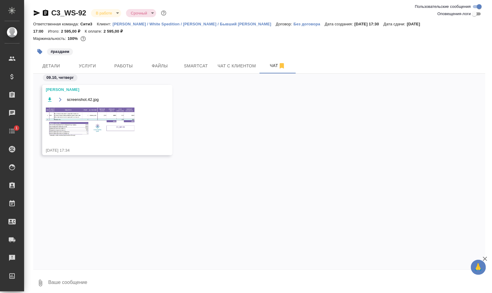
click at [83, 109] on img at bounding box center [91, 121] width 90 height 30
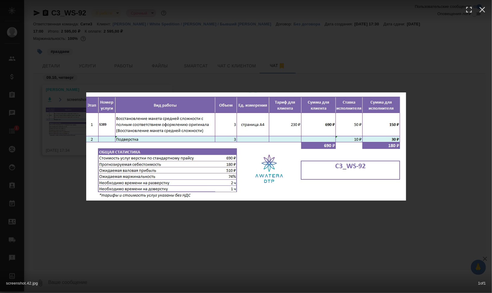
click at [354, 253] on div "screenshot.42.jpg 1 of 1" at bounding box center [246, 146] width 492 height 293
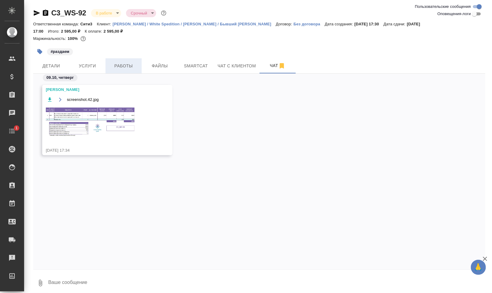
click at [123, 64] on span "Работы" at bounding box center [123, 66] width 29 height 8
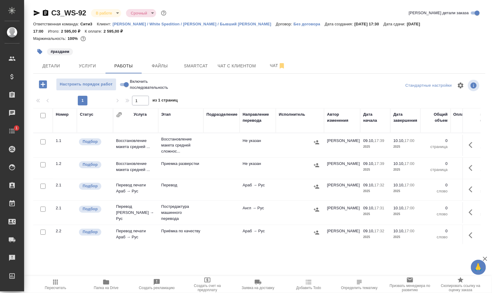
click at [43, 117] on input "checkbox" at bounding box center [42, 115] width 5 height 5
checkbox input "true"
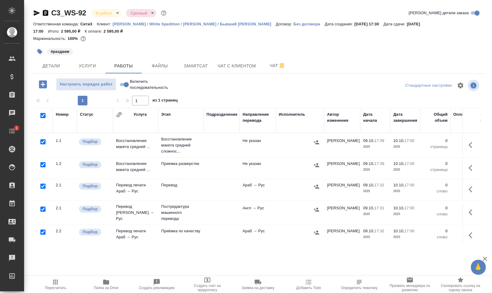
checkbox input "true"
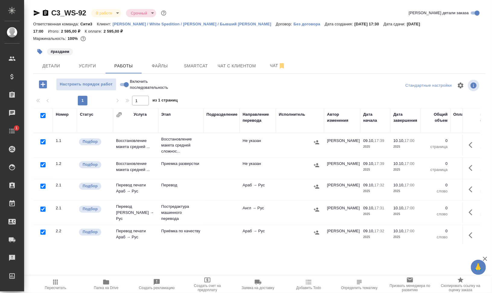
checkbox input "true"
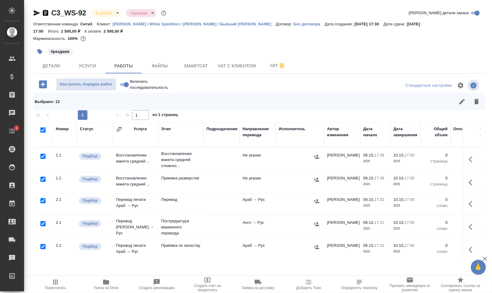
click at [43, 155] on input "checkbox" at bounding box center [42, 156] width 5 height 5
checkbox input "false"
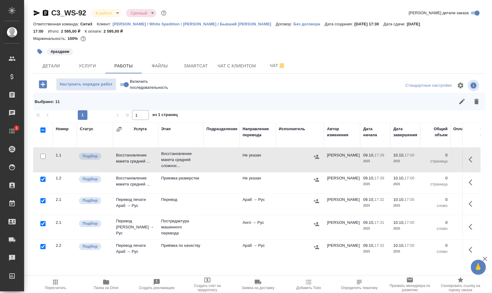
click at [43, 222] on input "checkbox" at bounding box center [42, 223] width 5 height 5
checkbox input "false"
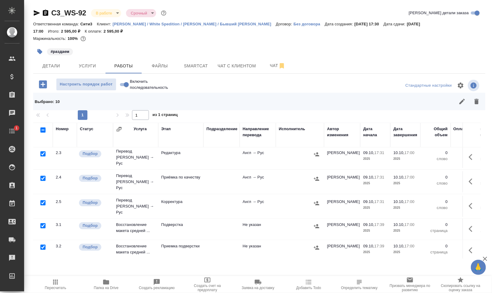
scroll to position [159, 0]
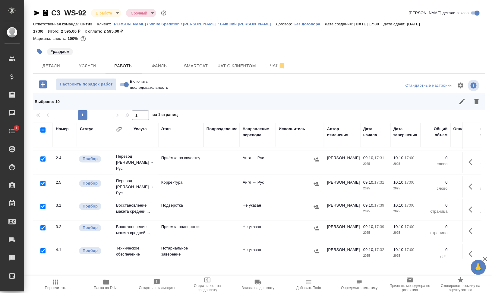
click at [44, 248] on input "checkbox" at bounding box center [42, 250] width 5 height 5
checkbox input "false"
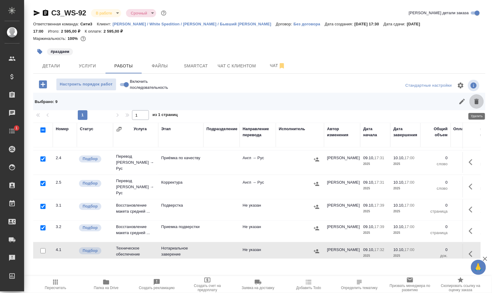
click at [477, 102] on icon "button" at bounding box center [477, 101] width 4 height 5
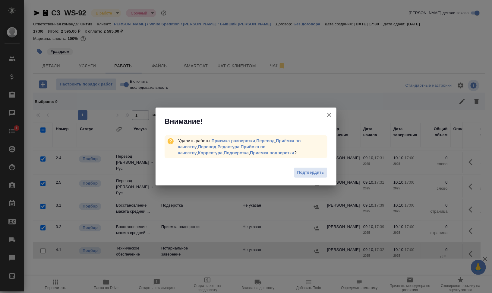
click at [317, 170] on span "Подтвердить" at bounding box center [310, 172] width 27 height 7
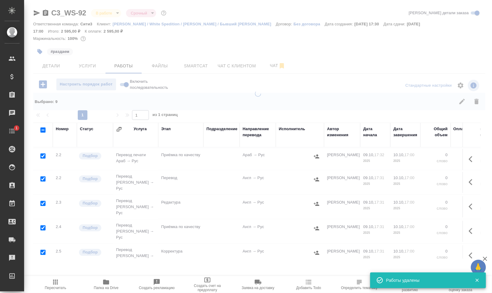
scroll to position [0, 0]
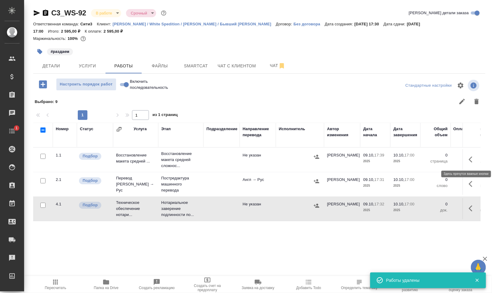
click at [471, 156] on icon "button" at bounding box center [472, 159] width 7 height 7
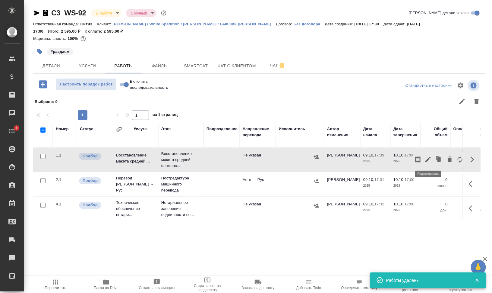
click at [426, 158] on icon "button" at bounding box center [428, 159] width 7 height 7
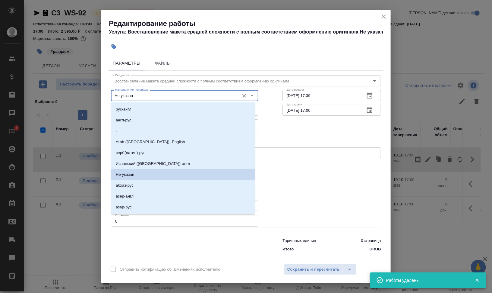
click at [125, 94] on input "Не указан" at bounding box center [175, 95] width 124 height 7
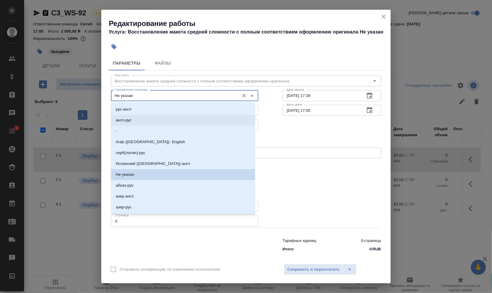
click at [134, 119] on li "англ-рус" at bounding box center [183, 120] width 144 height 11
type input "англ-рус"
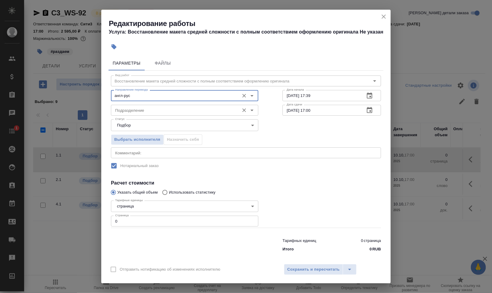
click at [135, 107] on input "Подразделение" at bounding box center [175, 109] width 124 height 7
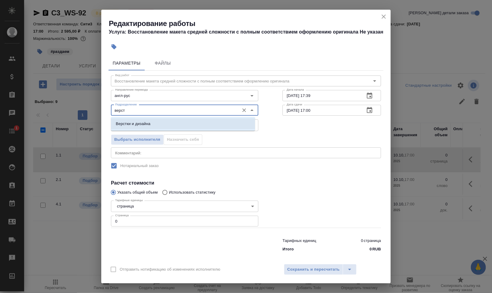
click at [147, 124] on p "Верстки и дизайна" at bounding box center [133, 124] width 35 height 6
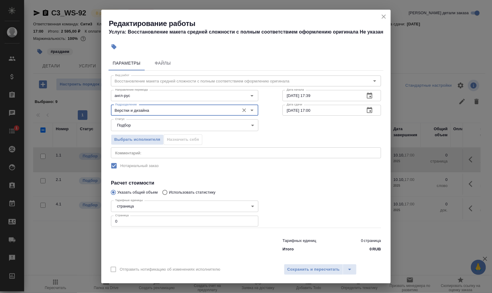
type input "Верстки и дизайна"
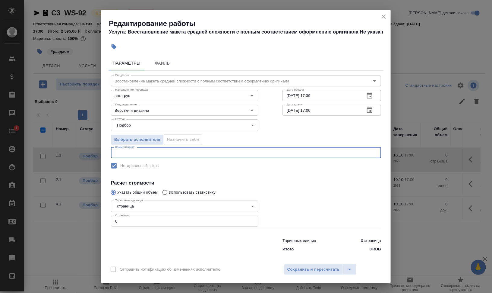
click at [136, 152] on textarea at bounding box center [246, 152] width 262 height 5
type textarea "при дубляже разверстываем англ"
click at [122, 222] on input "0" at bounding box center [184, 220] width 147 height 11
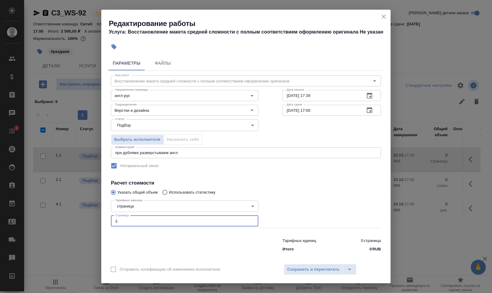
type input "3"
drag, startPoint x: 306, startPoint y: 95, endPoint x: 349, endPoint y: 94, distance: 42.5
click at [349, 94] on input "09.10.2025 17:39" at bounding box center [322, 95] width 78 height 11
type input "09.10.2025 18:04"
drag, startPoint x: 286, startPoint y: 109, endPoint x: 266, endPoint y: 107, distance: 20.0
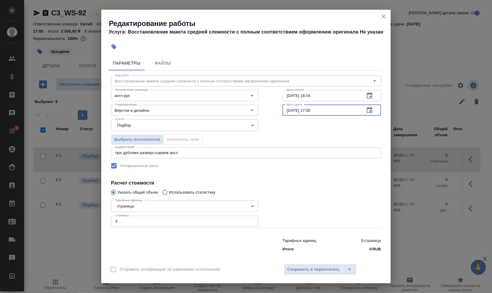
click at [270, 109] on div "Вид работ Восстановление макета средней сложности с полным соответствием оформл…" at bounding box center [246, 163] width 275 height 184
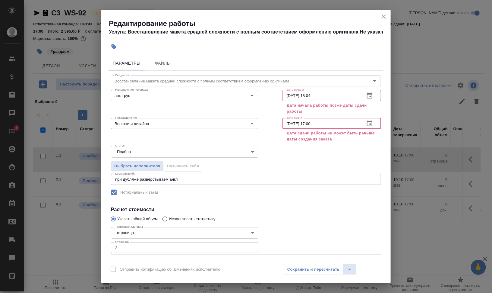
drag, startPoint x: 307, startPoint y: 124, endPoint x: 333, endPoint y: 125, distance: 26.0
click at [326, 125] on input "[DATE] 17:00" at bounding box center [322, 123] width 78 height 11
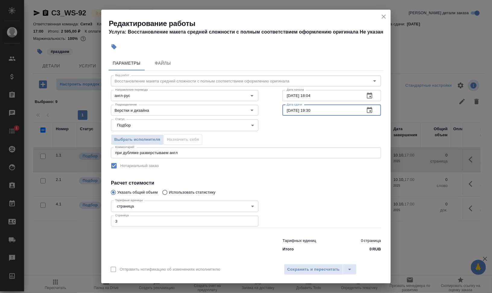
type input "09.10.2025 19:30"
click at [331, 125] on div "Выбрать исполнителя Назначить себя" at bounding box center [246, 138] width 294 height 37
click at [314, 270] on span "Сохранить и пересчитать" at bounding box center [313, 269] width 52 height 7
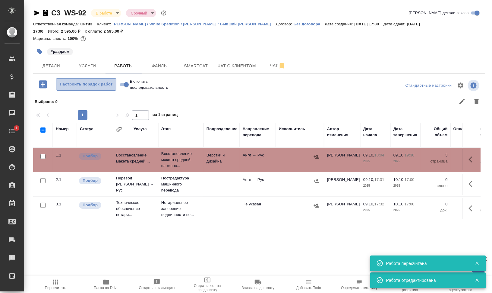
click at [111, 81] on span "Настроить порядок работ" at bounding box center [86, 84] width 54 height 7
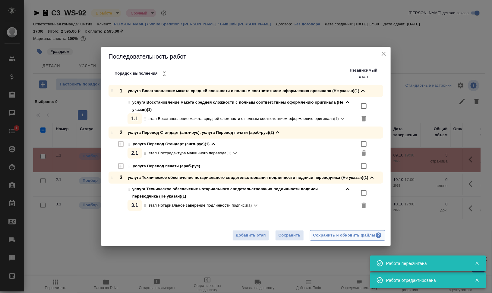
click at [360, 236] on div "Сохранить и обновить файлы" at bounding box center [347, 235] width 69 height 7
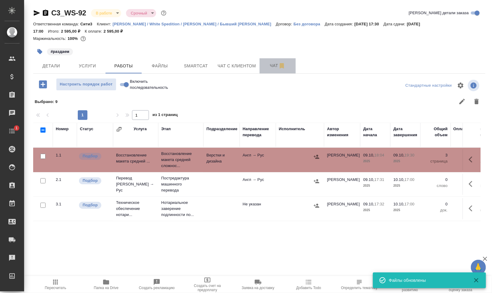
click at [271, 62] on span "Чат" at bounding box center [277, 66] width 29 height 8
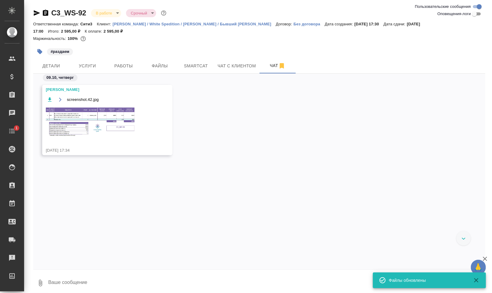
click at [116, 124] on img at bounding box center [91, 121] width 90 height 30
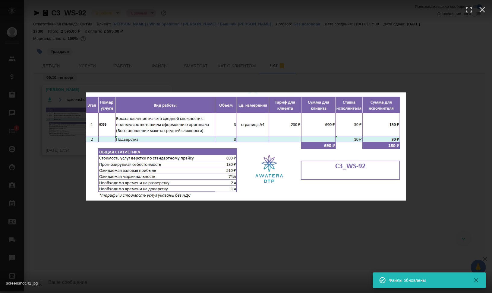
click at [311, 228] on div "screenshot.42.jpg 1 of 1" at bounding box center [246, 146] width 492 height 293
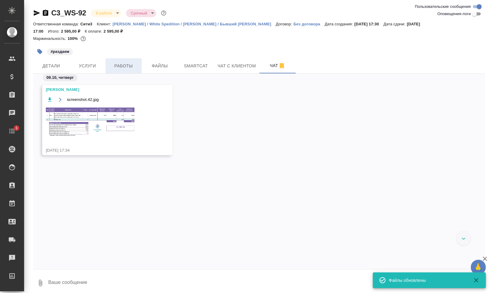
click at [123, 65] on span "Работы" at bounding box center [123, 66] width 29 height 8
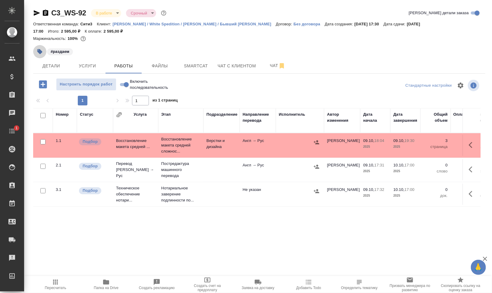
click at [39, 52] on icon "button" at bounding box center [39, 51] width 5 height 5
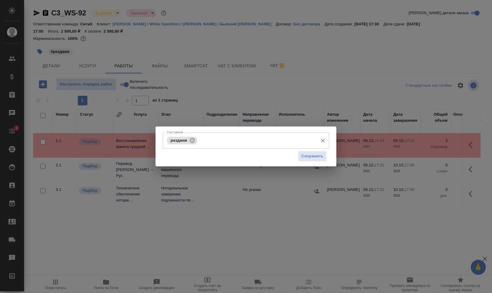
click at [225, 137] on input "Тэги заказа" at bounding box center [257, 140] width 116 height 10
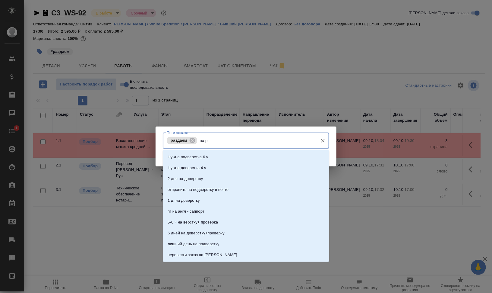
type input "на ра"
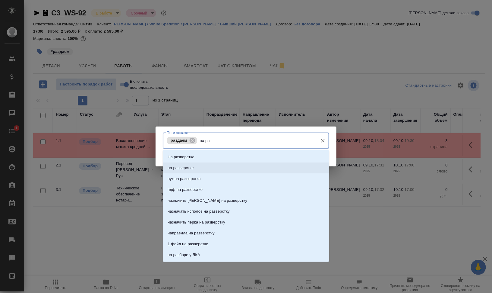
click at [253, 165] on li "на разверстке" at bounding box center [246, 167] width 166 height 11
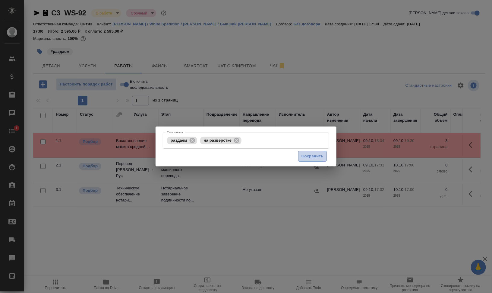
click at [324, 157] on button "Сохранить" at bounding box center [312, 156] width 29 height 11
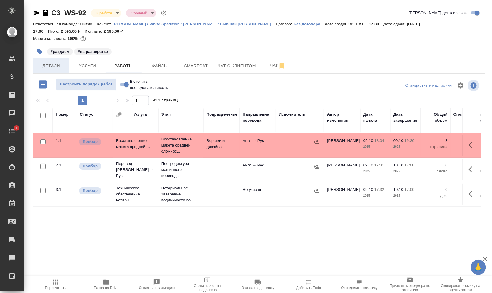
click at [44, 62] on span "Детали" at bounding box center [51, 66] width 29 height 8
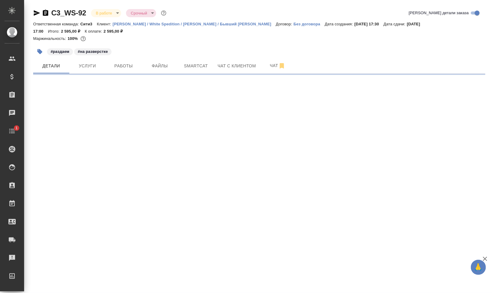
select select "RU"
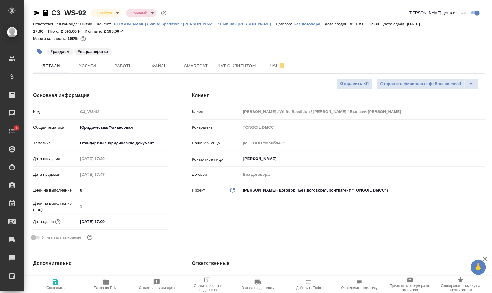
type textarea "x"
click at [264, 68] on span "Чат" at bounding box center [277, 66] width 29 height 8
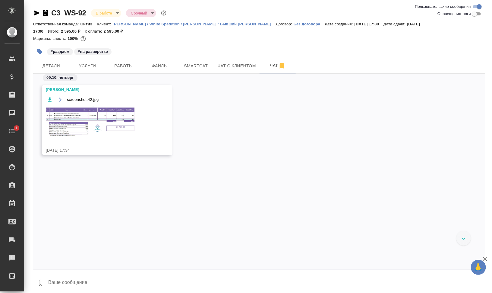
click at [93, 123] on img at bounding box center [91, 121] width 90 height 30
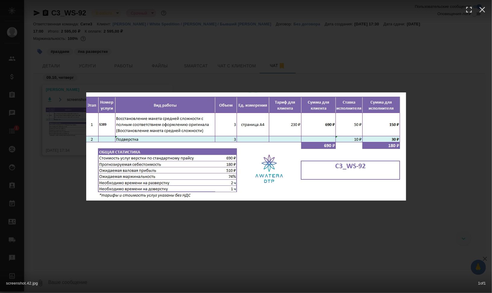
click at [319, 241] on div "screenshot.42.jpg 1 of 1" at bounding box center [246, 146] width 492 height 293
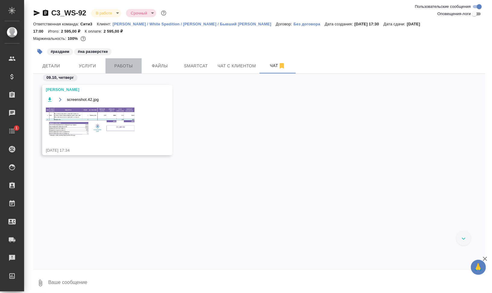
click at [122, 65] on span "Работы" at bounding box center [123, 66] width 29 height 8
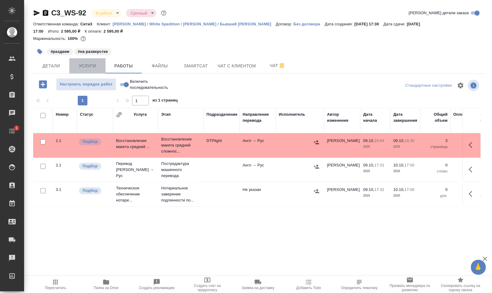
click at [93, 62] on span "Услуги" at bounding box center [87, 66] width 29 height 8
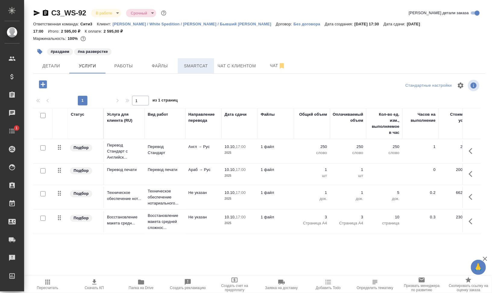
click at [200, 60] on button "Smartcat" at bounding box center [196, 65] width 36 height 15
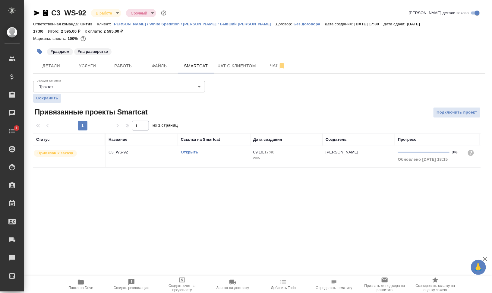
click at [192, 150] on link "Открыть" at bounding box center [189, 152] width 17 height 5
click at [120, 66] on span "Работы" at bounding box center [123, 66] width 29 height 8
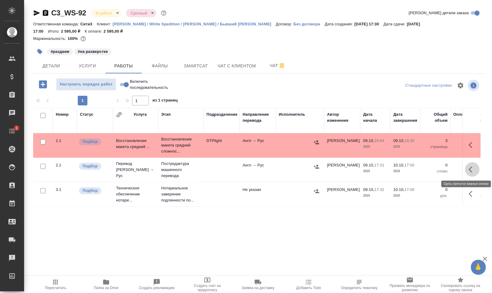
click at [472, 170] on icon "button" at bounding box center [472, 169] width 7 height 7
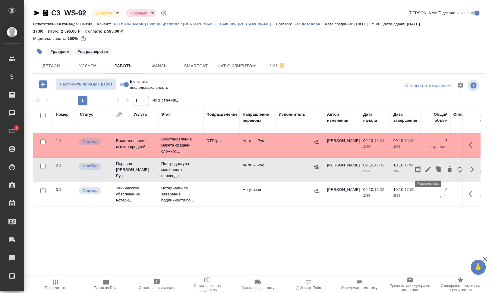
click at [429, 170] on icon "button" at bounding box center [428, 169] width 7 height 7
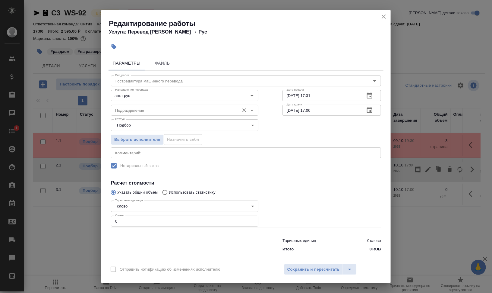
click at [148, 106] on input "Подразделение" at bounding box center [175, 109] width 124 height 7
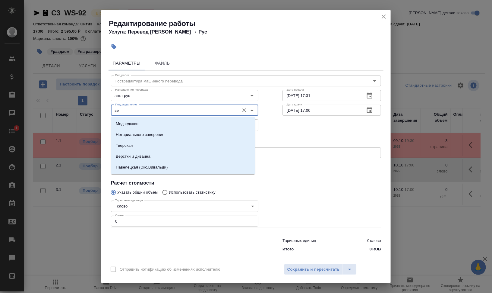
type input "в"
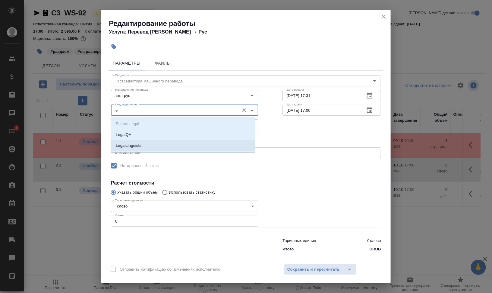
click at [178, 144] on li "LegalLinguists" at bounding box center [183, 145] width 144 height 11
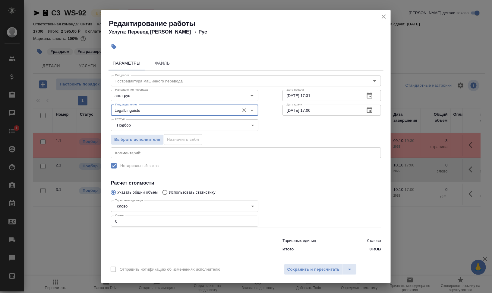
type input "LegalLinguists"
click at [103, 220] on div "Параметры Файлы Вид работ Постредактура машинного перевода Вид работ Направлени…" at bounding box center [246, 156] width 290 height 206
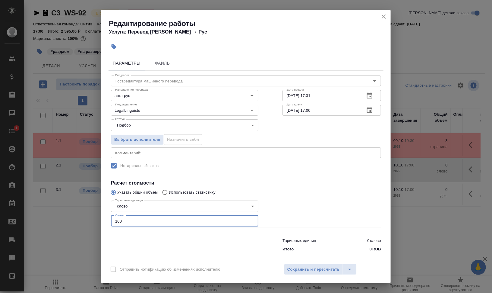
type input "100"
click at [192, 150] on textarea at bounding box center [246, 152] width 262 height 5
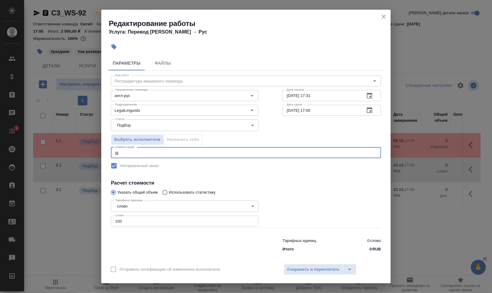
type textarea "g"
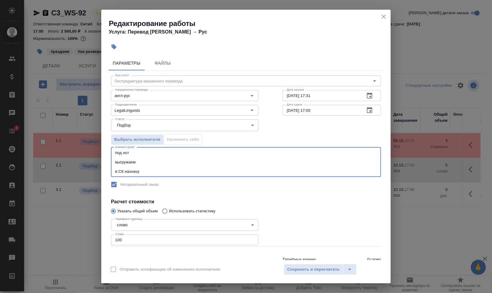
click at [290, 171] on textarea "под нот выгружаем в СК назначу" at bounding box center [246, 161] width 262 height 23
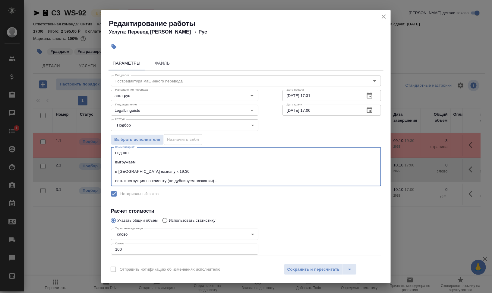
paste textarea "https://drive.awatera.com/s/bFk7ptaLRADLop9"
click at [175, 168] on textarea "под нот выгружаем в СК назначу к 19:30. есть инструкция по клиенту (не дублируе…" at bounding box center [246, 166] width 262 height 33
click at [188, 169] on textarea "под нот выгружаем в СК назначу к 19:30. есть инструкция по клиенту (не дублируе…" at bounding box center [246, 166] width 262 height 33
type textarea "под нот выгружаем в СК назначу к 19:30. есть инструкция по клиенту (не дублируе…"
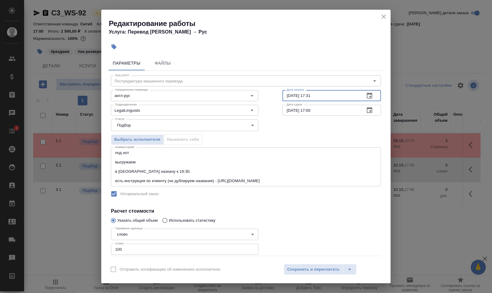
drag, startPoint x: 307, startPoint y: 93, endPoint x: 346, endPoint y: 98, distance: 38.6
click at [336, 97] on input "[DATE] 17:31" at bounding box center [322, 95] width 78 height 11
type input "09.10.2025 19:30"
click at [156, 163] on textarea "под нот выгружаем в СК назначу к 19:30. есть инструкция по клиенту (не дублируе…" at bounding box center [246, 166] width 262 height 33
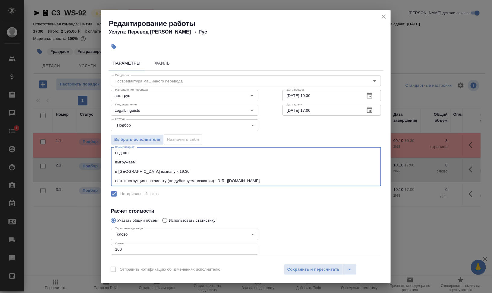
click at [177, 170] on textarea "под нот выгружаем в СК назначу к 19:30. есть инструкция по клиенту (не дублируе…" at bounding box center [246, 166] width 262 height 33
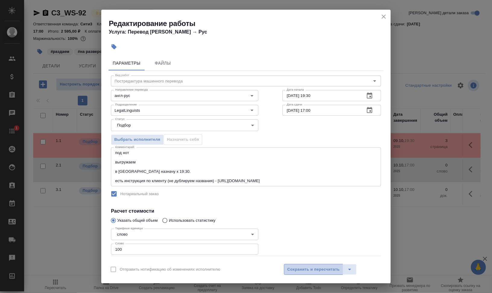
click at [315, 265] on button "Сохранить и пересчитать" at bounding box center [313, 269] width 59 height 11
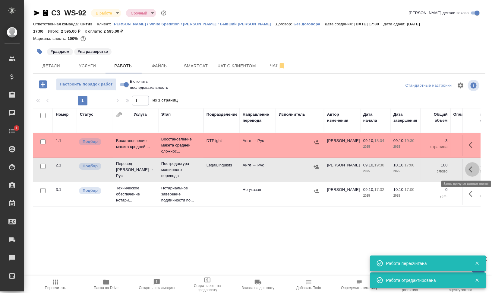
click at [472, 166] on icon "button" at bounding box center [472, 169] width 7 height 7
click at [418, 167] on icon "button" at bounding box center [417, 169] width 7 height 7
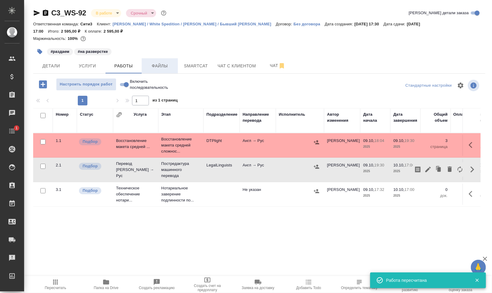
click at [158, 67] on span "Файлы" at bounding box center [159, 66] width 29 height 8
click at [110, 67] on span "Работы" at bounding box center [123, 66] width 29 height 8
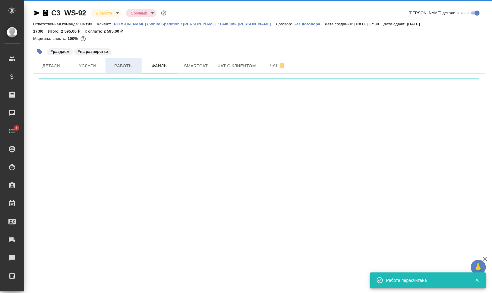
click at [122, 66] on span "Работы" at bounding box center [123, 66] width 29 height 8
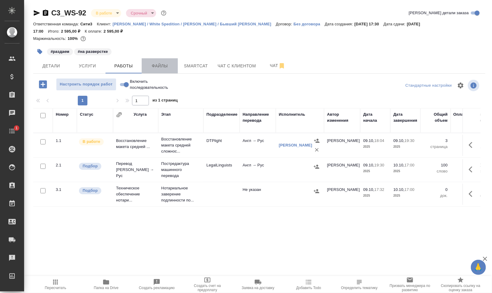
click at [162, 68] on span "Файлы" at bounding box center [159, 66] width 29 height 8
click at [128, 68] on span "Работы" at bounding box center [123, 66] width 29 height 8
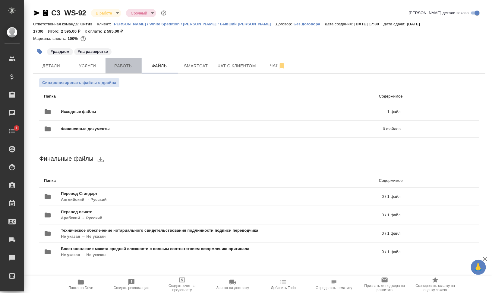
click at [128, 68] on span "Работы" at bounding box center [123, 66] width 29 height 8
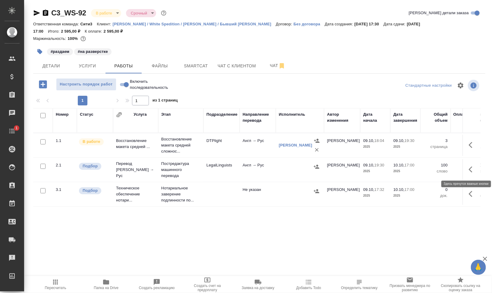
click at [468, 166] on button "button" at bounding box center [472, 169] width 14 height 14
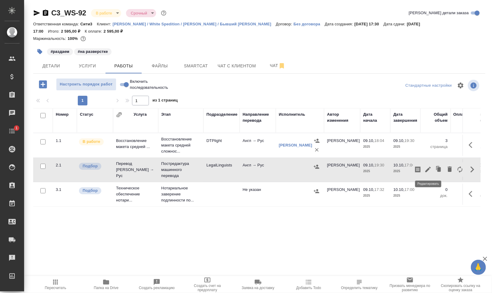
click at [426, 169] on icon "button" at bounding box center [428, 169] width 7 height 7
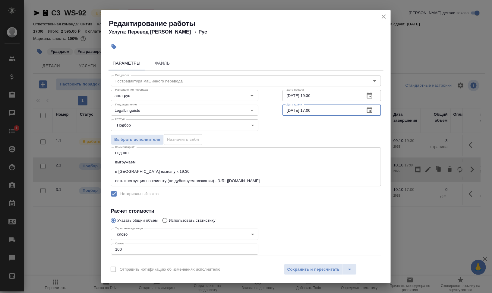
click at [307, 108] on input "[DATE] 17:00" at bounding box center [322, 110] width 78 height 11
type input "10.10.2025 14:00"
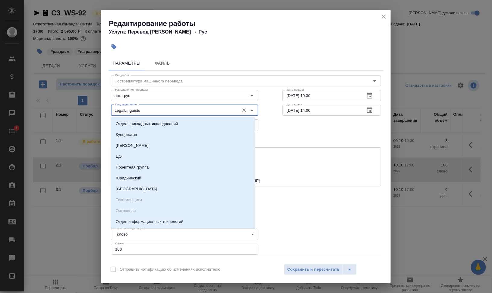
click at [156, 107] on input "LegalLinguists" at bounding box center [175, 109] width 124 height 7
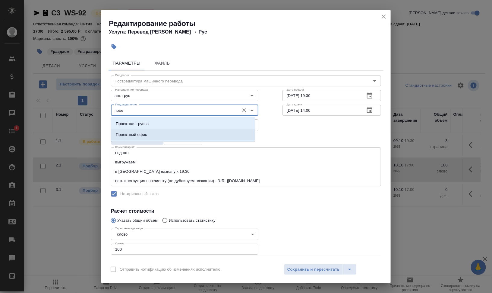
click at [151, 137] on li "Проектный офис" at bounding box center [183, 134] width 144 height 11
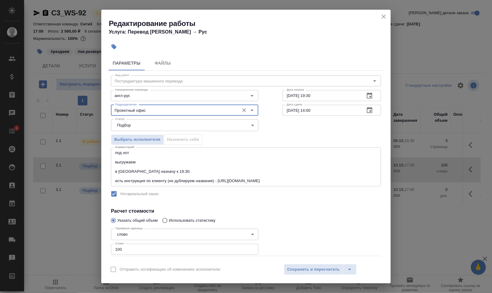
type input "Проектный офис"
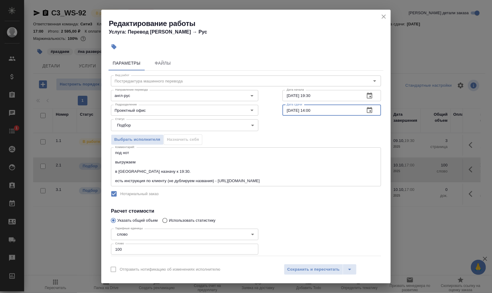
click at [308, 109] on input "10.10.2025 14:00" at bounding box center [322, 110] width 78 height 11
type input "10.10.2025 14:00"
click at [305, 270] on span "Сохранить и пересчитать" at bounding box center [313, 269] width 52 height 7
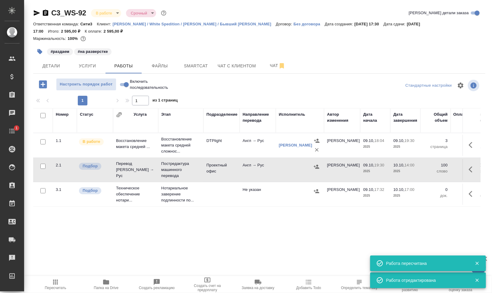
click at [320, 169] on div at bounding box center [316, 166] width 9 height 9
click at [317, 165] on icon "button" at bounding box center [316, 166] width 5 height 4
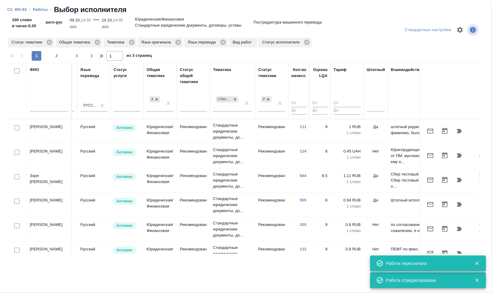
scroll to position [0, 409]
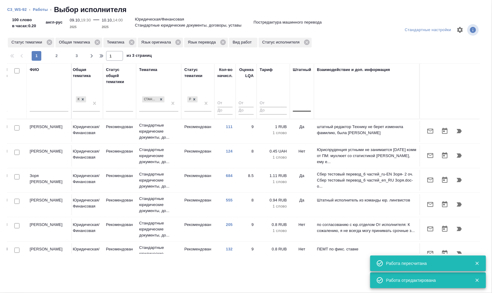
click at [293, 103] on div at bounding box center [302, 105] width 18 height 9
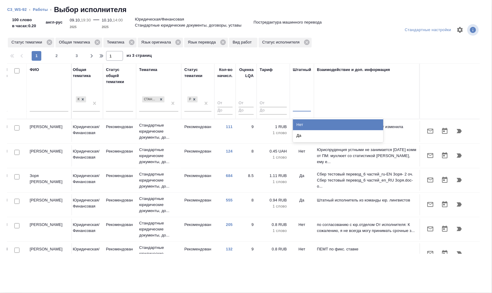
click at [309, 124] on div "Нет" at bounding box center [338, 124] width 90 height 11
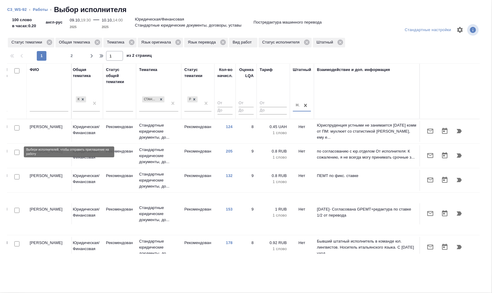
drag, startPoint x: 16, startPoint y: 151, endPoint x: 20, endPoint y: 204, distance: 53.2
click at [16, 152] on input "checkbox" at bounding box center [16, 152] width 5 height 5
checkbox input "true"
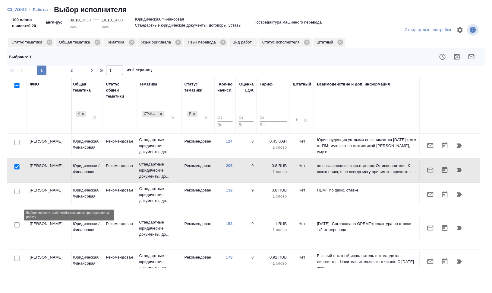
click at [16, 222] on input "checkbox" at bounding box center [16, 224] width 5 height 5
checkbox input "true"
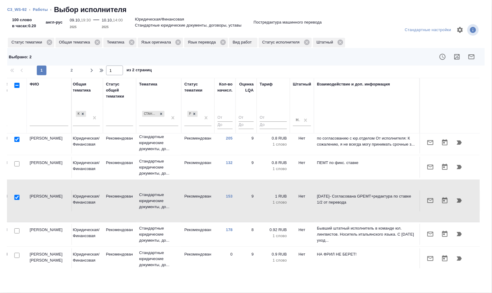
scroll to position [38, 409]
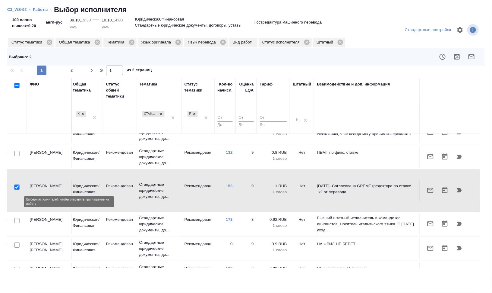
click at [17, 218] on input "checkbox" at bounding box center [16, 220] width 5 height 5
checkbox input "true"
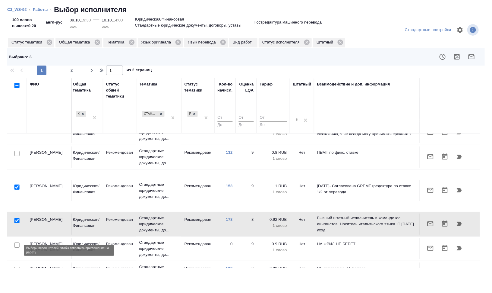
click at [16, 267] on input "checkbox" at bounding box center [16, 269] width 5 height 5
checkbox input "true"
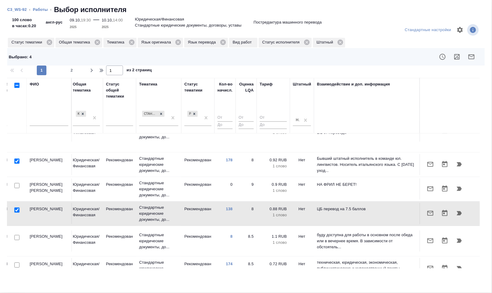
scroll to position [113, 409]
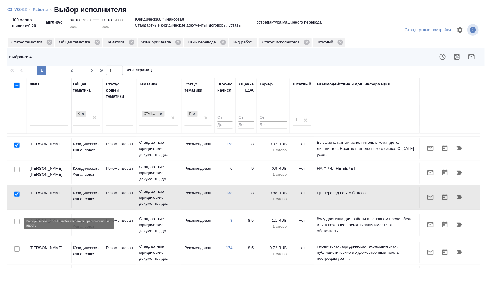
click at [16, 246] on input "checkbox" at bounding box center [16, 248] width 5 height 5
checkbox input "true"
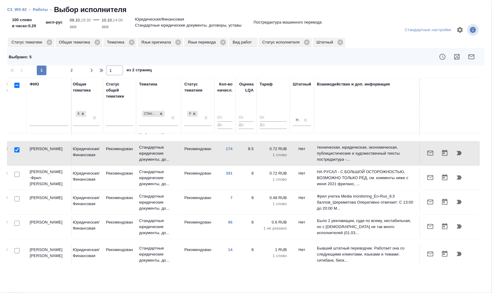
scroll to position [226, 409]
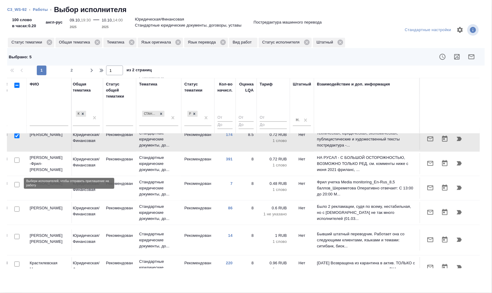
click at [17, 206] on input "checkbox" at bounding box center [16, 208] width 5 height 5
checkbox input "true"
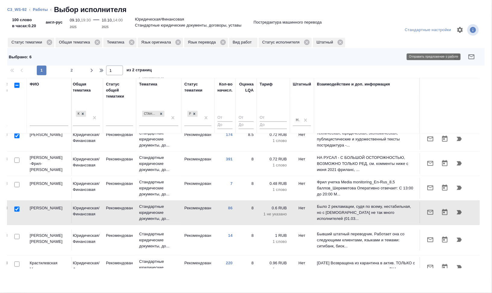
click at [470, 60] on icon "button" at bounding box center [471, 56] width 7 height 7
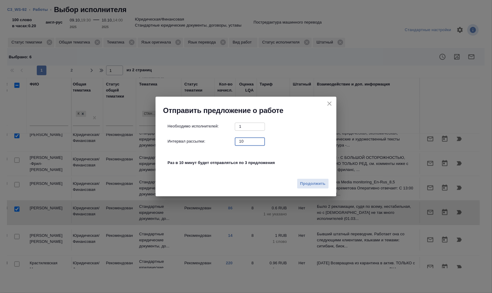
drag, startPoint x: 249, startPoint y: 140, endPoint x: 220, endPoint y: 141, distance: 28.7
click at [220, 141] on div "Интервал рассылки: 10 ​" at bounding box center [249, 141] width 162 height 8
type input "0"
click at [319, 182] on span "Продолжить" at bounding box center [312, 183] width 25 height 7
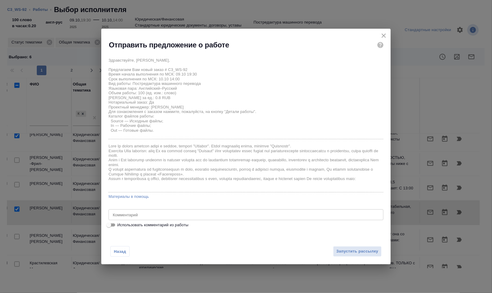
click at [160, 216] on textarea at bounding box center [246, 214] width 267 height 5
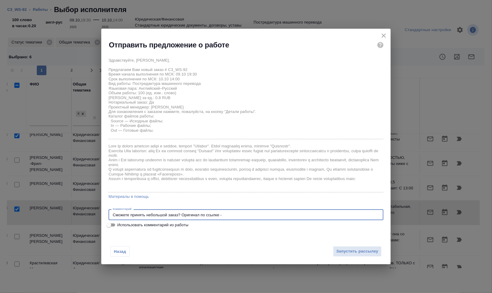
paste textarea "https://drive.awatera.com/s/L3CToJXs9pRaR54"
click at [179, 212] on textarea "Сможете принять небольшой заказ? Оригинал по ссылке - https://drive.awatera.com…" at bounding box center [246, 214] width 267 height 5
click at [180, 213] on textarea "Сможете принять небольшой заказ? Оригинал по ссылке - https://drive.awatera.com…" at bounding box center [246, 214] width 267 height 5
click at [181, 214] on textarea "Сможете принять небольшой заказ? Оригинал по ссылке - https://drive.awatera.com…" at bounding box center [246, 214] width 267 height 5
click at [180, 215] on textarea "Сможете принять небольшой заказ? Оригинал по ссылке - https://drive.awatera.com…" at bounding box center [246, 214] width 267 height 5
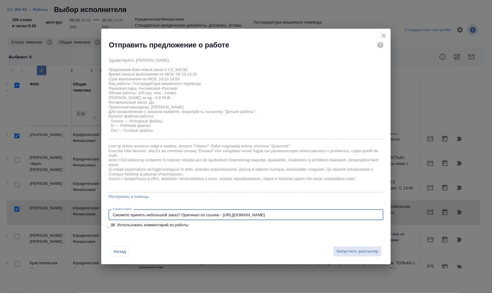
click at [181, 214] on textarea "Сможете принять небольшой заказ? Оригинал по ссылке - https://drive.awatera.com…" at bounding box center [246, 214] width 267 height 5
click at [180, 214] on textarea "Сможете принять небольшой заказ? Оригинал по ссылке - https://drive.awatera.com…" at bounding box center [246, 214] width 267 height 5
click at [181, 215] on textarea "Сможете принять небольшой заказ? Переводим только с английского, Оригинал по сс…" at bounding box center [246, 214] width 267 height 5
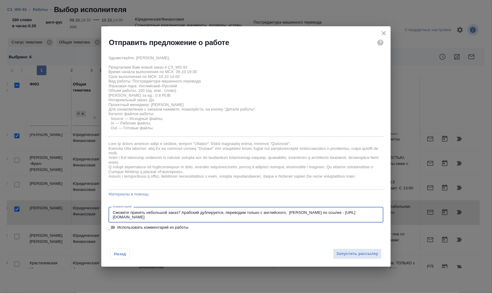
click at [200, 213] on textarea "Сможете принять небольшой заказ? Арабский дублируется, переводим только с англи…" at bounding box center [246, 214] width 267 height 9
click at [287, 213] on textarea "Сможете принять небольшой заказ? Арабский дублируется, переводим только с англи…" at bounding box center [246, 214] width 267 height 9
type textarea "Сможете принять небольшой заказ? Арабский дублируется, переводим только с англи…"
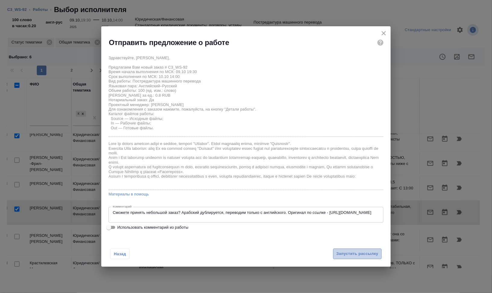
click at [367, 254] on span "Запустить рассылку" at bounding box center [358, 253] width 42 height 7
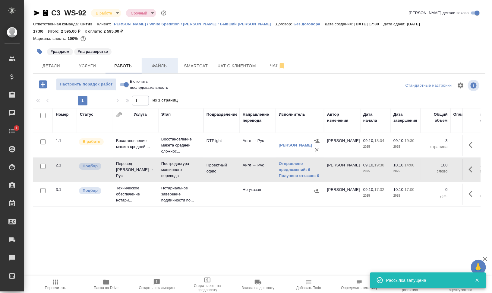
click at [167, 71] on button "Файлы" at bounding box center [160, 65] width 36 height 15
click at [128, 70] on button "Работы" at bounding box center [124, 65] width 36 height 15
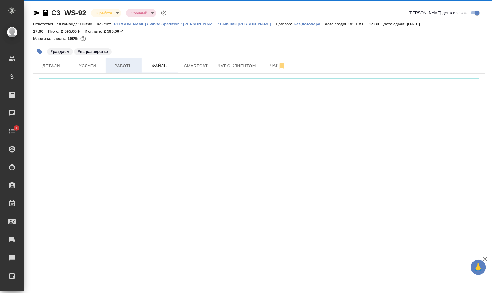
click at [128, 70] on button "Работы" at bounding box center [124, 65] width 36 height 15
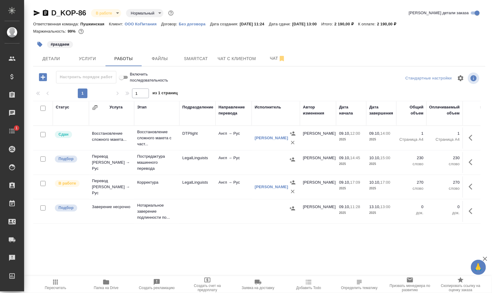
click at [44, 159] on input "checkbox" at bounding box center [42, 158] width 5 height 5
checkbox input "true"
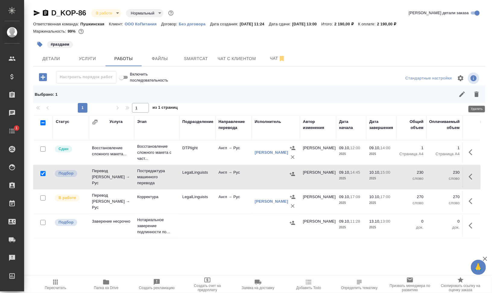
click at [474, 97] on icon "button" at bounding box center [476, 93] width 7 height 7
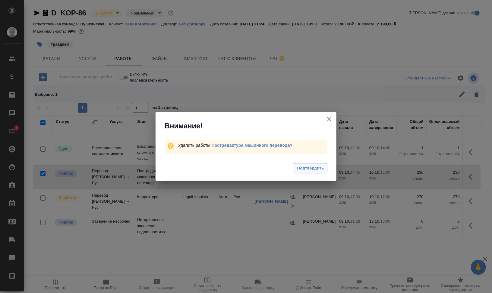
click at [321, 165] on span "Подтвердить" at bounding box center [310, 168] width 27 height 7
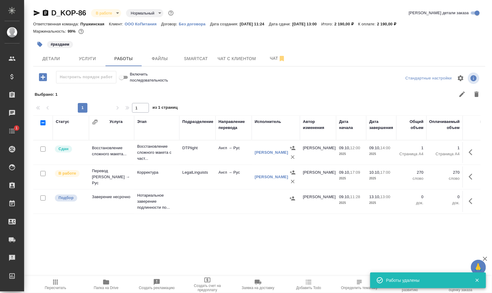
click at [40, 44] on icon "button" at bounding box center [39, 44] width 5 height 5
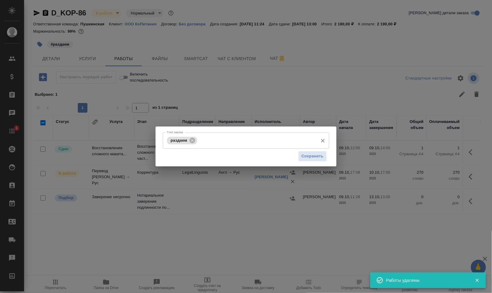
click at [197, 139] on div "раздаем Тэги заказа" at bounding box center [246, 140] width 166 height 16
click at [193, 138] on icon at bounding box center [192, 139] width 5 height 5
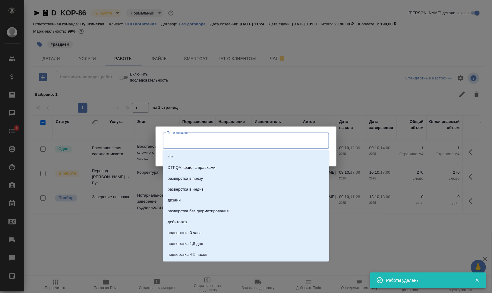
click at [211, 141] on input "Тэги заказа" at bounding box center [241, 140] width 150 height 10
type input "следить"
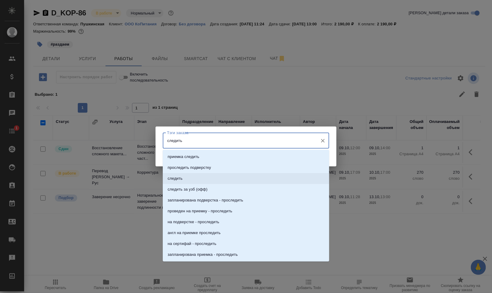
click at [214, 176] on li "следить" at bounding box center [246, 178] width 166 height 11
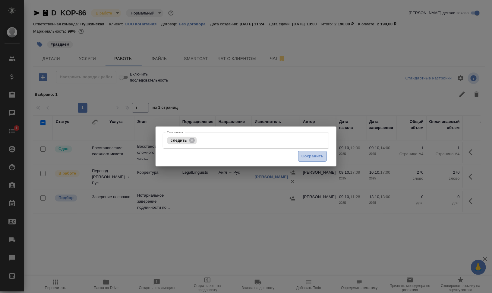
click at [310, 158] on span "Сохранить" at bounding box center [313, 156] width 22 height 7
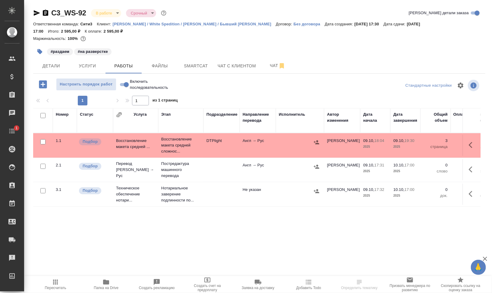
click at [105, 289] on span "Папка на Drive" at bounding box center [106, 287] width 25 height 4
click at [170, 65] on span "Файлы" at bounding box center [159, 66] width 29 height 8
click at [123, 66] on span "Работы" at bounding box center [123, 66] width 29 height 8
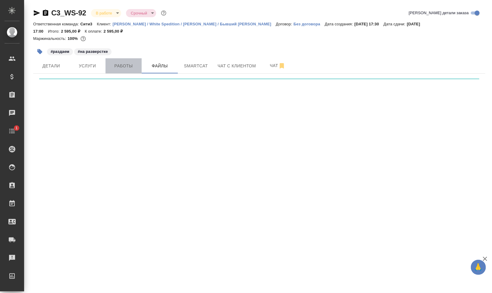
click at [123, 66] on span "Работы" at bounding box center [123, 66] width 29 height 8
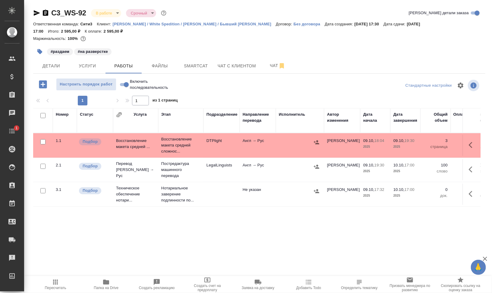
click at [160, 73] on hr at bounding box center [259, 73] width 452 height 0
click at [161, 70] on button "Файлы" at bounding box center [160, 65] width 36 height 15
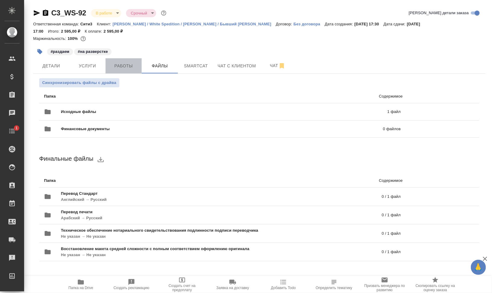
click at [116, 65] on span "Работы" at bounding box center [123, 66] width 29 height 8
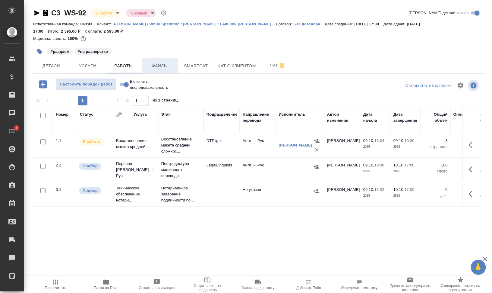
click at [163, 61] on button "Файлы" at bounding box center [160, 65] width 36 height 15
click at [124, 61] on button "Работы" at bounding box center [124, 65] width 36 height 15
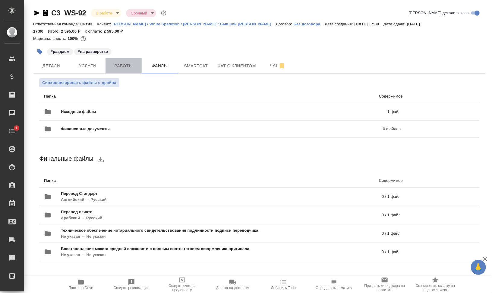
click at [124, 61] on button "Работы" at bounding box center [124, 65] width 36 height 15
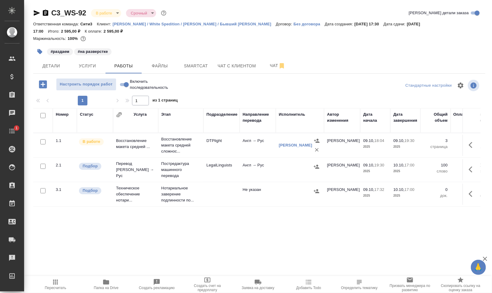
click at [105, 282] on icon "button" at bounding box center [106, 281] width 6 height 5
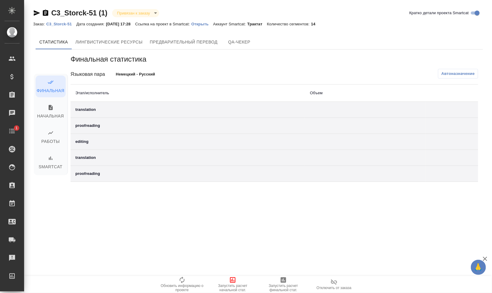
click at [331, 286] on span "Отключить от заказа" at bounding box center [334, 287] width 35 height 4
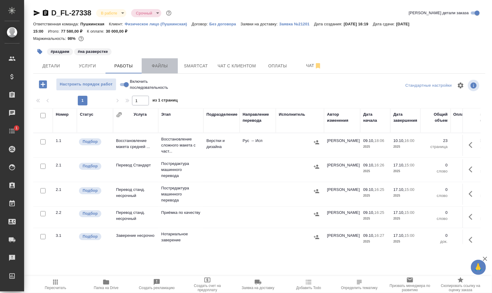
drag, startPoint x: 0, startPoint y: 0, endPoint x: 158, endPoint y: 61, distance: 169.5
click at [158, 61] on button "Файлы" at bounding box center [160, 65] width 36 height 15
click at [122, 63] on span "Работы" at bounding box center [123, 66] width 29 height 8
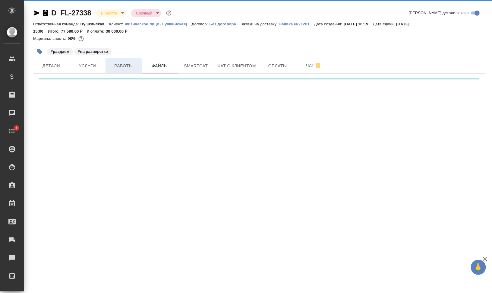
click at [122, 63] on span "Работы" at bounding box center [123, 66] width 29 height 8
